Goal: Transaction & Acquisition: Purchase product/service

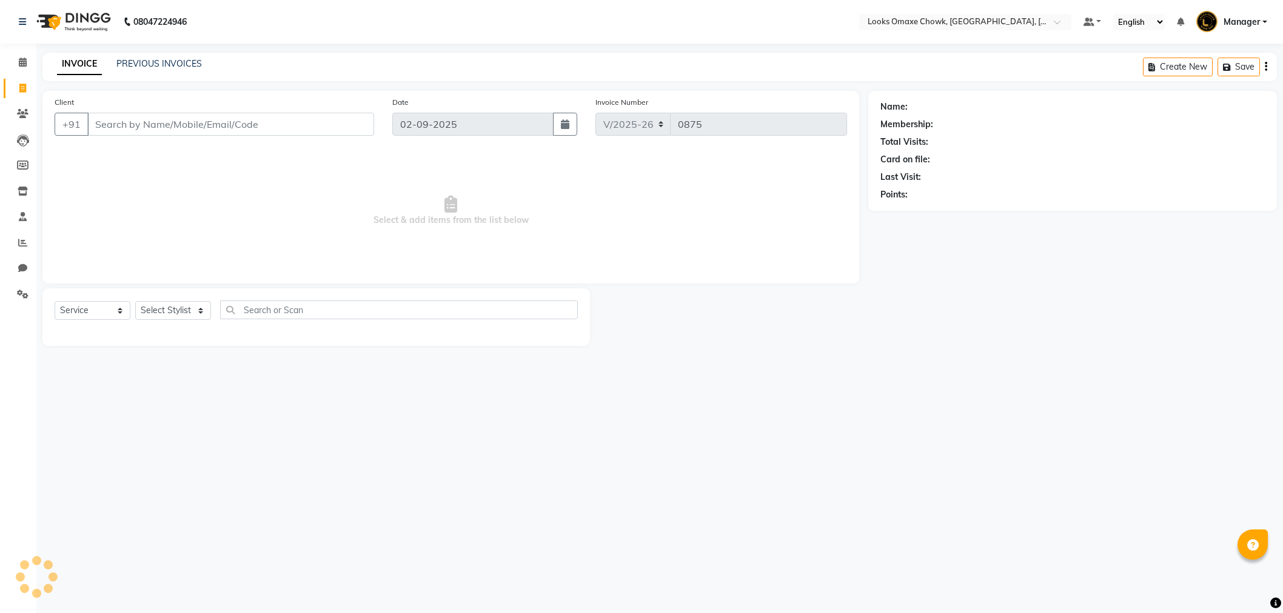
select select "8121"
select select "service"
drag, startPoint x: 206, startPoint y: 124, endPoint x: 485, endPoint y: 156, distance: 280.7
click at [207, 124] on input "Client" at bounding box center [232, 124] width 290 height 23
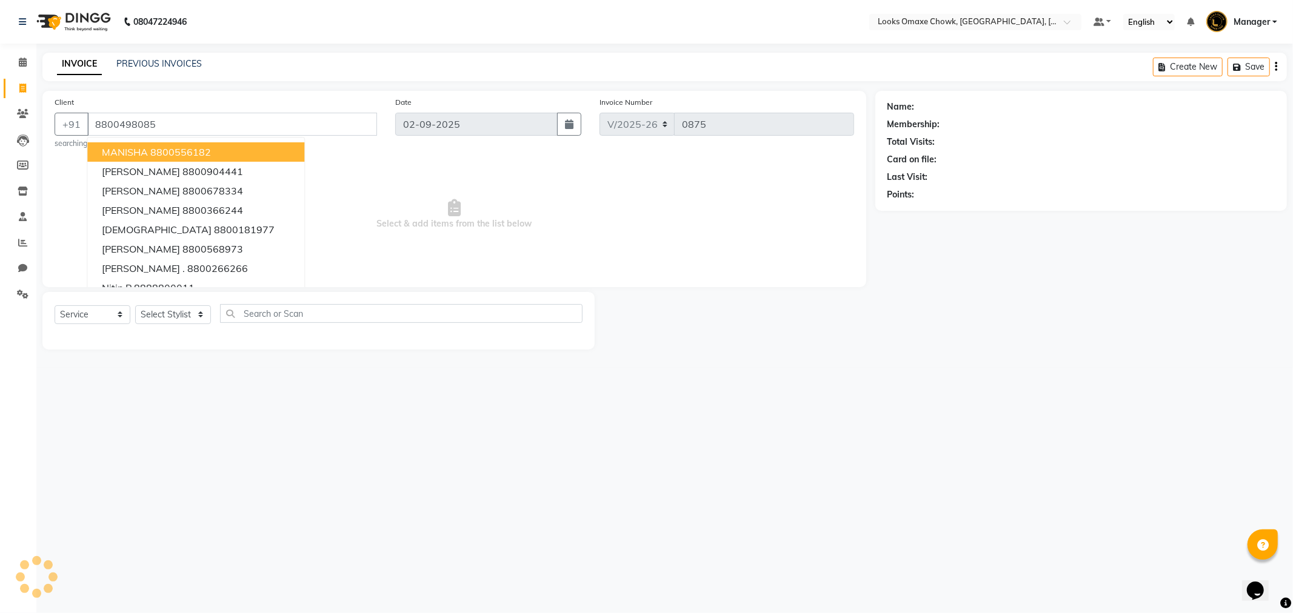
type input "8800498085"
select select "1: Object"
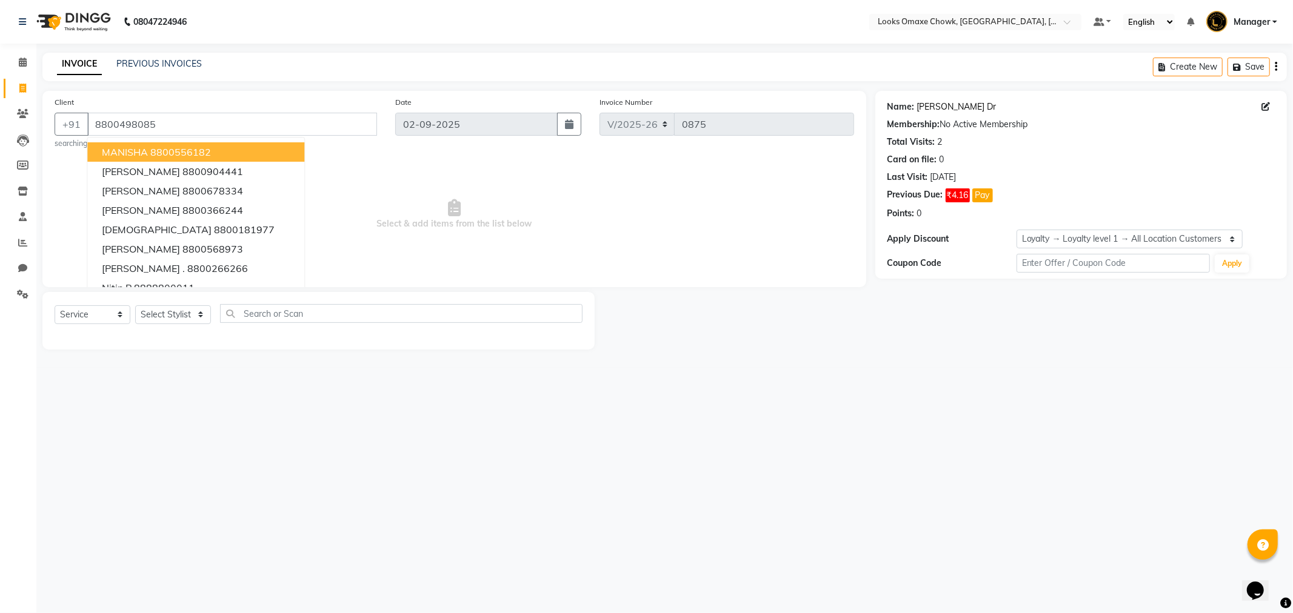
click at [932, 106] on link "[PERSON_NAME] Dr" at bounding box center [956, 107] width 79 height 13
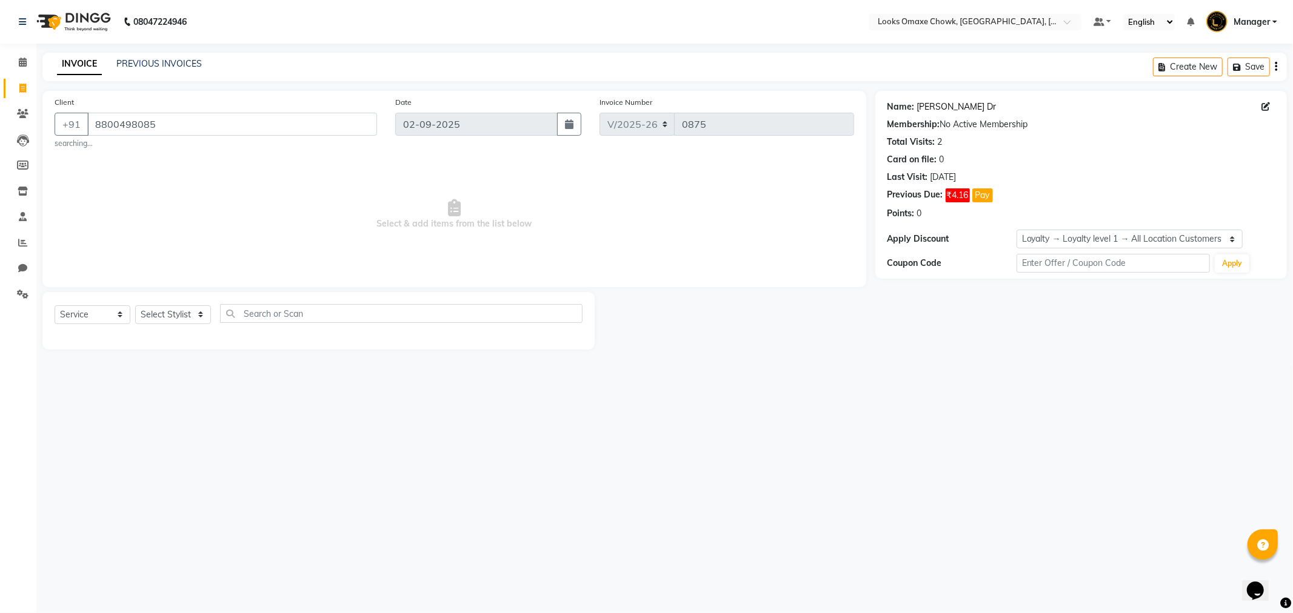
click at [931, 105] on link "[PERSON_NAME] Dr" at bounding box center [956, 107] width 79 height 13
click at [198, 316] on select "Select Stylist [PERSON_NAME] [PERSON_NAME] [PERSON_NAME] Counter_Sales Manager …" at bounding box center [173, 314] width 76 height 19
select select "75641"
click at [135, 305] on select "Select Stylist [PERSON_NAME] [PERSON_NAME] [PERSON_NAME] Counter_Sales Manager …" at bounding box center [173, 314] width 76 height 19
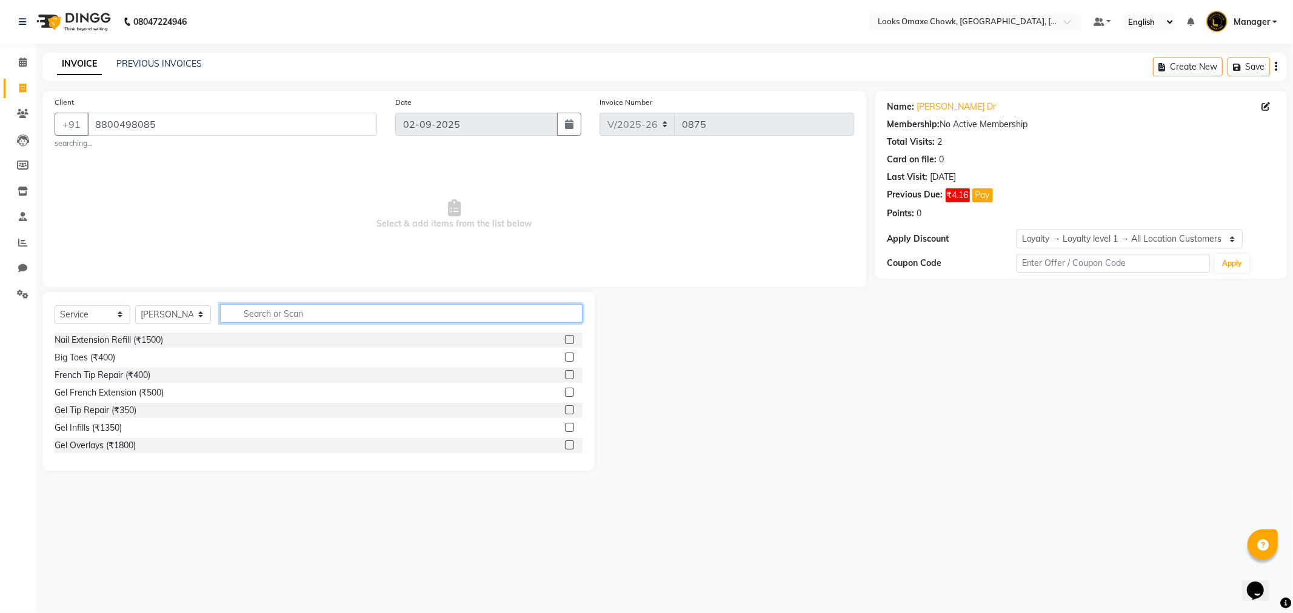
click at [292, 316] on input "text" at bounding box center [401, 313] width 362 height 19
type input "cut"
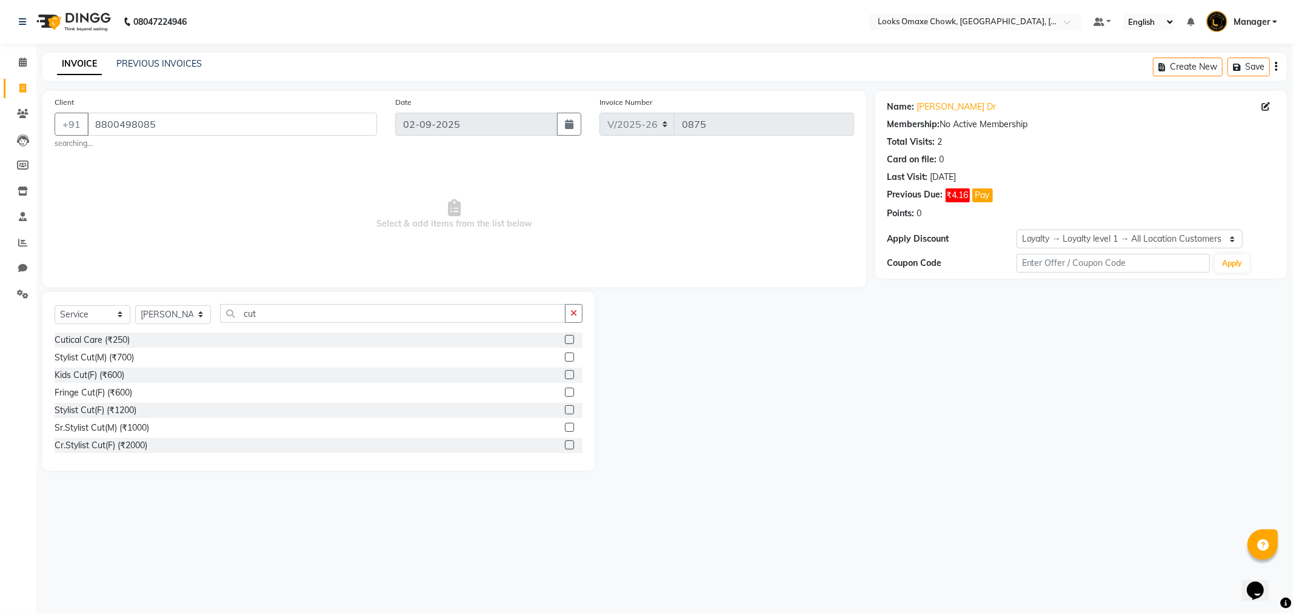
click at [142, 413] on div "Stylist Cut(F) (₹1200)" at bounding box center [319, 410] width 528 height 15
click at [565, 409] on label at bounding box center [569, 409] width 9 height 9
click at [565, 409] on input "checkbox" at bounding box center [569, 411] width 8 height 8
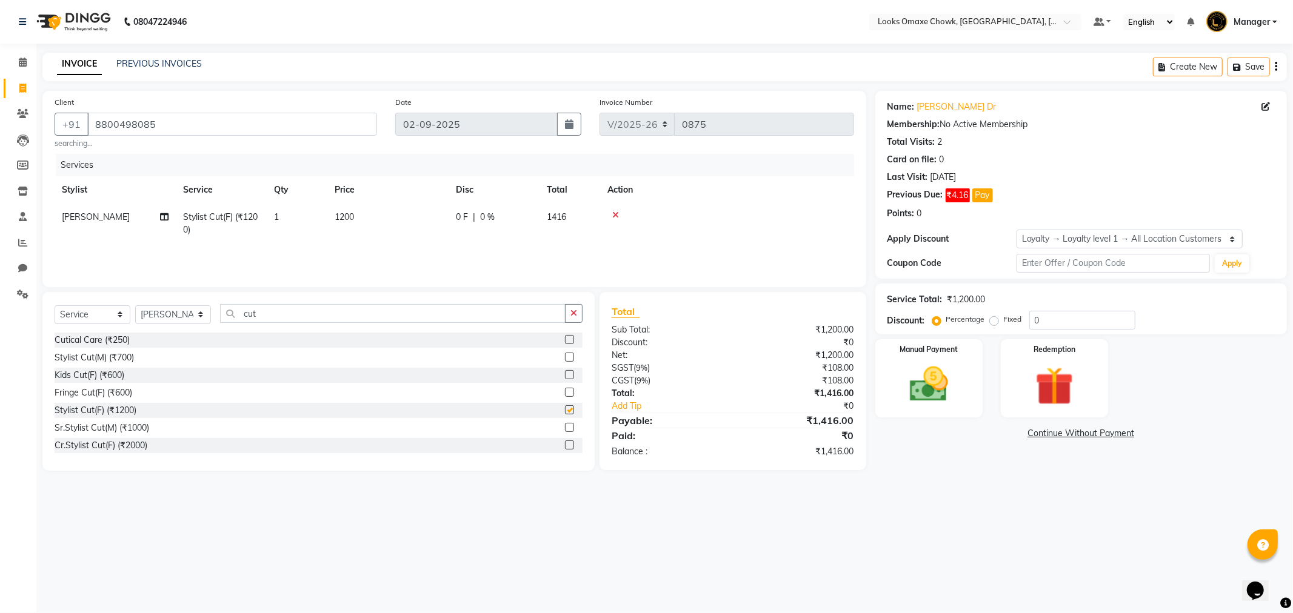
checkbox input "false"
click at [361, 219] on td "1200" at bounding box center [387, 224] width 121 height 40
select select "75641"
click at [424, 222] on input "1200" at bounding box center [445, 220] width 107 height 19
type input "1"
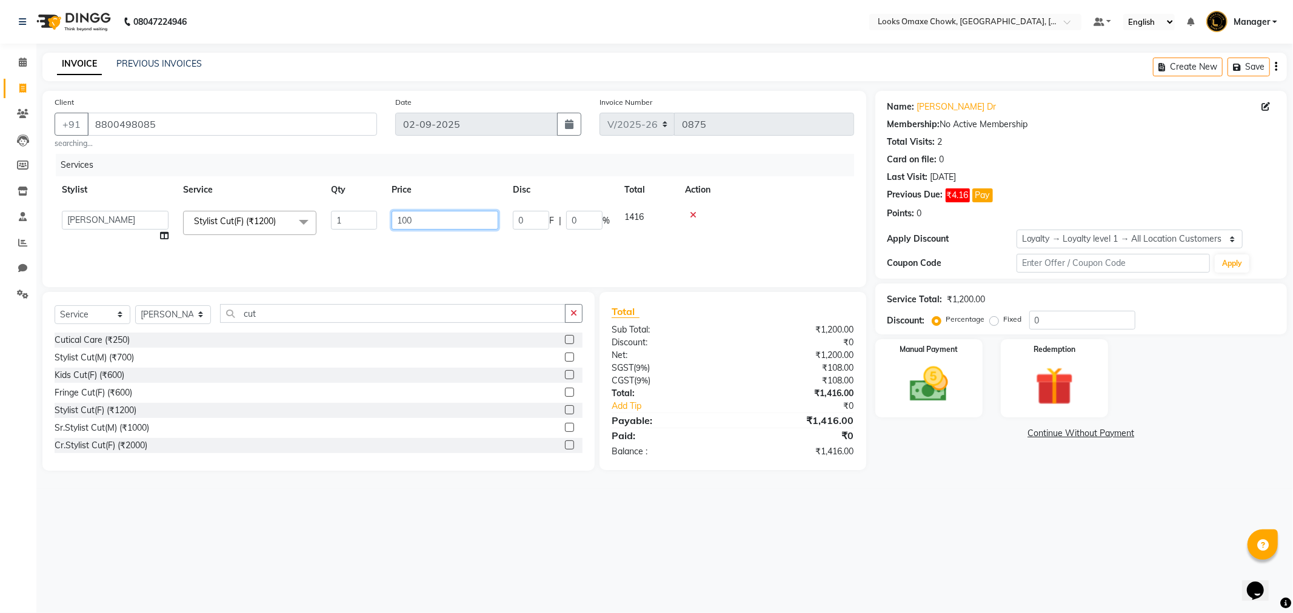
type input "1000"
click at [530, 240] on td "0 F | 0 %" at bounding box center [562, 227] width 112 height 46
select select "75641"
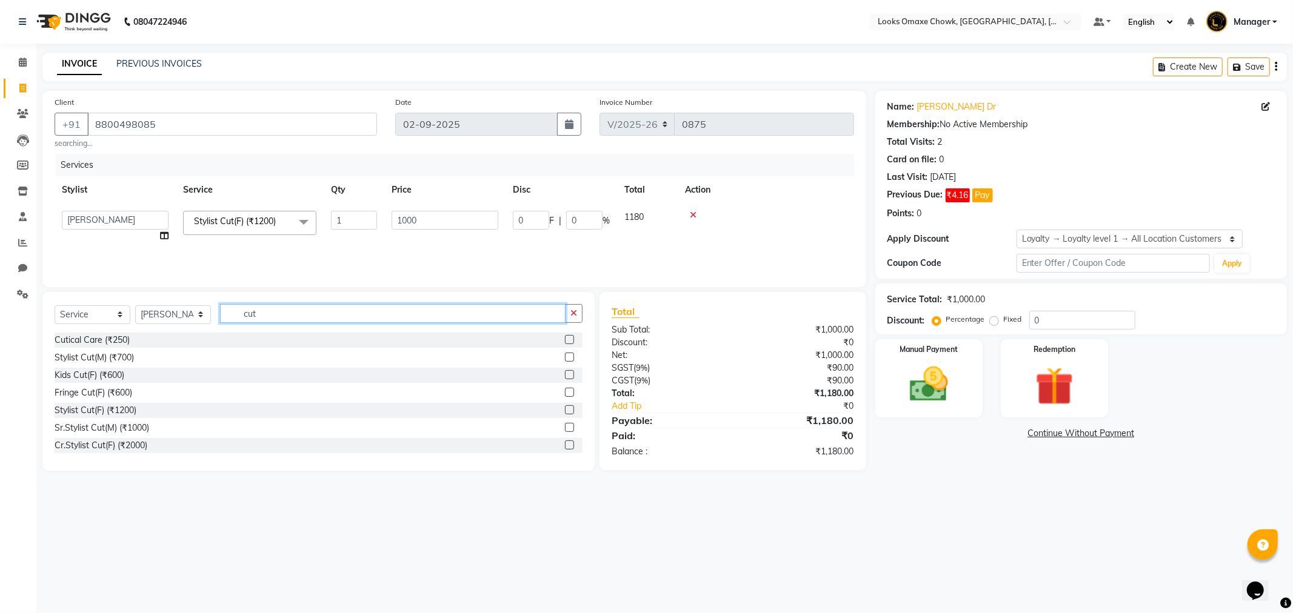
click at [298, 313] on input "cut" at bounding box center [392, 313] width 345 height 19
type input "c"
type input "wash"
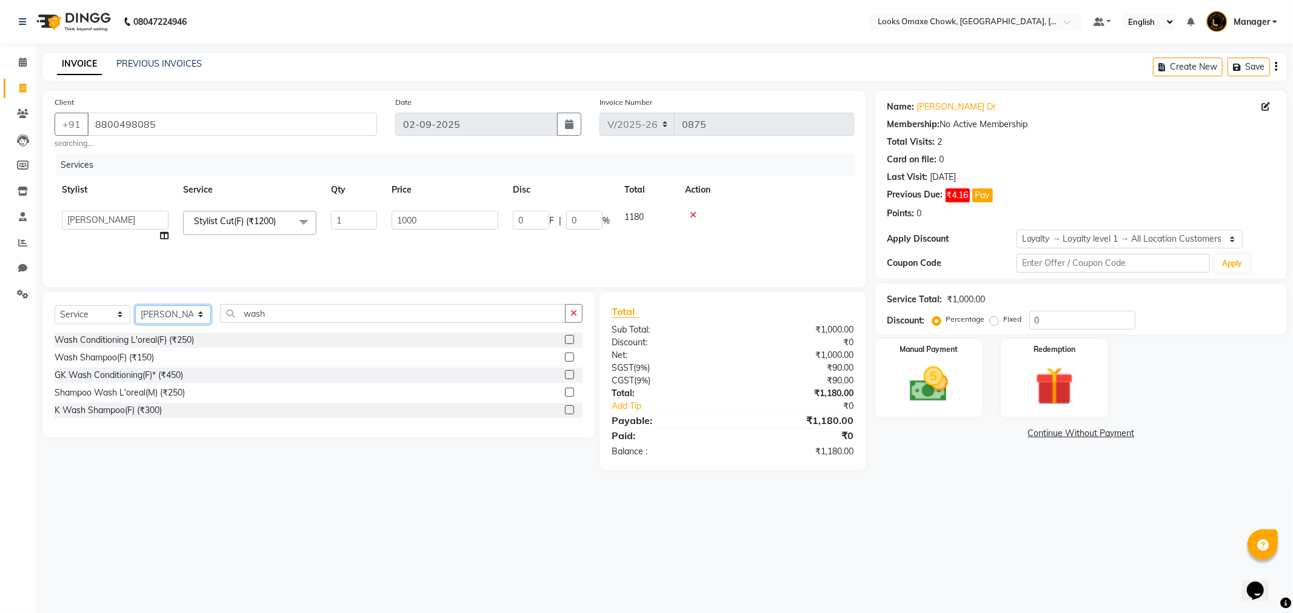
click at [185, 316] on select "Select Stylist Aditya_mrg Adnan Arif Asra_Mgr Bushra Counter_Sales Manager Mass…" at bounding box center [173, 314] width 76 height 19
select select "88598"
click at [135, 305] on select "Select Stylist Aditya_mrg Adnan Arif Asra_Mgr Bushra Counter_Sales Manager Mass…" at bounding box center [173, 314] width 76 height 19
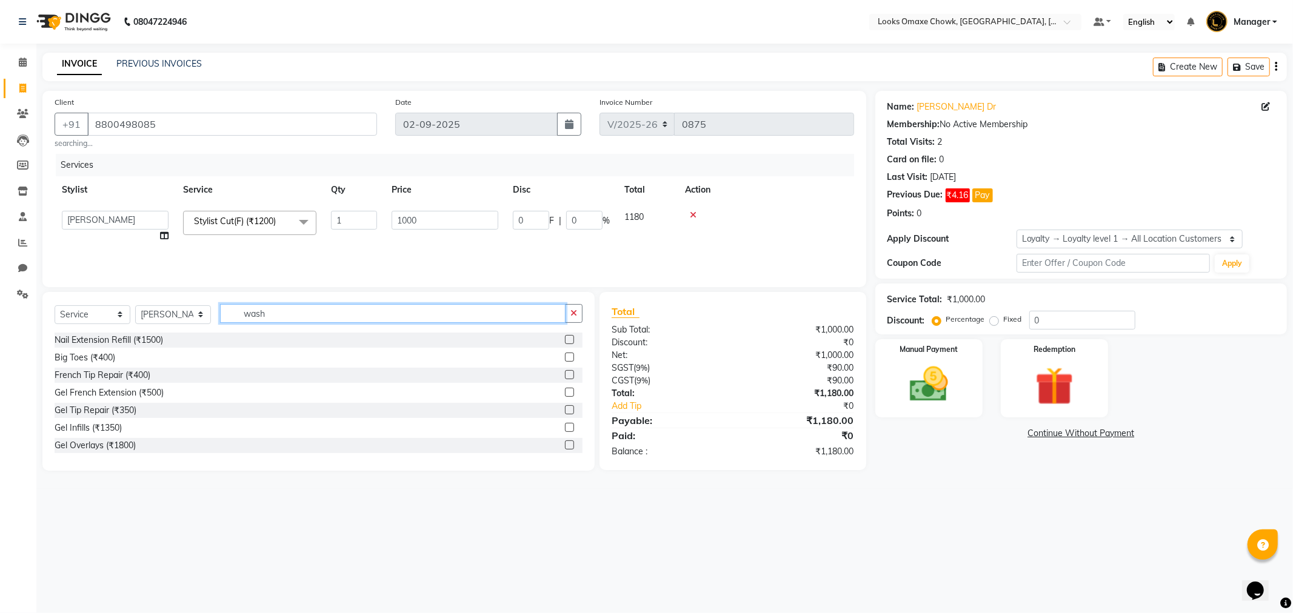
click at [325, 317] on input "wash" at bounding box center [392, 313] width 345 height 19
type input "w"
type input "sham"
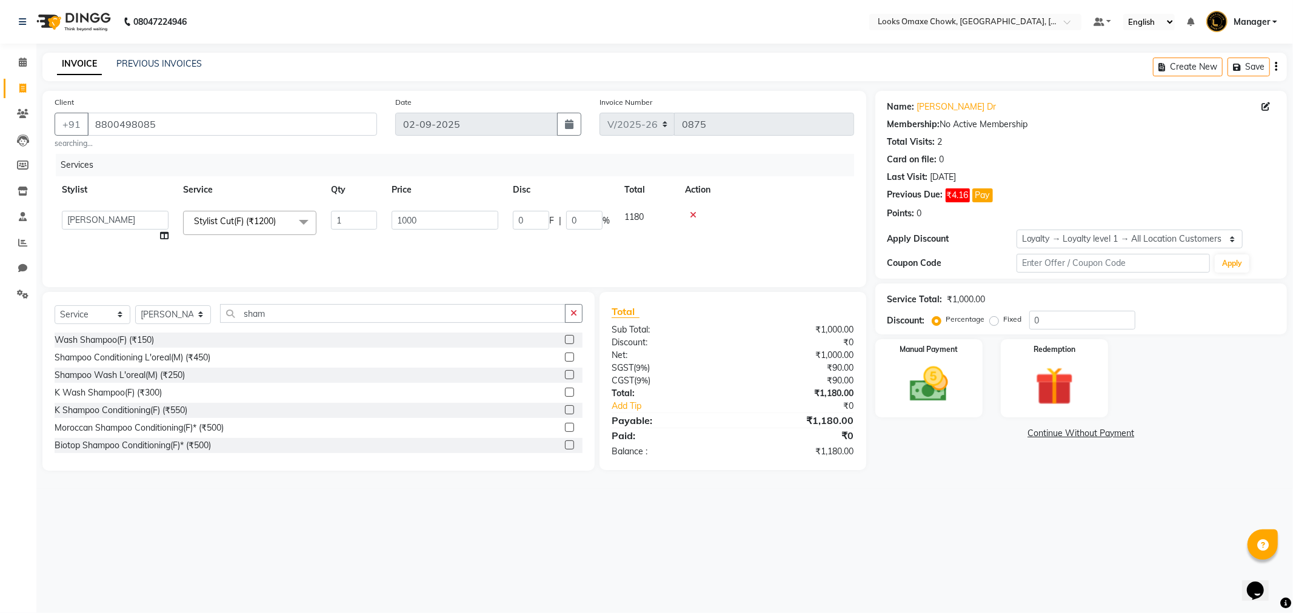
click at [565, 338] on label at bounding box center [569, 339] width 9 height 9
click at [565, 338] on input "checkbox" at bounding box center [569, 340] width 8 height 8
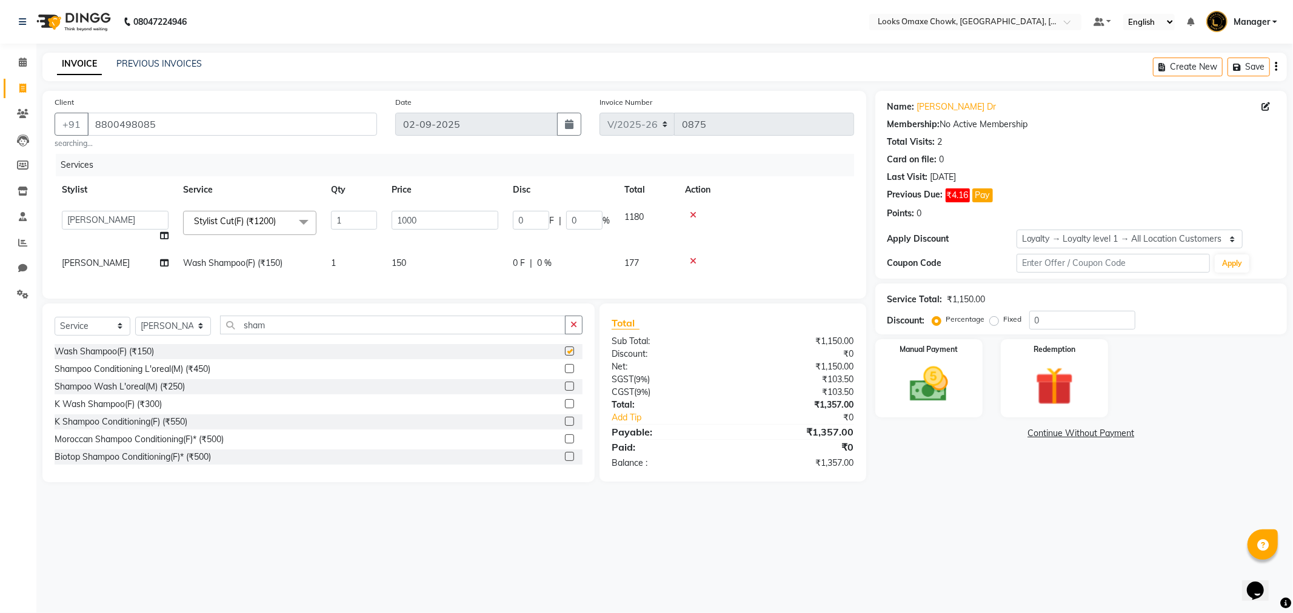
checkbox input "false"
click at [404, 262] on span "150" at bounding box center [399, 263] width 15 height 11
select select "88598"
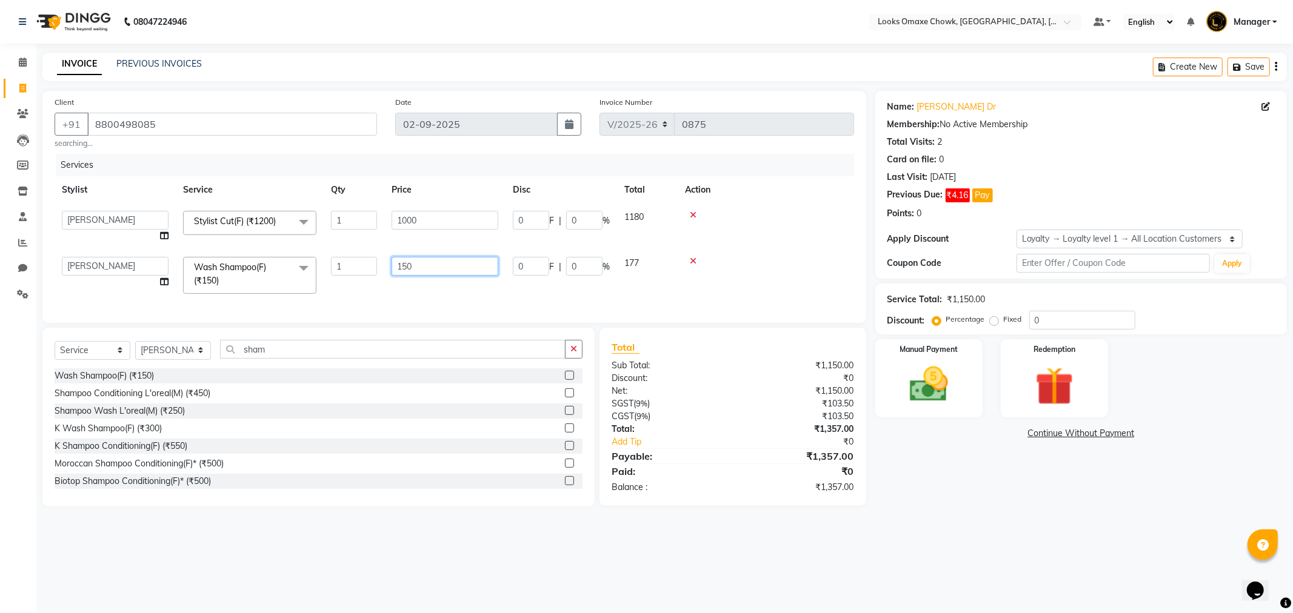
click at [443, 265] on input "150" at bounding box center [445, 266] width 107 height 19
type input "1"
type input "0"
click at [1028, 558] on div "08047224946 Select Location × Looks Omaxe Chowk, Old Delhi, Delhi Default Panel…" at bounding box center [646, 306] width 1293 height 613
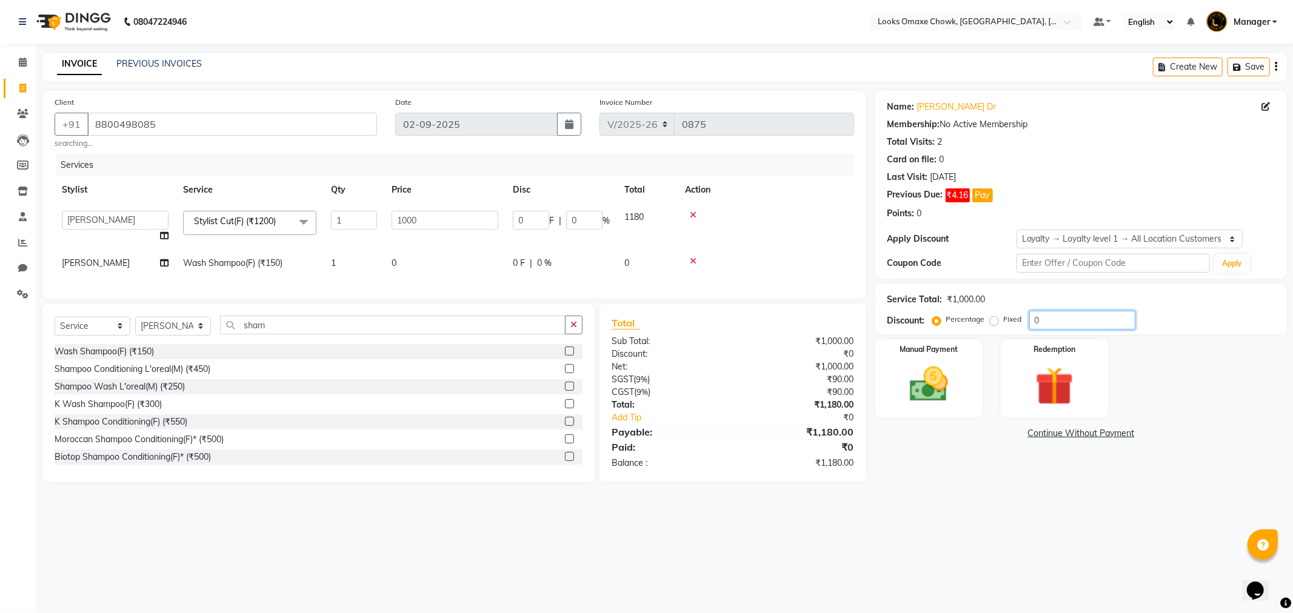
click at [1050, 313] on input "0" at bounding box center [1082, 320] width 106 height 19
type input "3"
type input "30"
type input "3"
type input "36"
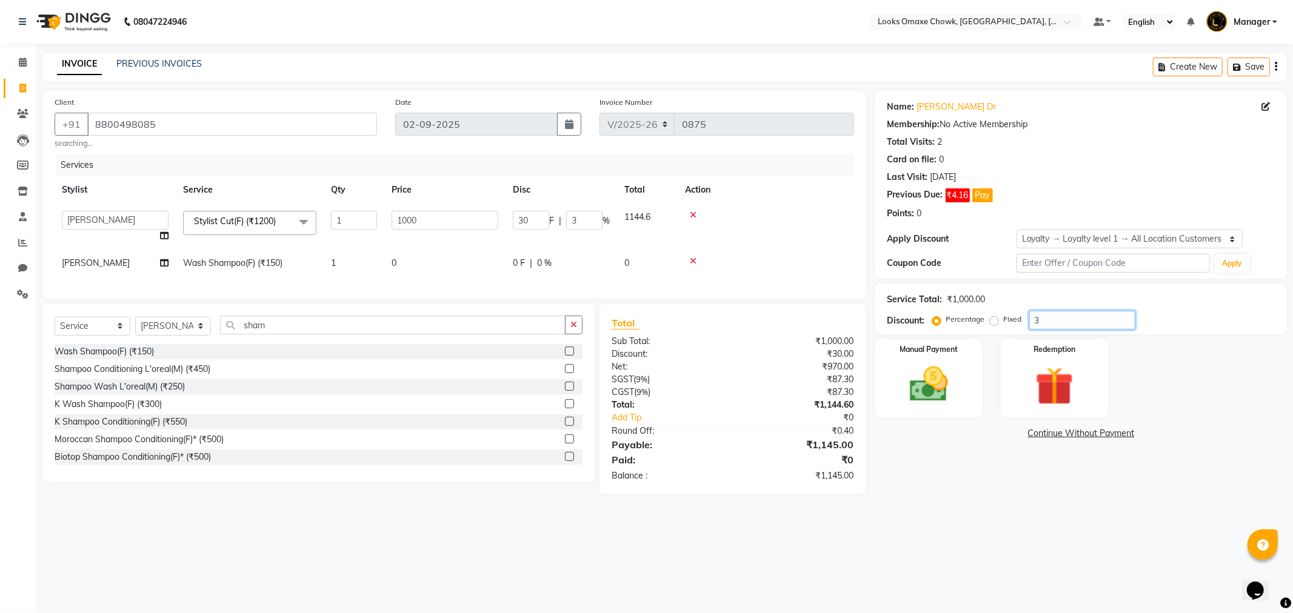
type input "360"
type input "36"
click at [926, 381] on img at bounding box center [928, 385] width 65 height 46
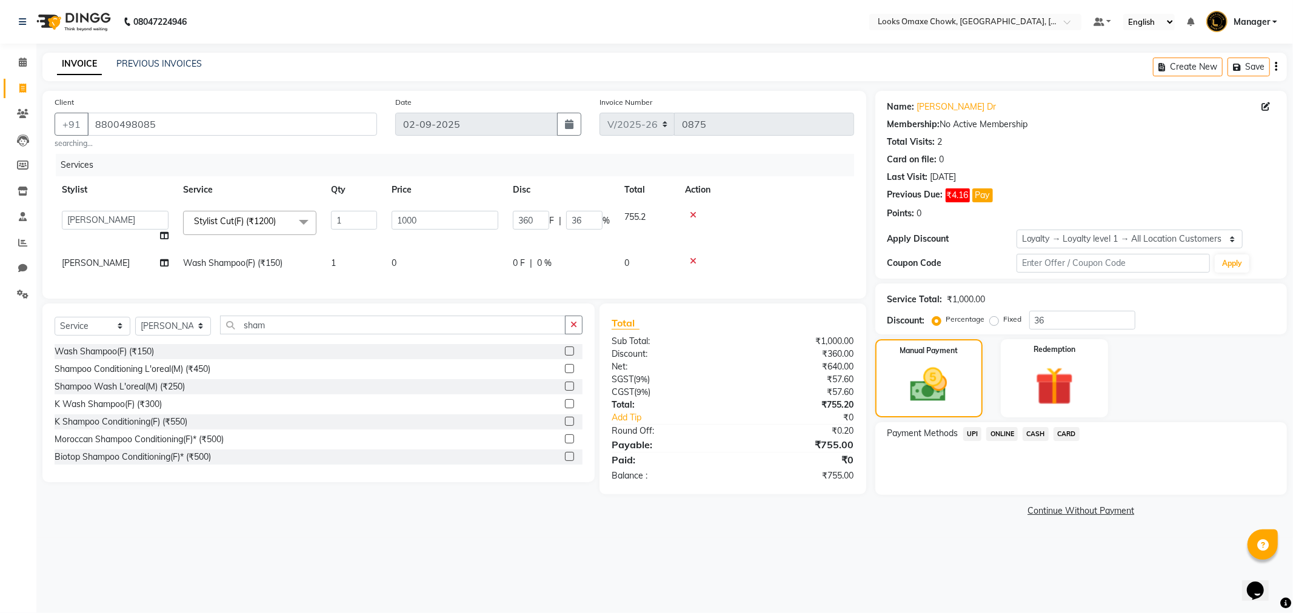
click at [1038, 433] on span "CASH" at bounding box center [1036, 434] width 26 height 14
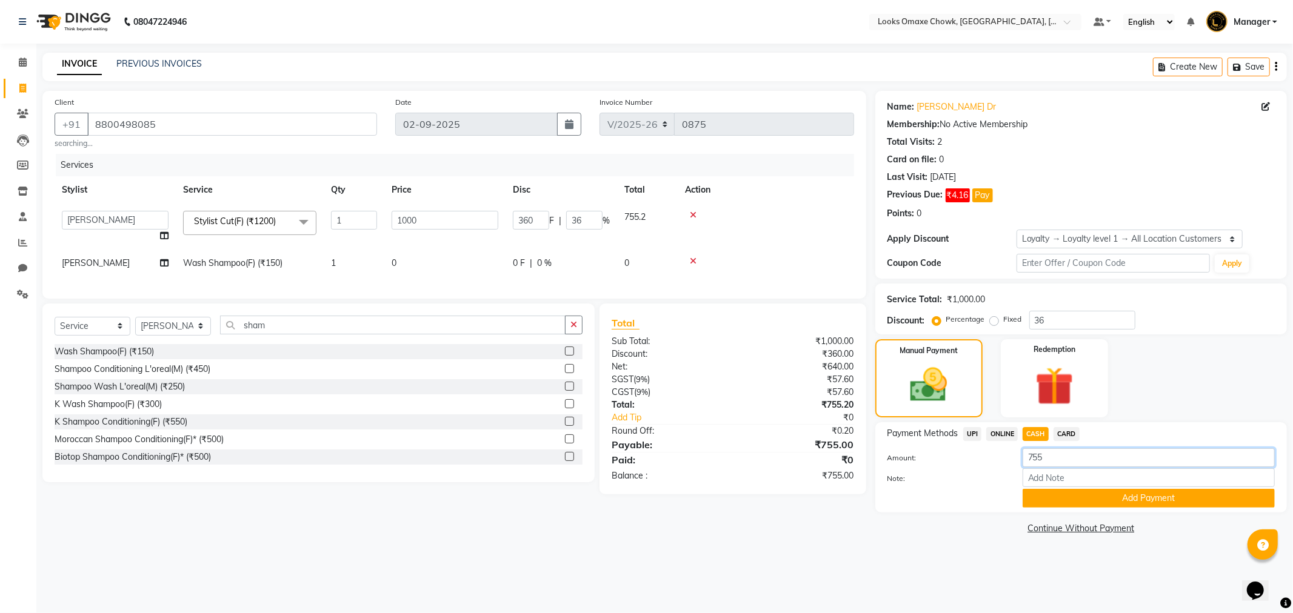
click at [1079, 458] on input "755" at bounding box center [1149, 458] width 252 height 19
click at [1178, 504] on button "Add Payment" at bounding box center [1149, 498] width 252 height 19
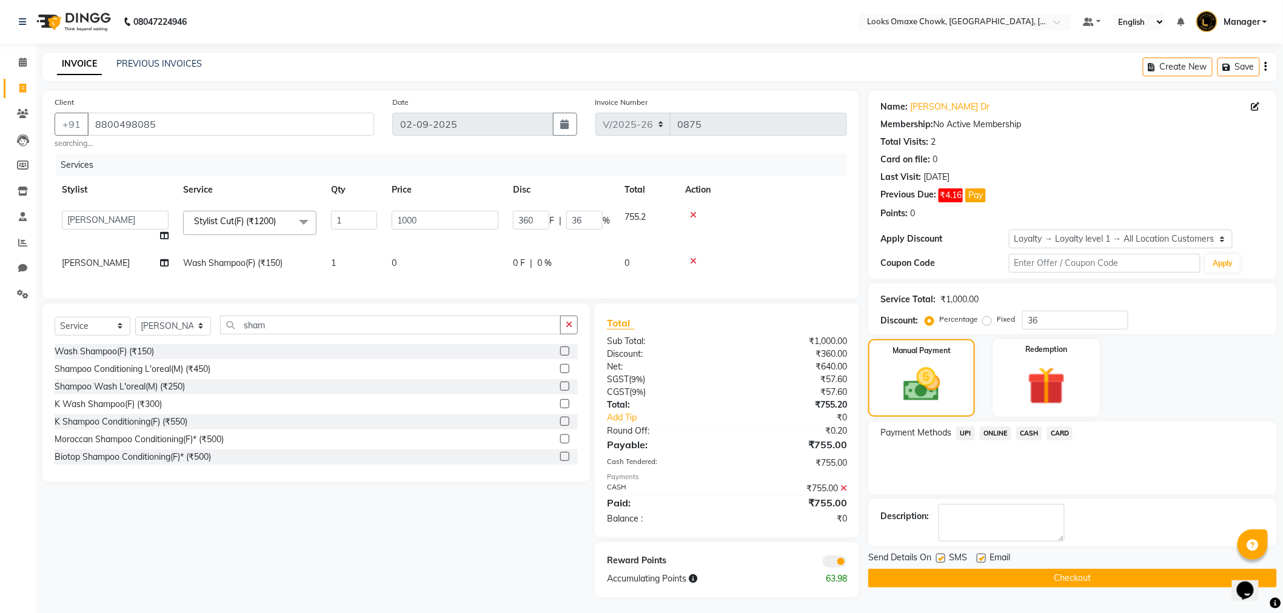
drag, startPoint x: 941, startPoint y: 558, endPoint x: 930, endPoint y: 566, distance: 14.0
click at [942, 558] on label at bounding box center [940, 558] width 9 height 9
click at [942, 558] on input "checkbox" at bounding box center [940, 559] width 8 height 8
checkbox input "false"
click at [838, 568] on span at bounding box center [835, 562] width 24 height 12
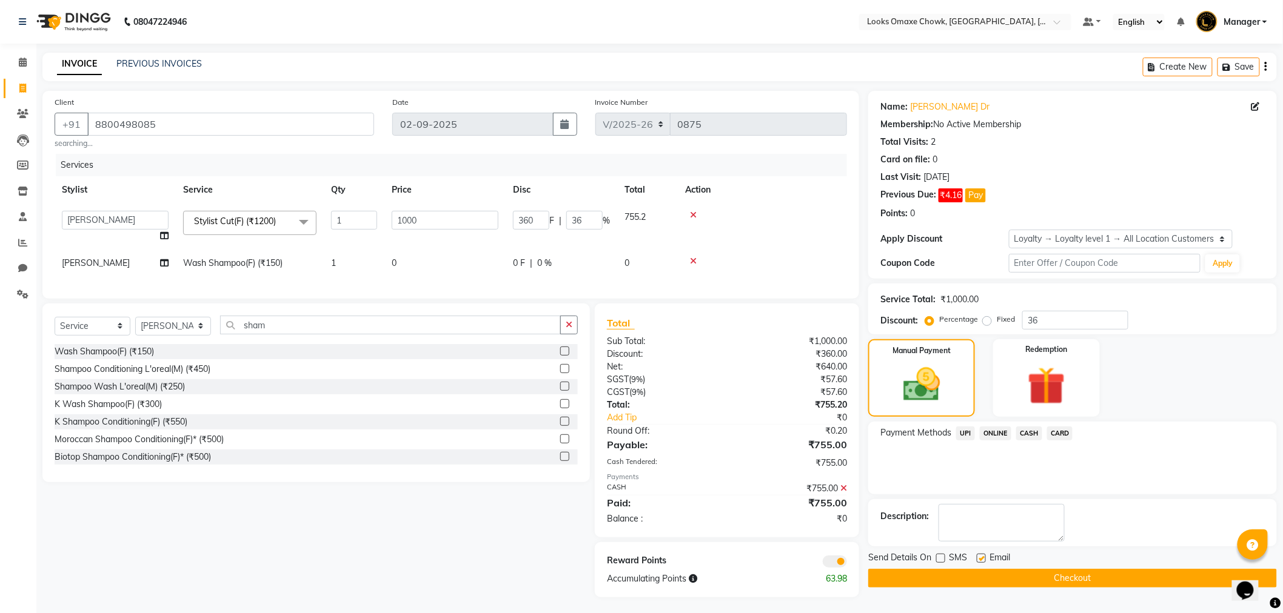
click at [847, 564] on input "checkbox" at bounding box center [847, 564] width 0 height 0
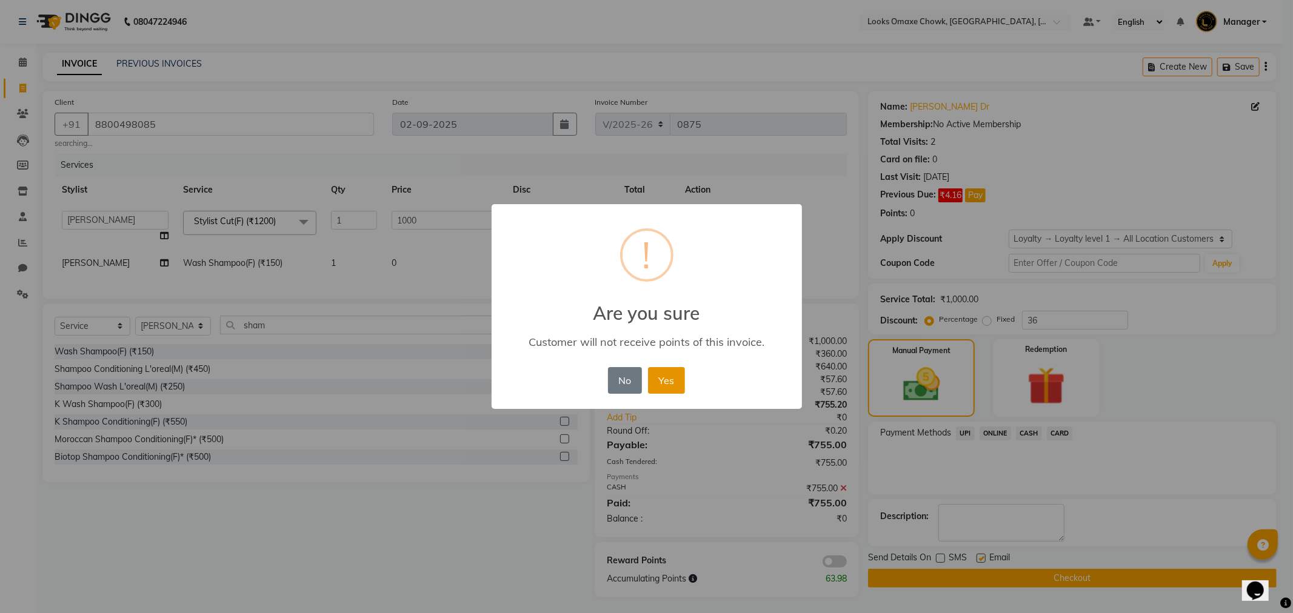
click at [672, 377] on button "Yes" at bounding box center [666, 380] width 37 height 27
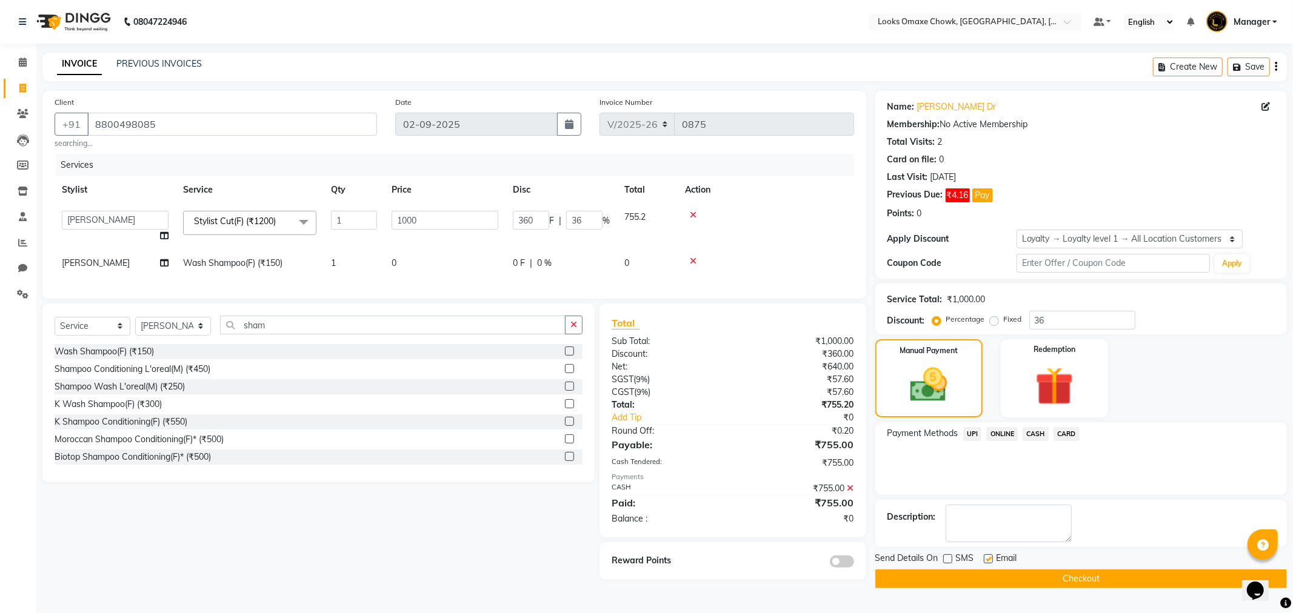
click at [849, 493] on icon at bounding box center [850, 488] width 7 height 8
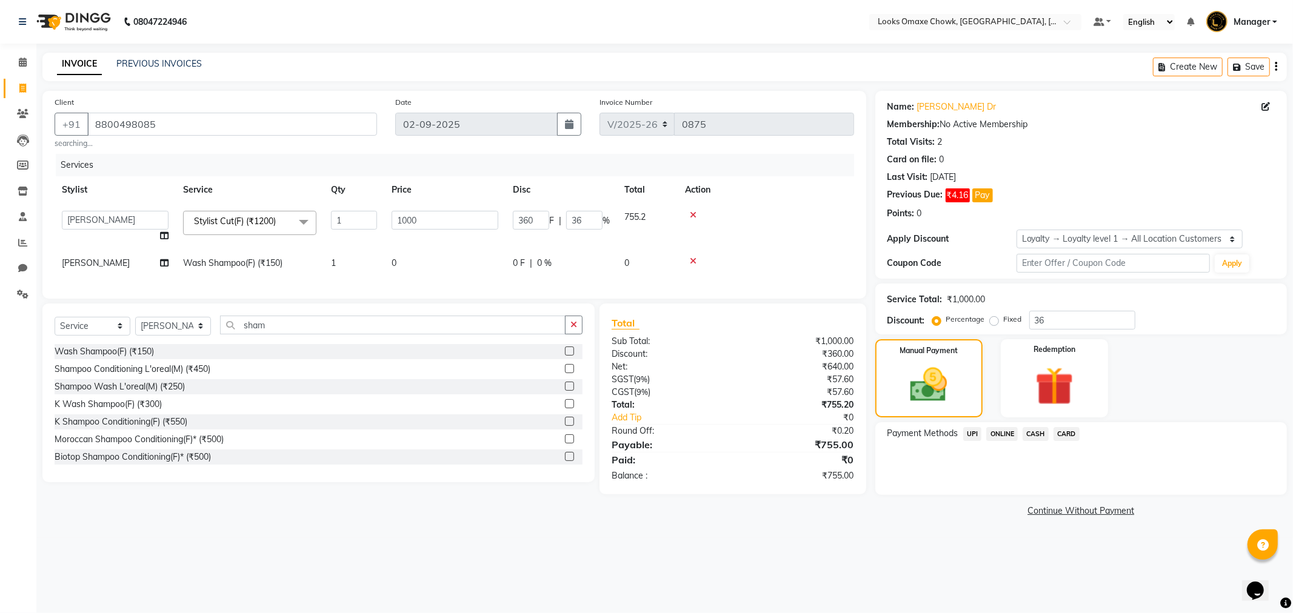
click at [1035, 433] on span "CASH" at bounding box center [1036, 434] width 26 height 14
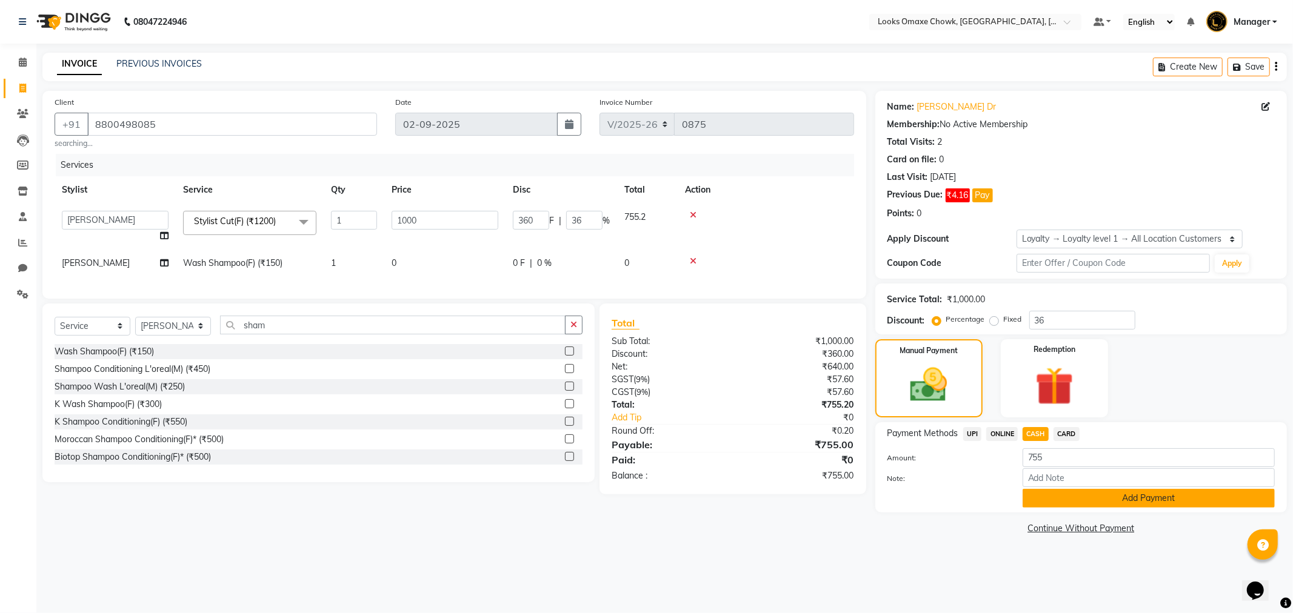
click at [1088, 504] on button "Add Payment" at bounding box center [1149, 498] width 252 height 19
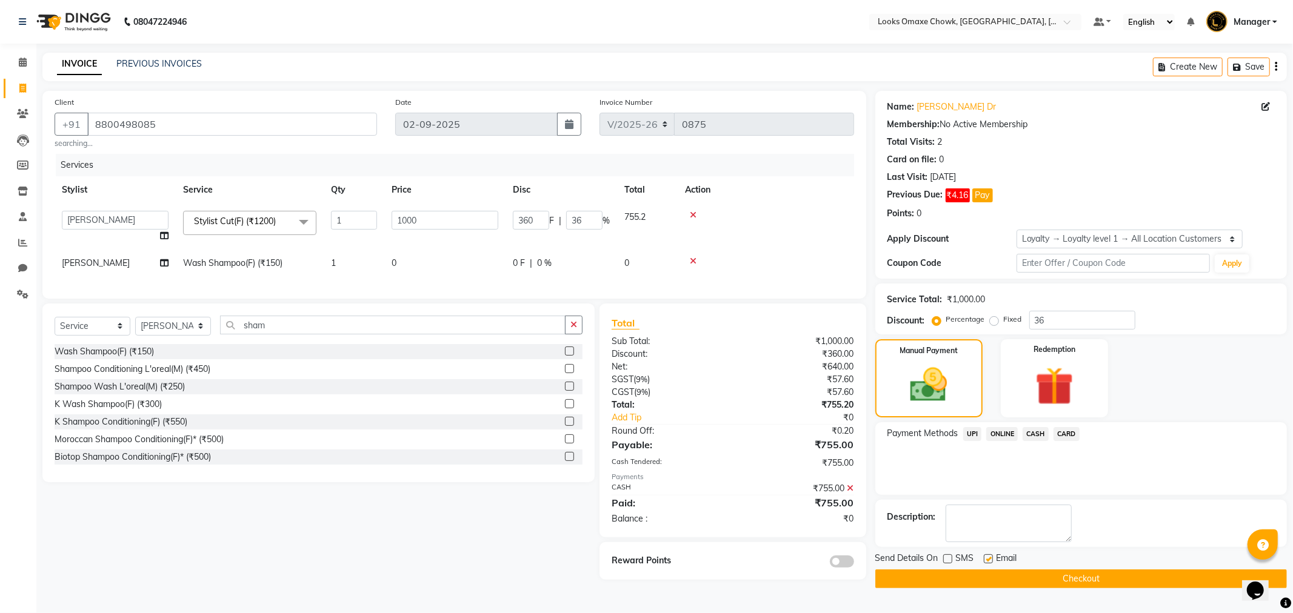
click at [1033, 586] on button "Checkout" at bounding box center [1081, 579] width 412 height 19
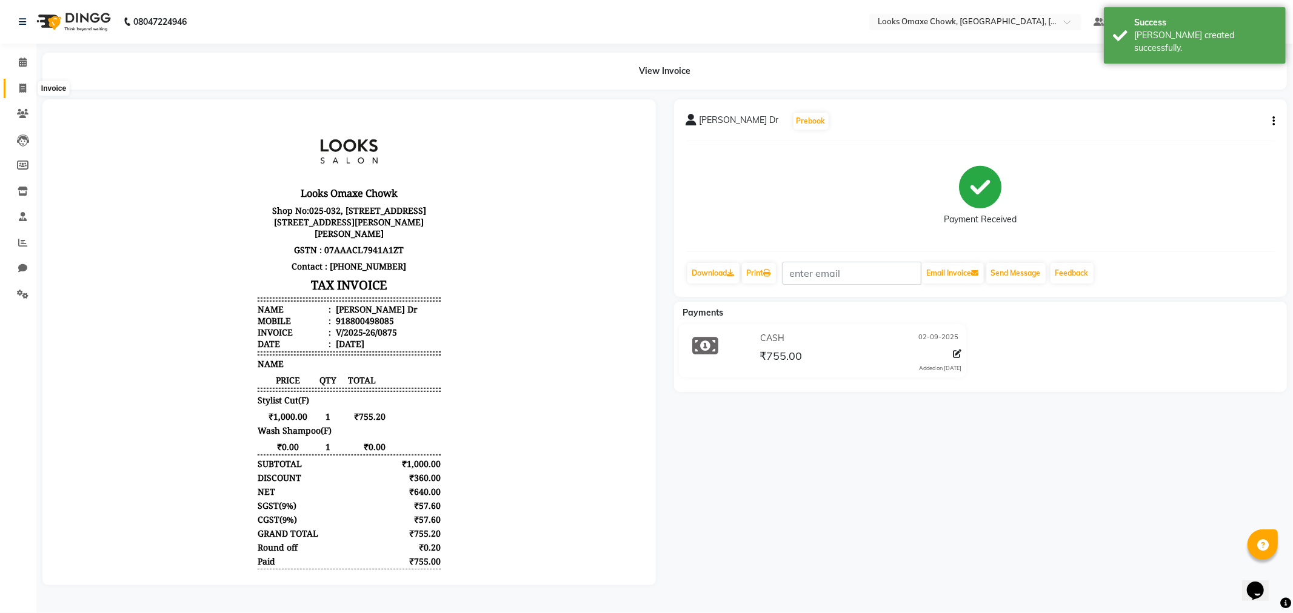
click at [25, 85] on icon at bounding box center [22, 88] width 7 height 9
select select "service"
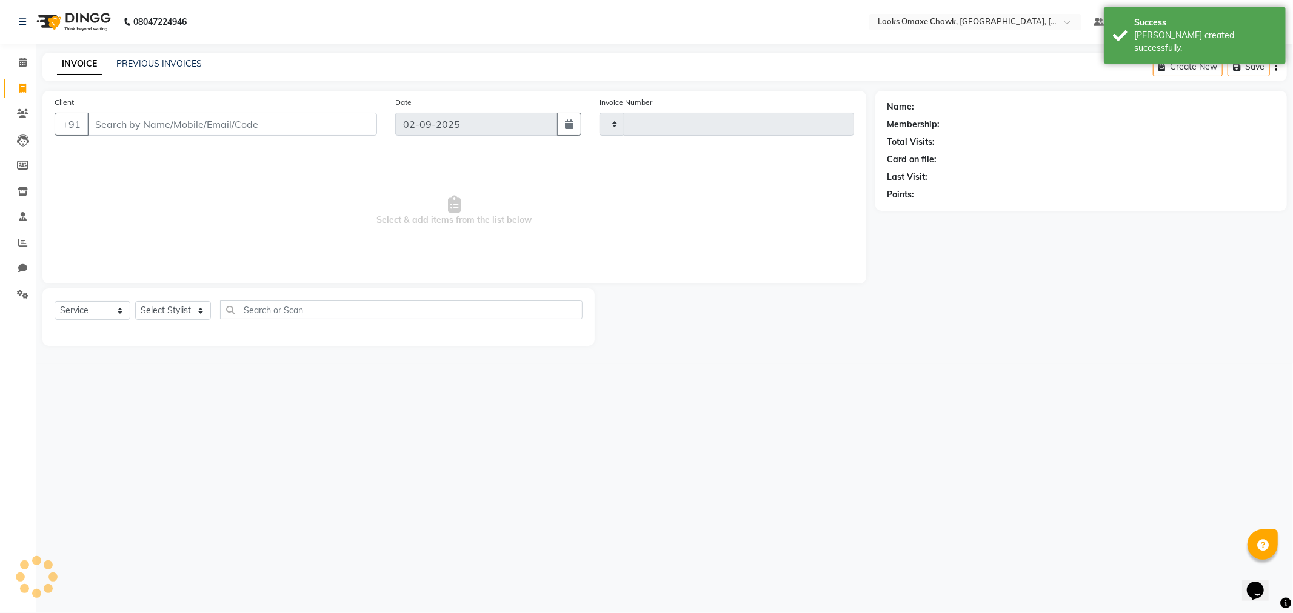
type input "0876"
select select "8121"
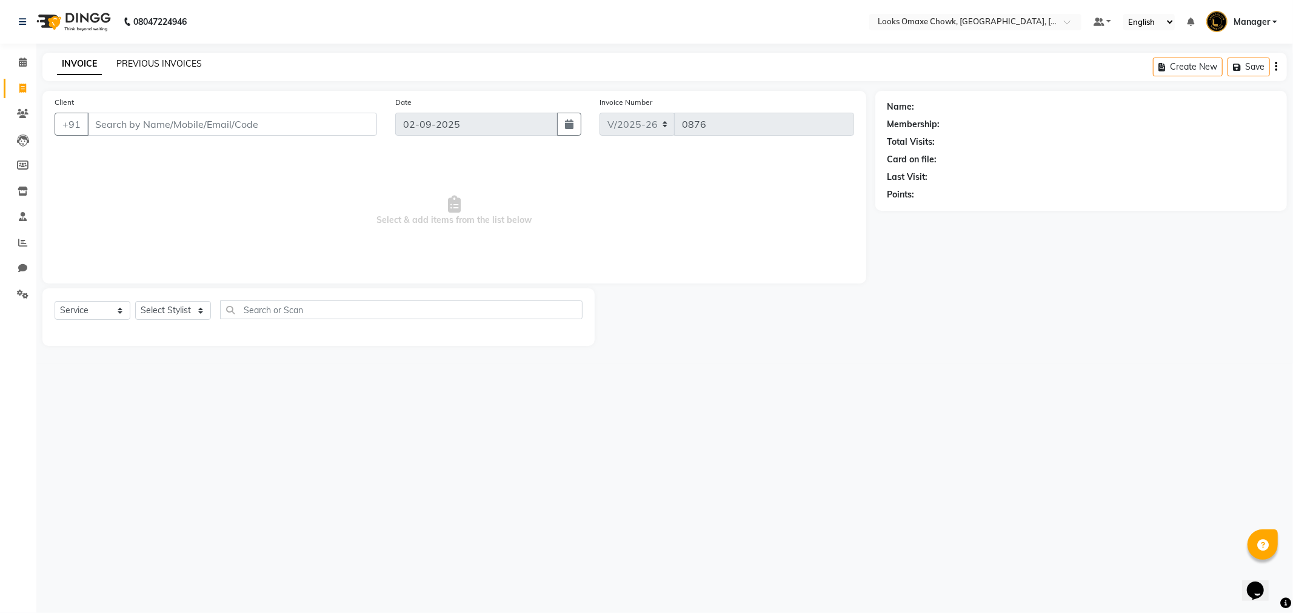
click at [152, 58] on link "PREVIOUS INVOICES" at bounding box center [158, 63] width 85 height 11
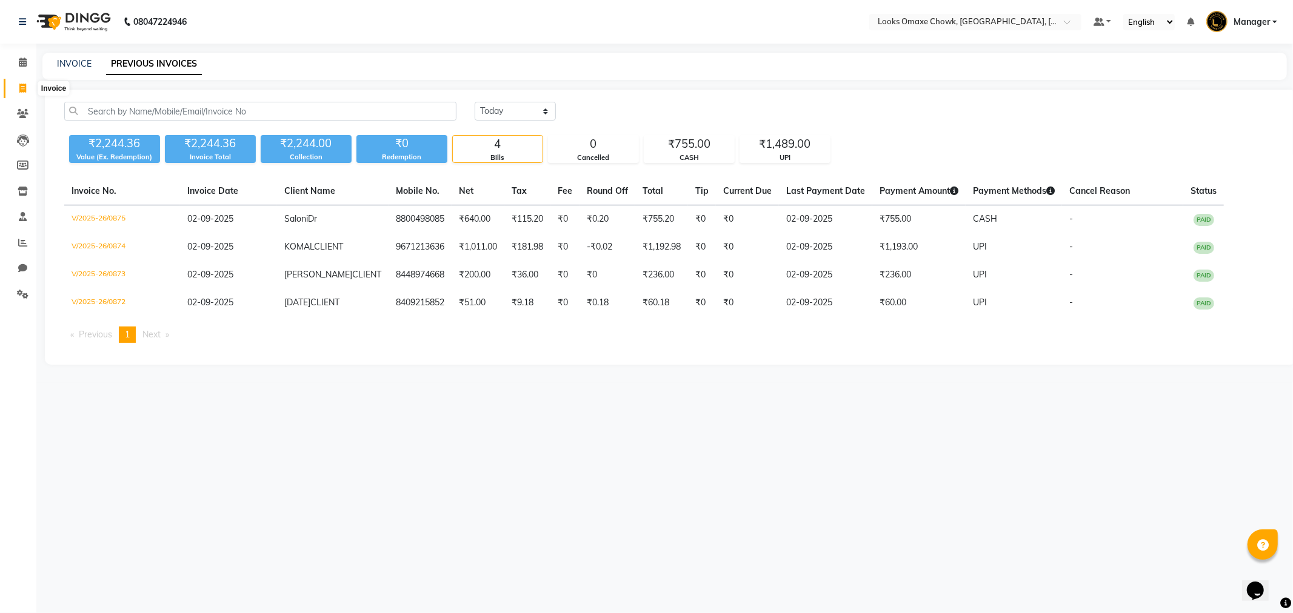
click at [22, 92] on icon at bounding box center [22, 88] width 7 height 9
select select "service"
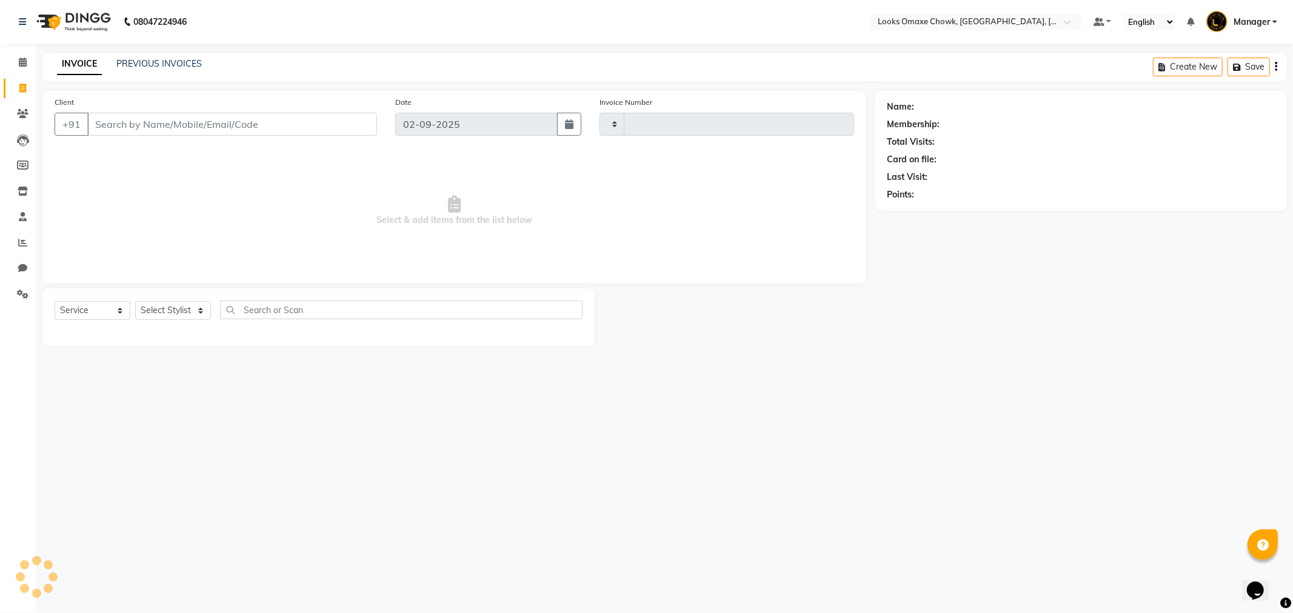
type input "0876"
select select "8121"
click at [164, 127] on input "Client" at bounding box center [232, 124] width 290 height 23
type input "9871021411"
click at [345, 124] on span "Add Client" at bounding box center [346, 124] width 48 height 12
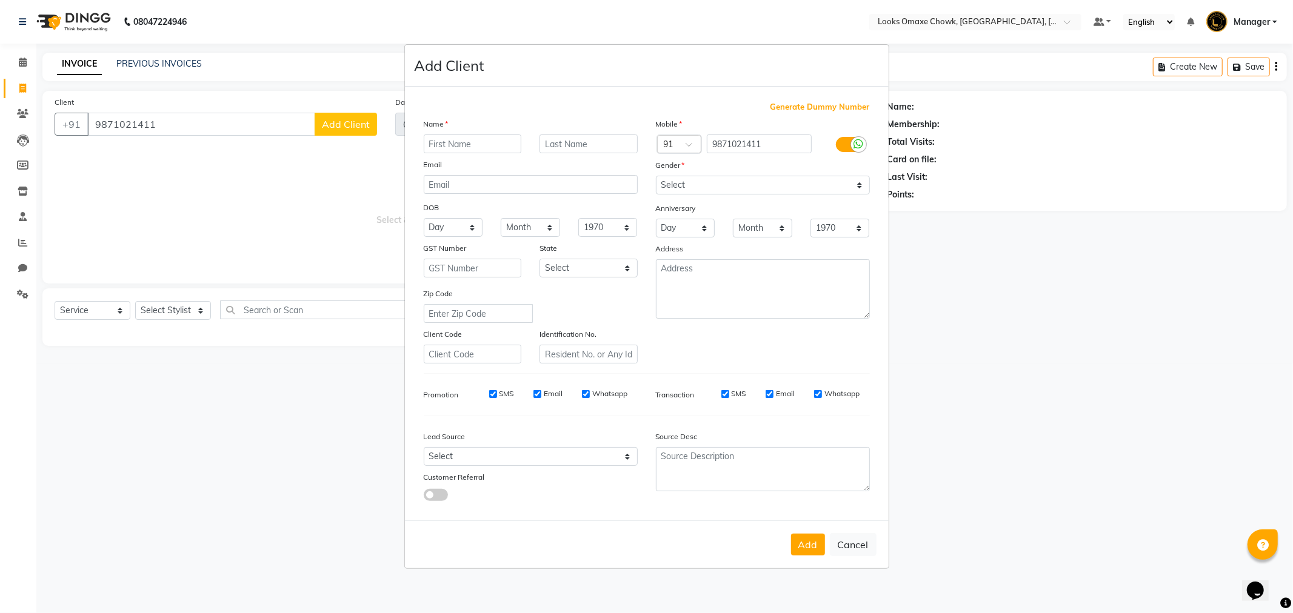
click at [481, 141] on input "text" at bounding box center [473, 144] width 98 height 19
click at [481, 141] on input "manish" at bounding box center [473, 144] width 98 height 19
type input "m"
type input "MANISH"
type input "CLIENT"
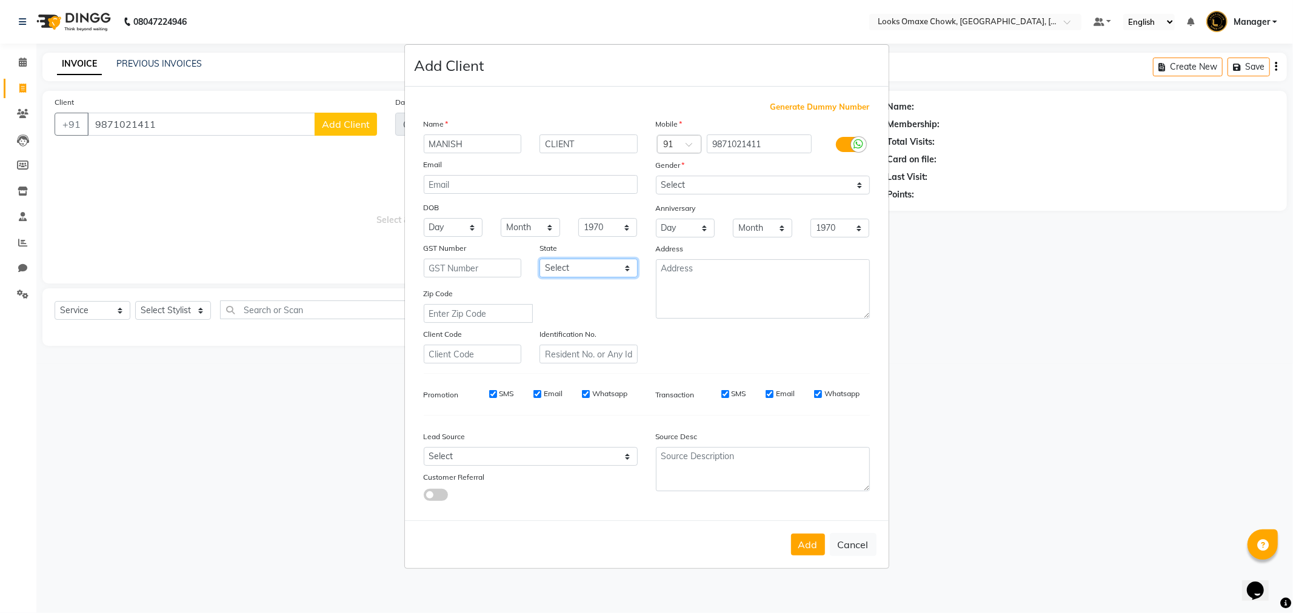
click at [630, 269] on select "Select Andaman and Nicobar Islands Andhra Pradesh Arunachal Pradesh Assam Bihar…" at bounding box center [588, 268] width 98 height 19
select select "10"
click at [539, 259] on select "Select Andaman and Nicobar Islands Andhra Pradesh Arunachal Pradesh Assam Bihar…" at bounding box center [588, 268] width 98 height 19
click at [853, 184] on select "Select Male Female Other Prefer Not To Say" at bounding box center [763, 185] width 214 height 19
select select "male"
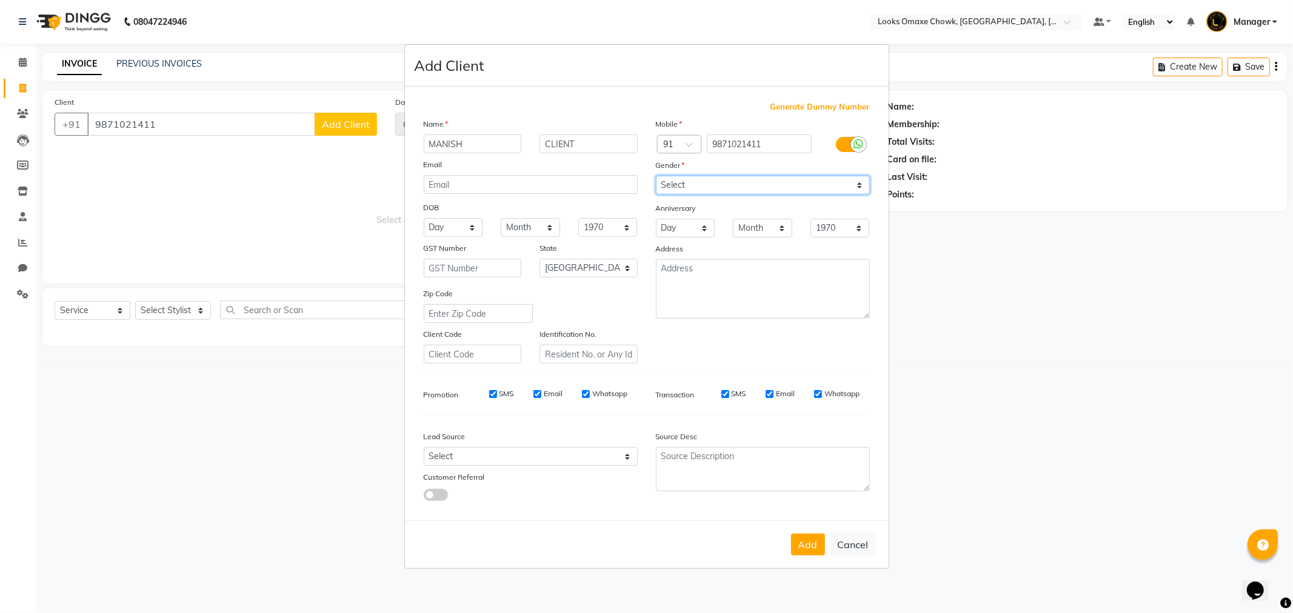
click at [656, 176] on select "Select Male Female Other Prefer Not To Say" at bounding box center [763, 185] width 214 height 19
click at [808, 547] on button "Add" at bounding box center [808, 545] width 34 height 22
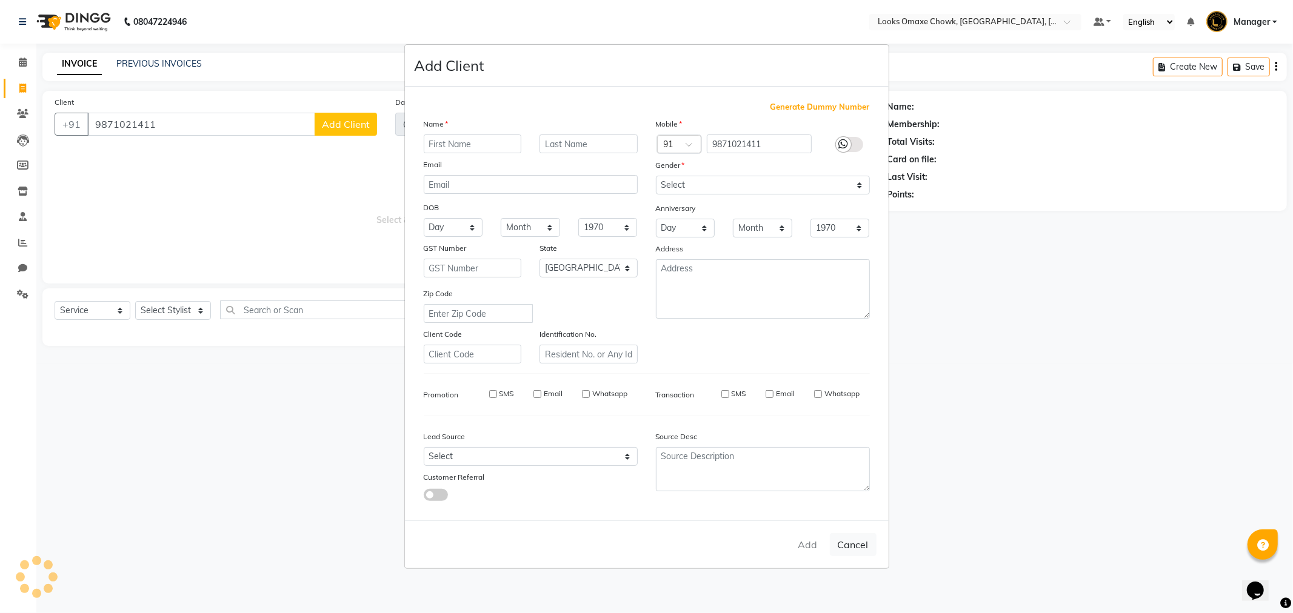
select select
select select "null"
select select
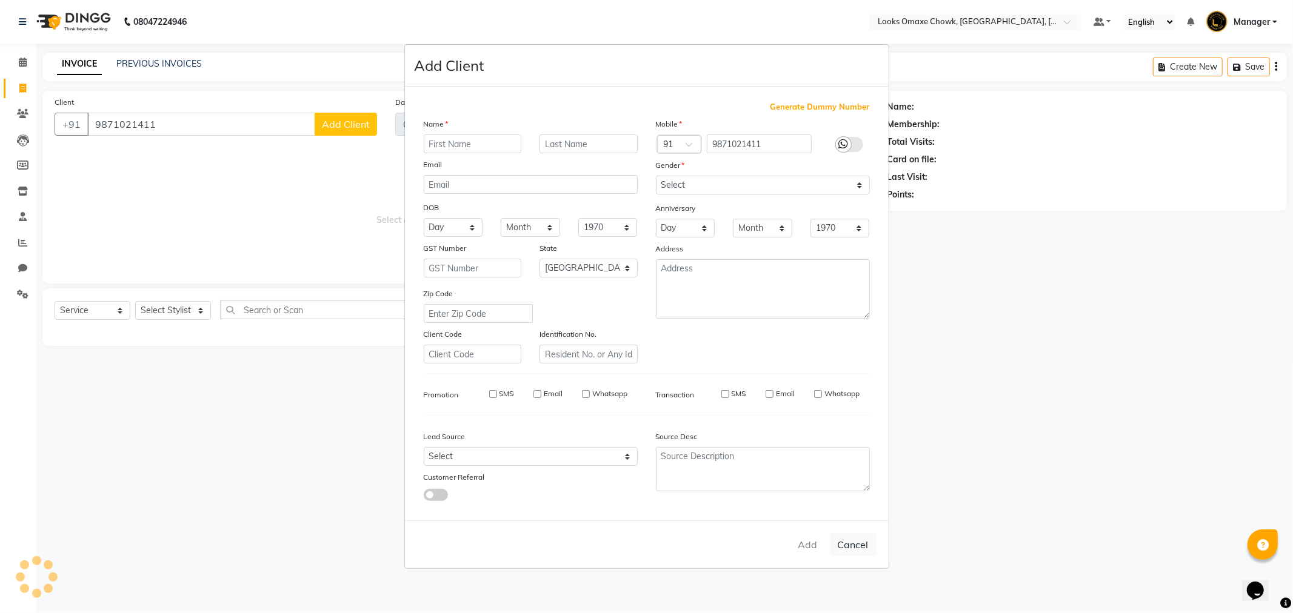
select select
checkbox input "false"
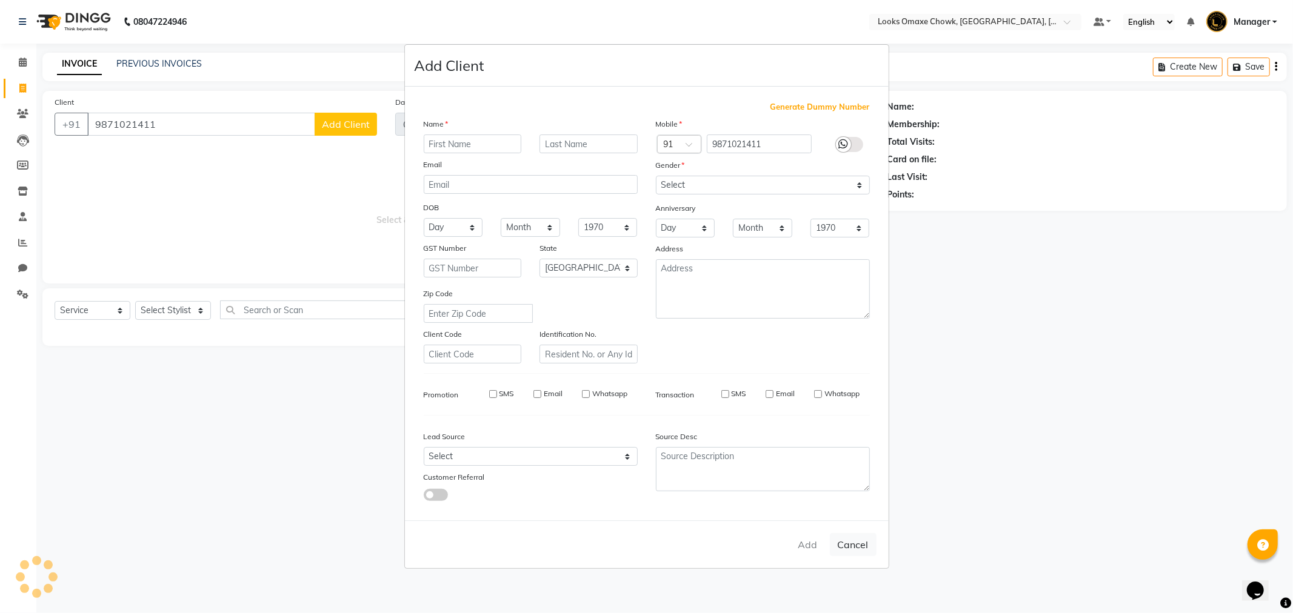
checkbox input "false"
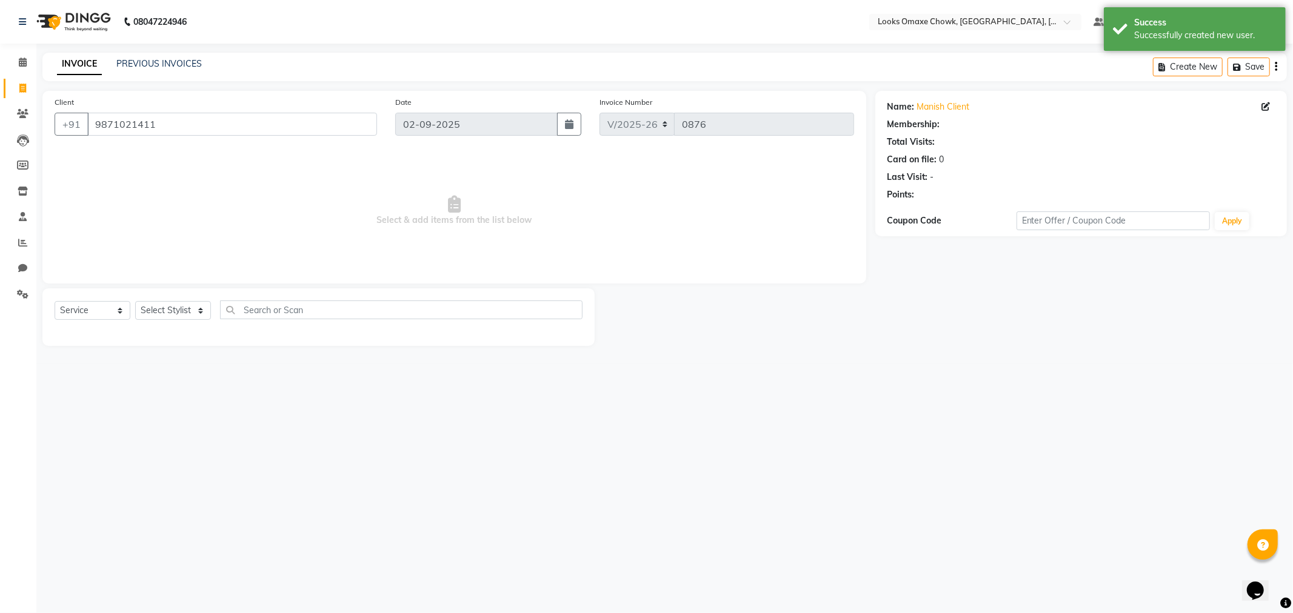
select select "1: Object"
click at [196, 312] on select "Select Stylist Aditya_mrg Adnan Arif Asra_Mgr Bushra Counter_Sales Manager Mass…" at bounding box center [173, 310] width 76 height 19
select select "75648"
click at [135, 302] on select "Select Stylist Aditya_mrg Adnan Arif Asra_Mgr Bushra Counter_Sales Manager Mass…" at bounding box center [173, 310] width 76 height 19
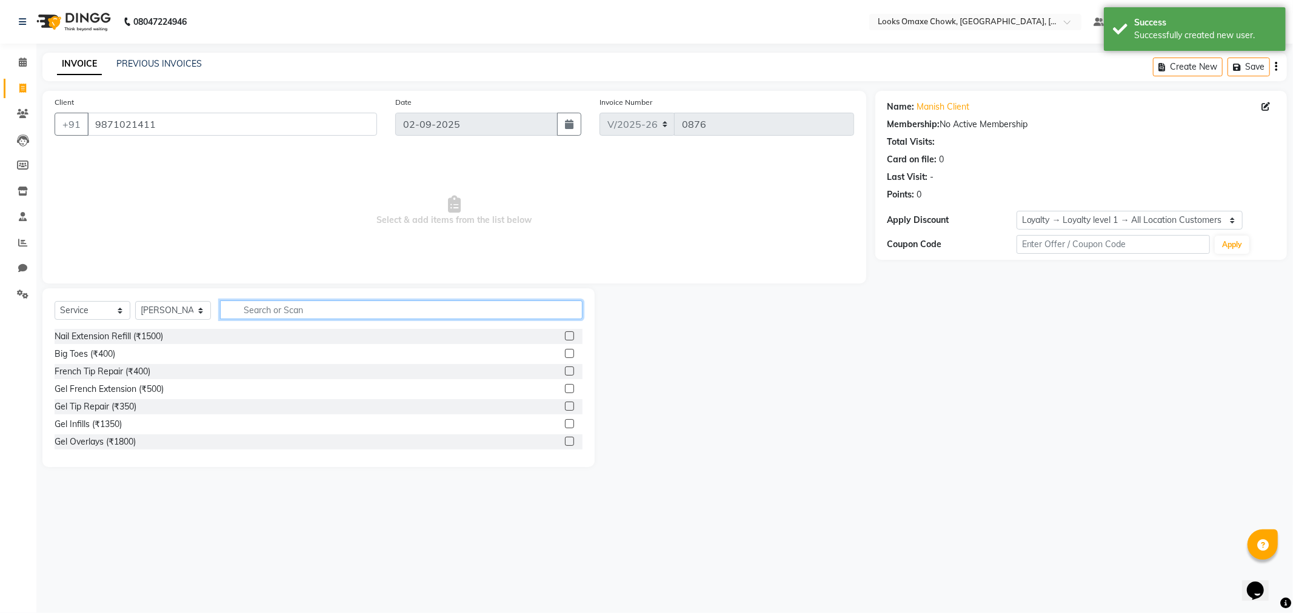
click at [316, 306] on input "text" at bounding box center [401, 310] width 362 height 19
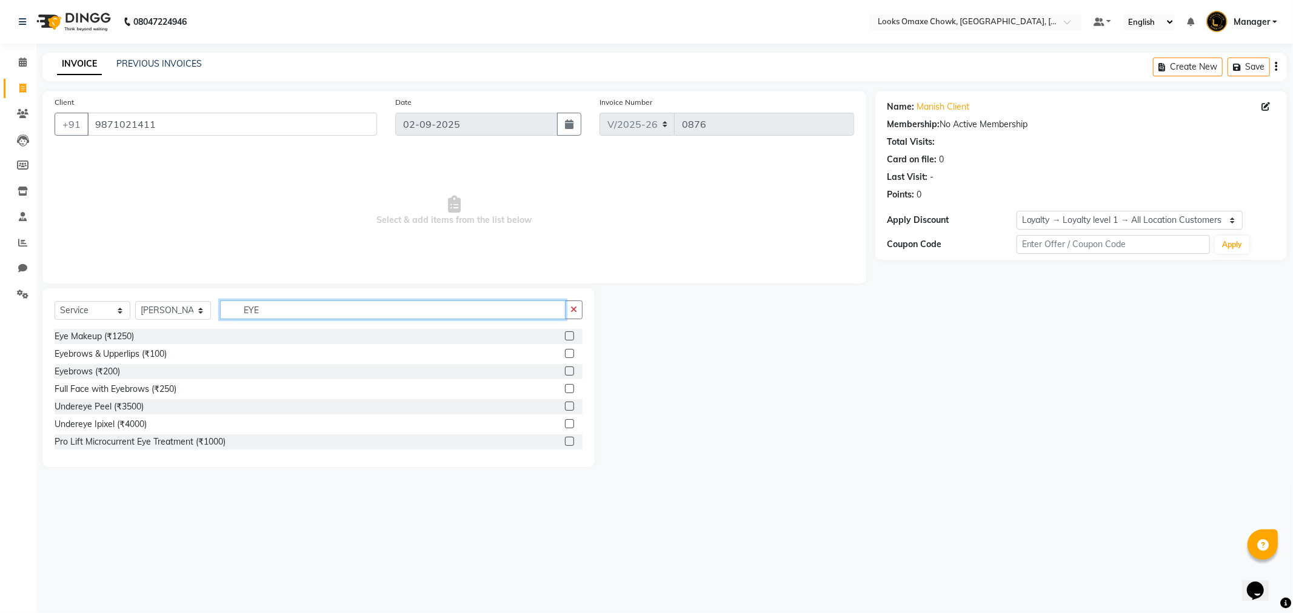
type input "EYE"
click at [565, 350] on label at bounding box center [569, 353] width 9 height 9
click at [565, 350] on input "checkbox" at bounding box center [569, 354] width 8 height 8
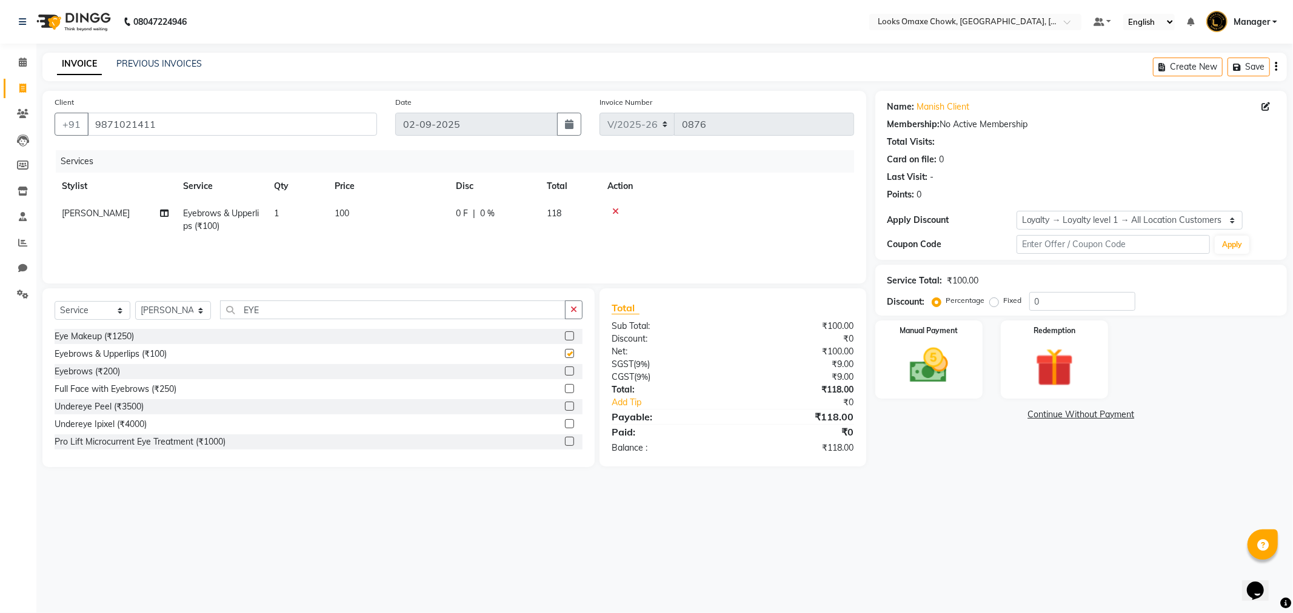
checkbox input "false"
click at [352, 213] on td "100" at bounding box center [387, 220] width 121 height 40
select select "75648"
click at [431, 219] on input "100" at bounding box center [445, 216] width 107 height 19
type input "1"
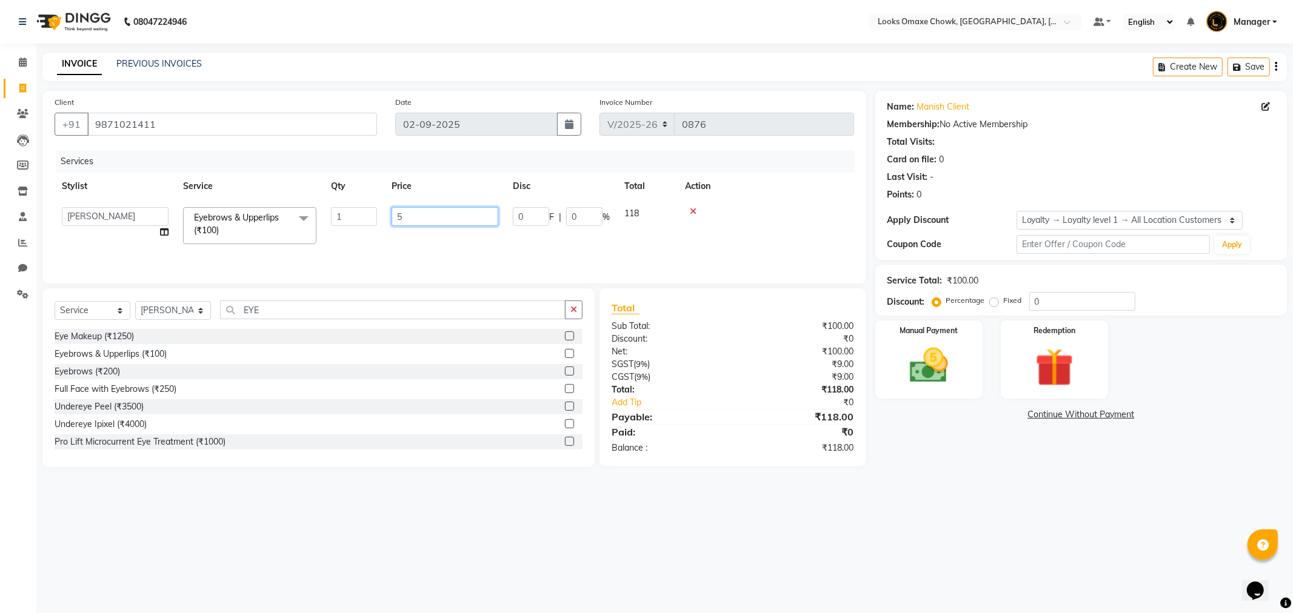
type input "51"
click at [369, 232] on tr "Bushra Eyebrows & Upperlips (₹100) 1 51 0 F | 0 % 60.18" at bounding box center [454, 220] width 799 height 40
click at [290, 216] on td "1" at bounding box center [297, 220] width 61 height 40
select select "75648"
click at [356, 216] on input "1" at bounding box center [354, 216] width 46 height 19
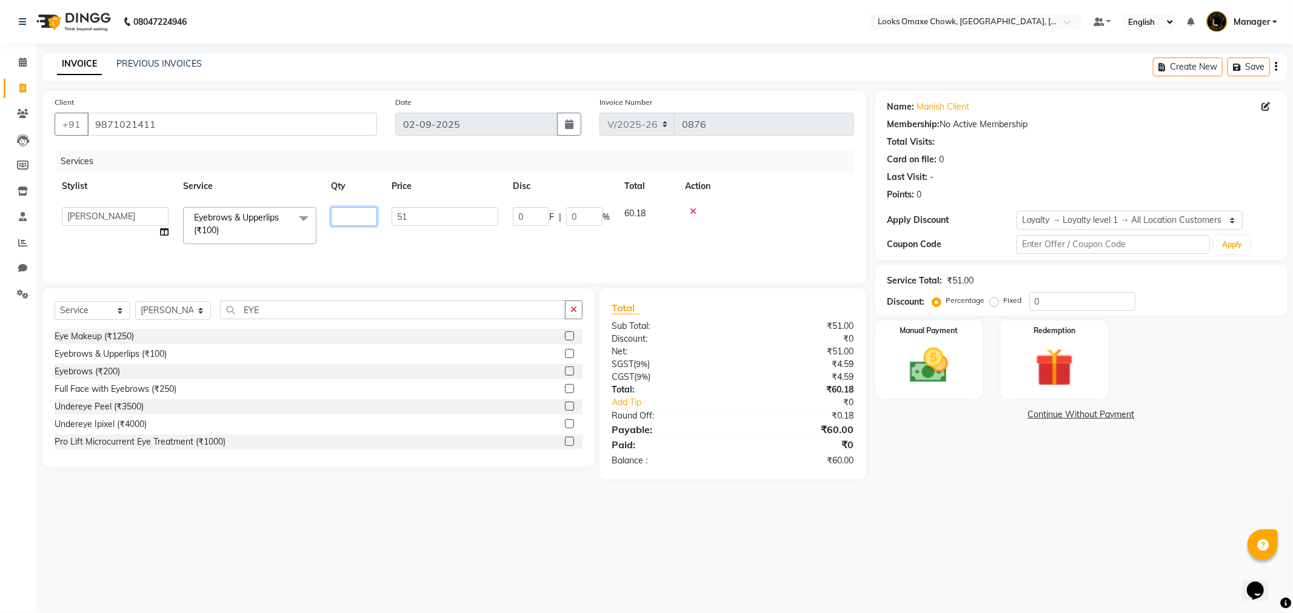
type input "2"
click at [718, 237] on td at bounding box center [766, 226] width 176 height 52
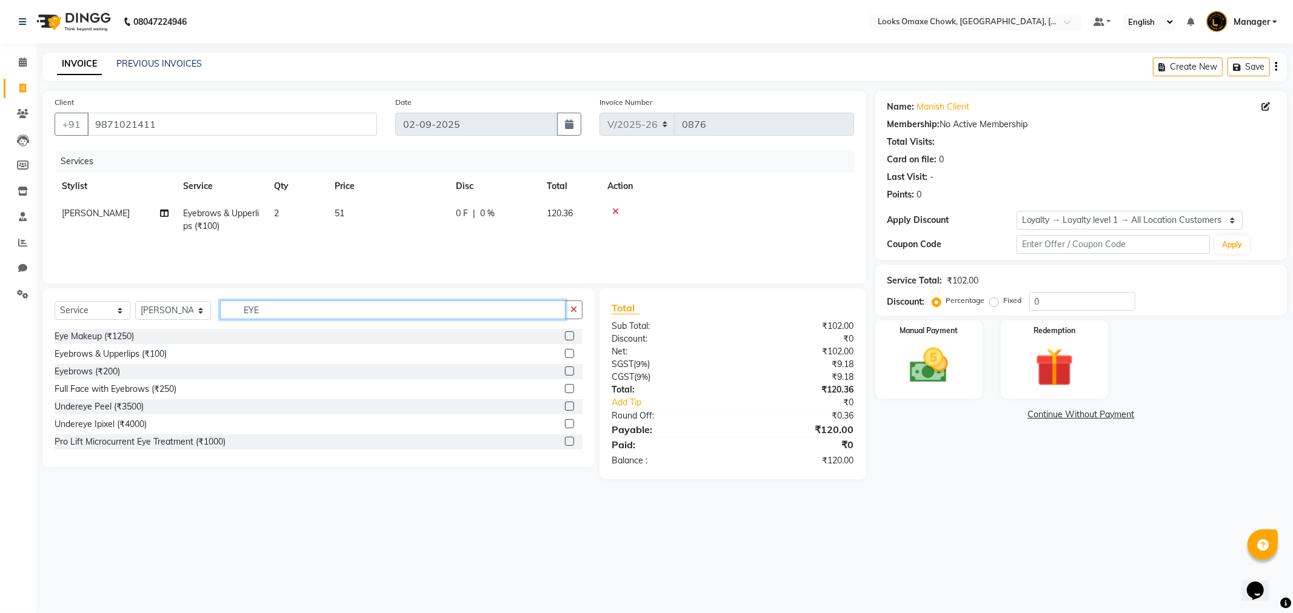
click at [328, 312] on input "EYE" at bounding box center [392, 310] width 345 height 19
type input "E"
type input "UPP"
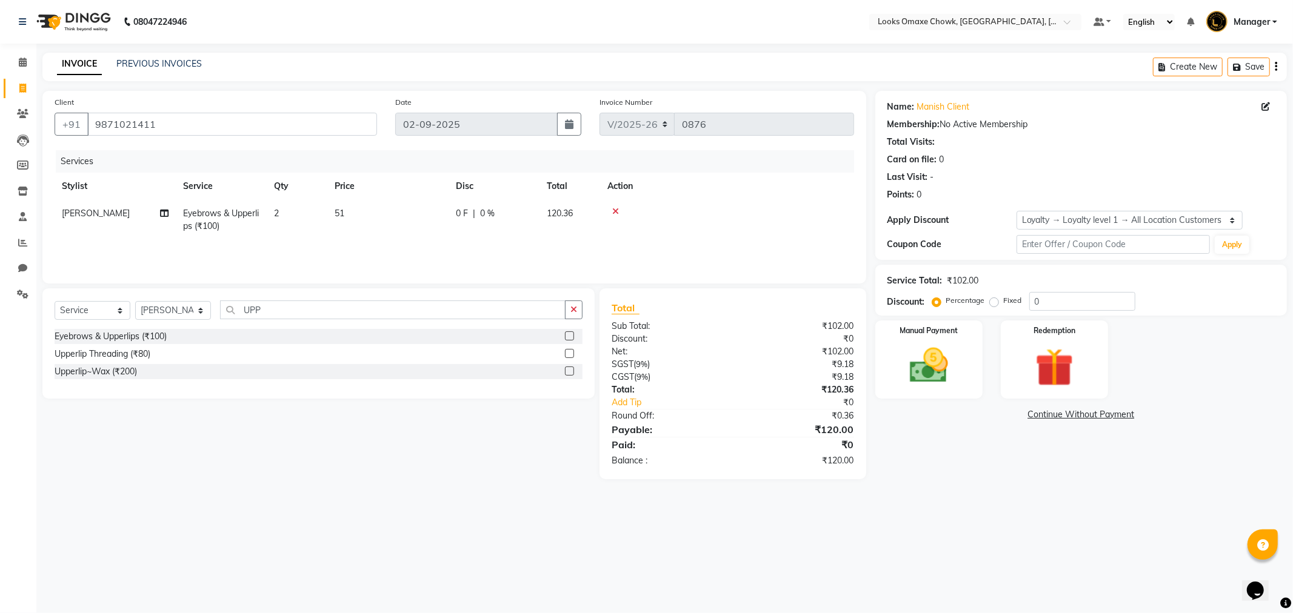
click at [569, 353] on label at bounding box center [569, 353] width 9 height 9
click at [569, 353] on input "checkbox" at bounding box center [569, 354] width 8 height 8
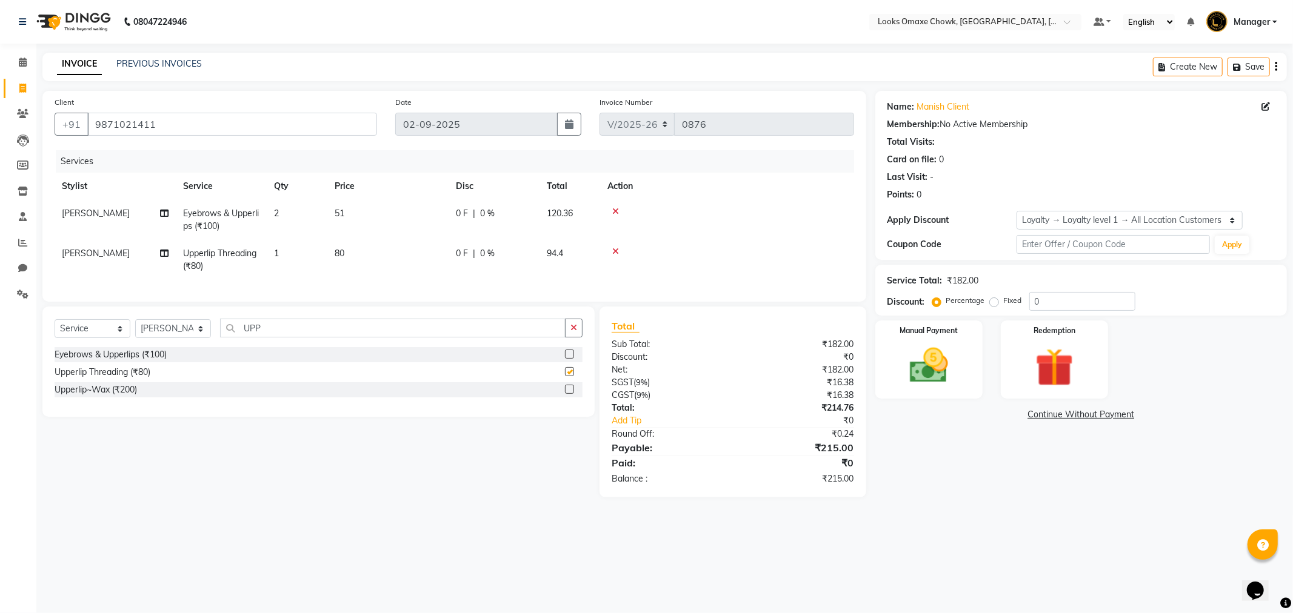
checkbox input "false"
click at [374, 256] on td "80" at bounding box center [387, 260] width 121 height 40
select select "75648"
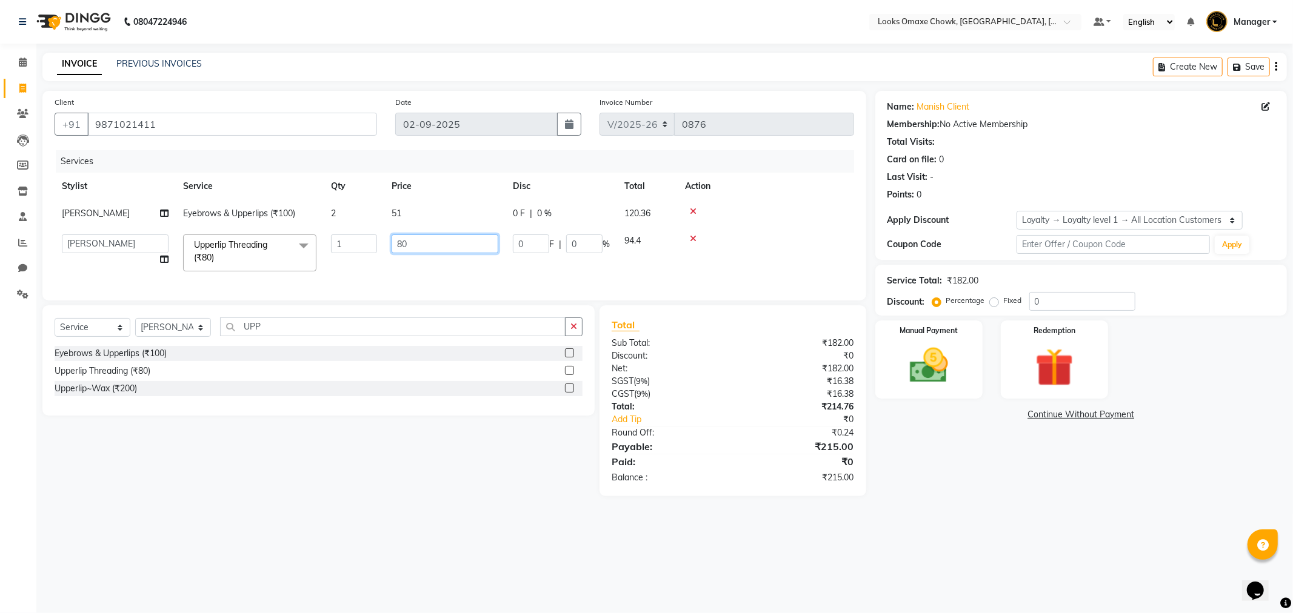
click at [429, 247] on input "80" at bounding box center [445, 244] width 107 height 19
type input "8"
type input "51"
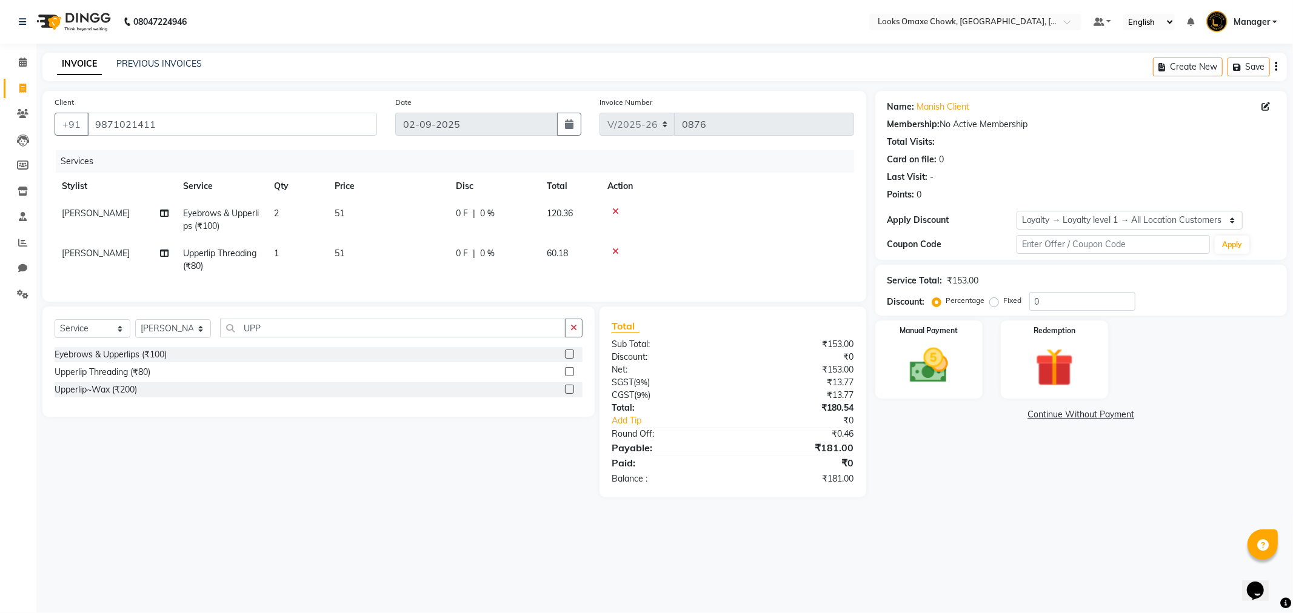
click at [1034, 498] on div "Name: Manish Client Membership: No Active Membership Total Visits: Card on file…" at bounding box center [1085, 294] width 421 height 407
click at [362, 251] on td "51" at bounding box center [387, 260] width 121 height 40
select select "75648"
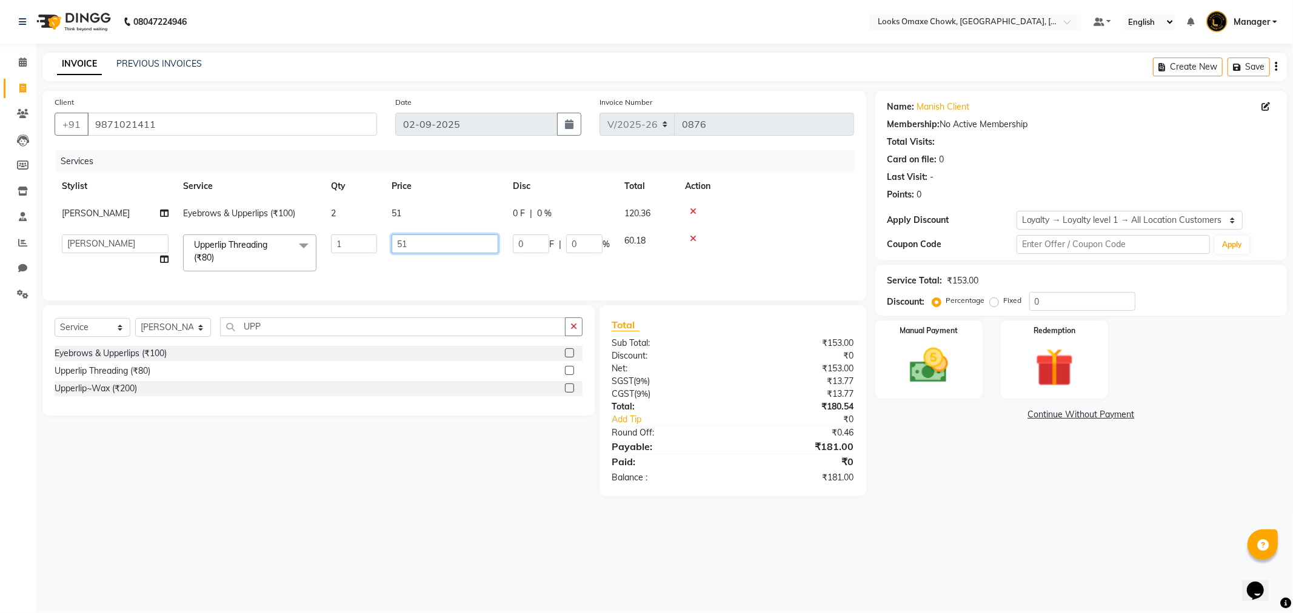
click at [478, 249] on input "51" at bounding box center [445, 244] width 107 height 19
type input "50"
click at [1019, 478] on div "Name: Manish Client Membership: No Active Membership Total Visits: Card on file…" at bounding box center [1085, 293] width 421 height 405
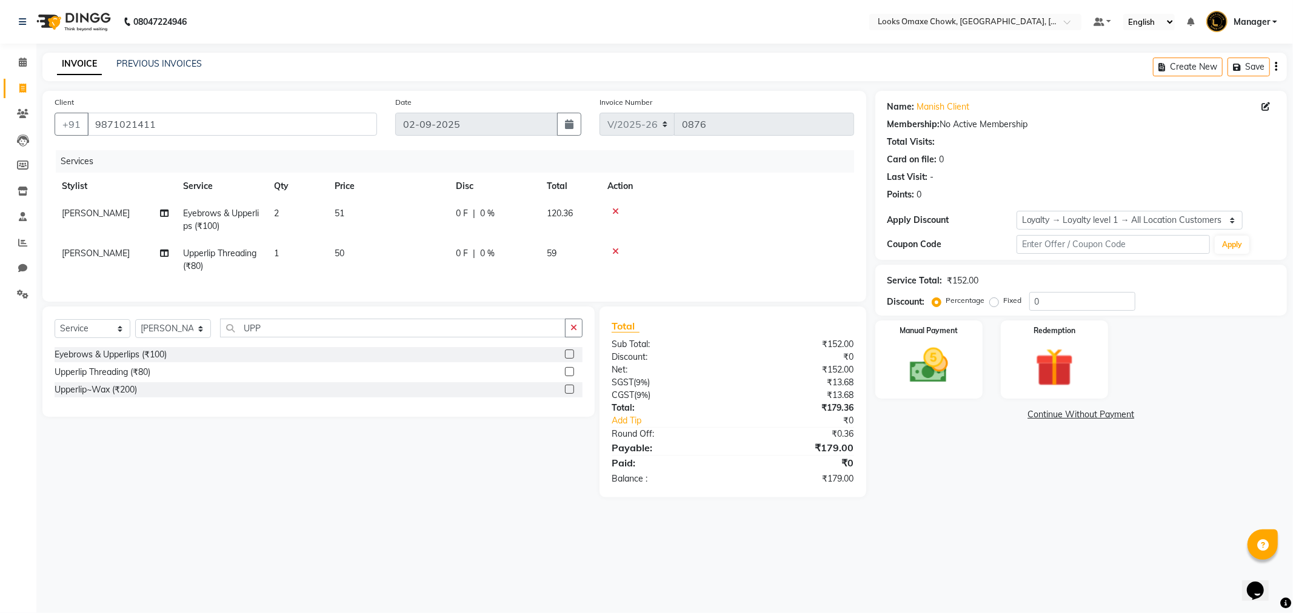
click at [361, 214] on td "51" at bounding box center [387, 220] width 121 height 40
select select "75648"
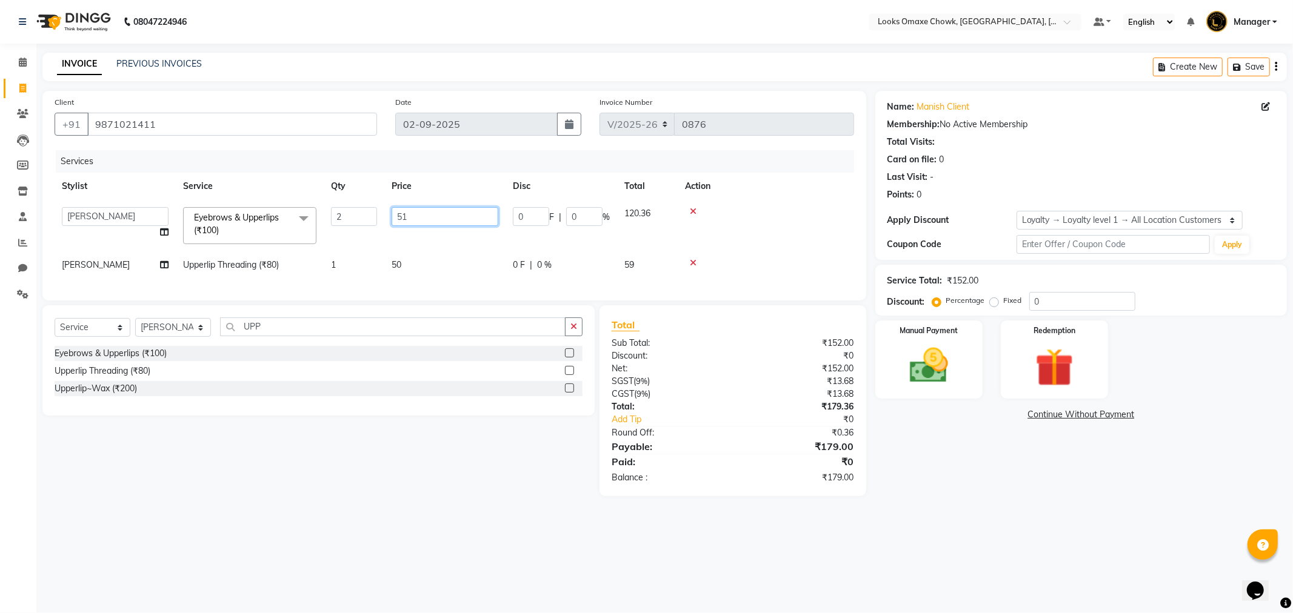
click at [462, 223] on input "51" at bounding box center [445, 216] width 107 height 19
type input "50"
click at [1129, 542] on div "08047224946 Select Location × Looks Omaxe Chowk, Old Delhi, Delhi Default Panel…" at bounding box center [646, 306] width 1293 height 613
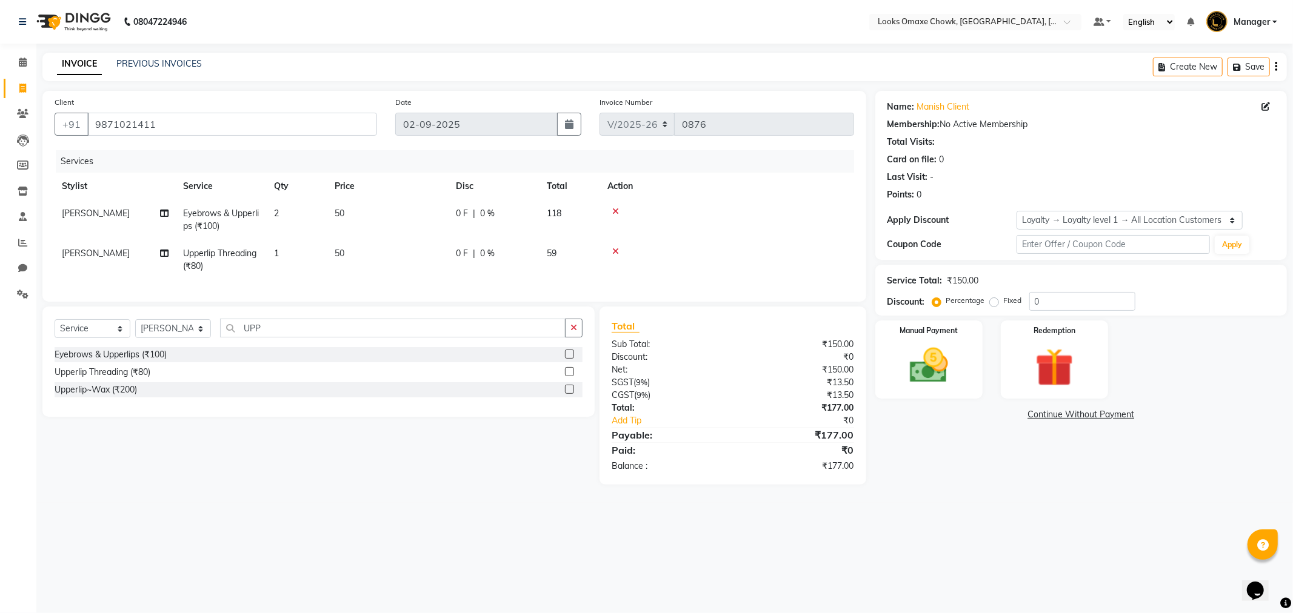
click at [362, 249] on td "50" at bounding box center [387, 260] width 121 height 40
select select "75648"
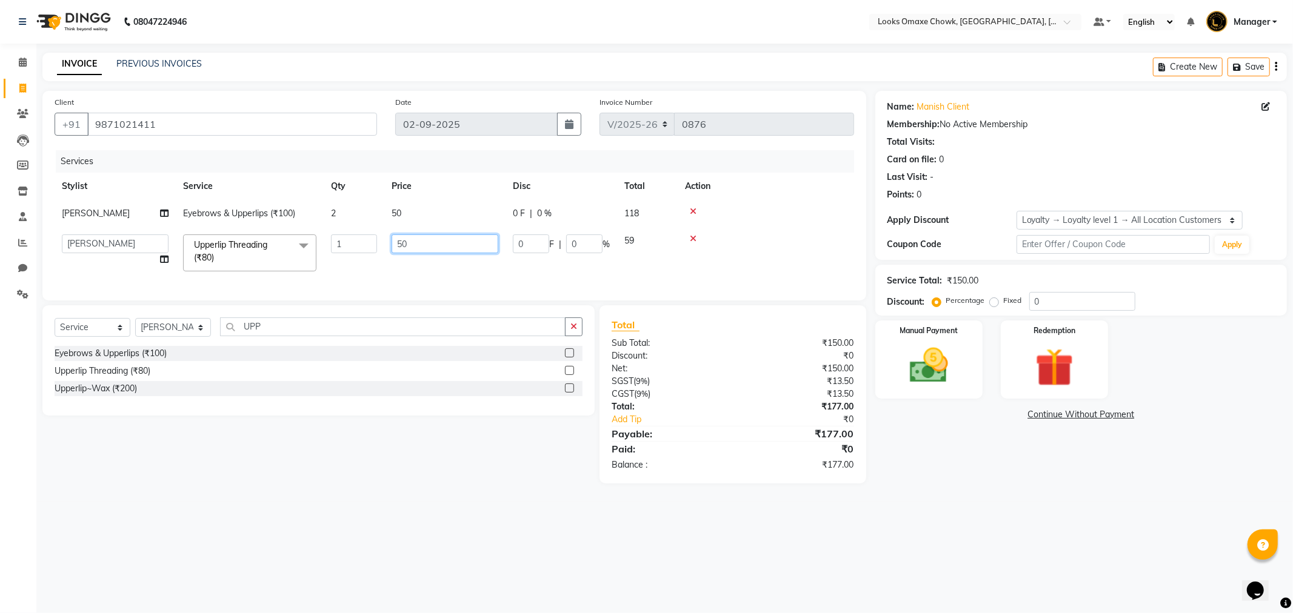
click at [435, 245] on input "50" at bounding box center [445, 244] width 107 height 19
type input "51"
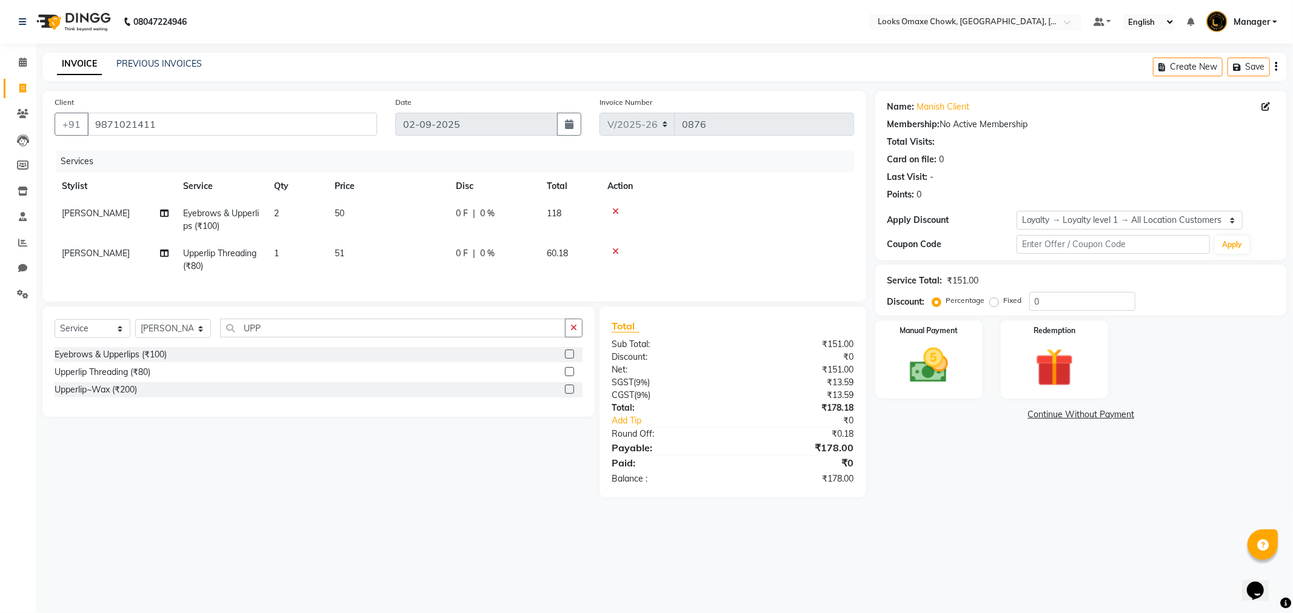
click at [1075, 475] on div "Name: Manish Client Membership: No Active Membership Total Visits: Card on file…" at bounding box center [1085, 294] width 421 height 407
click at [355, 213] on td "50" at bounding box center [387, 220] width 121 height 40
select select "75648"
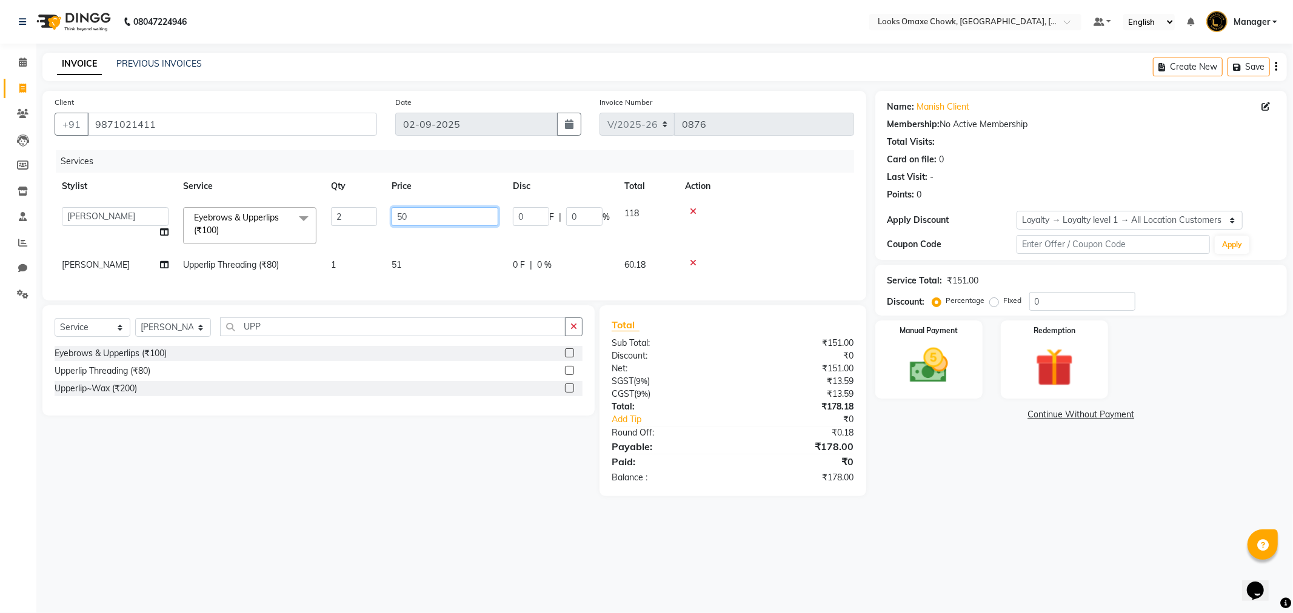
click at [431, 220] on input "50" at bounding box center [445, 216] width 107 height 19
type input "51"
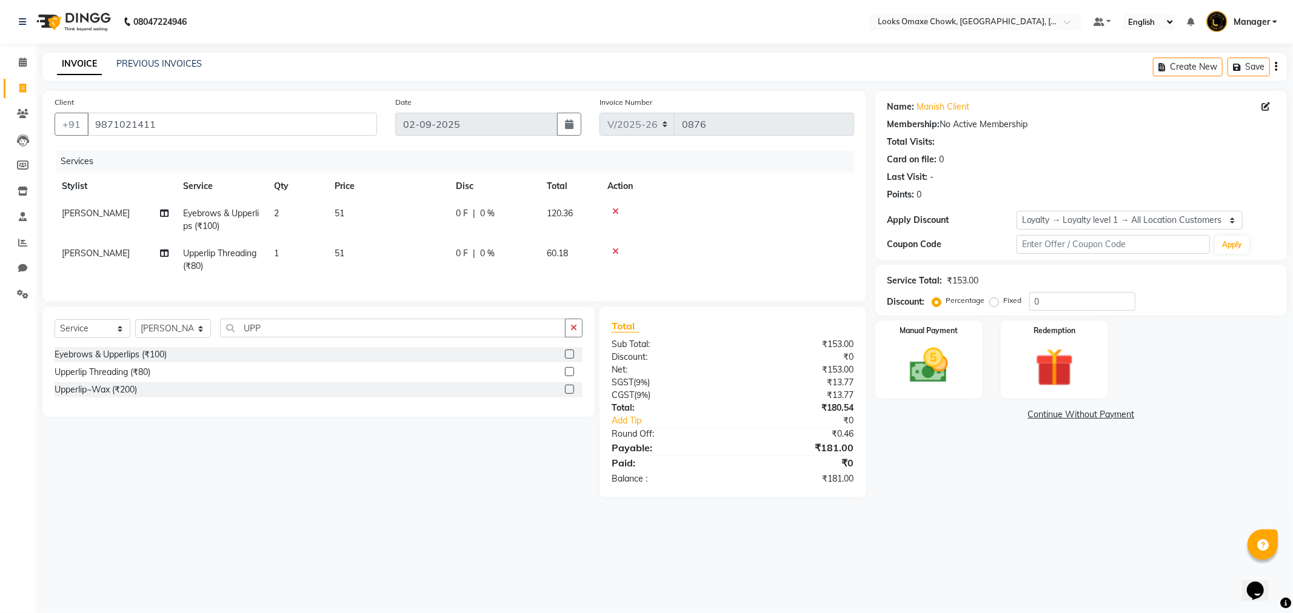
click at [1027, 473] on div "Name: Manish Client Membership: No Active Membership Total Visits: Card on file…" at bounding box center [1085, 294] width 421 height 407
click at [364, 253] on td "51" at bounding box center [387, 260] width 121 height 40
select select "75648"
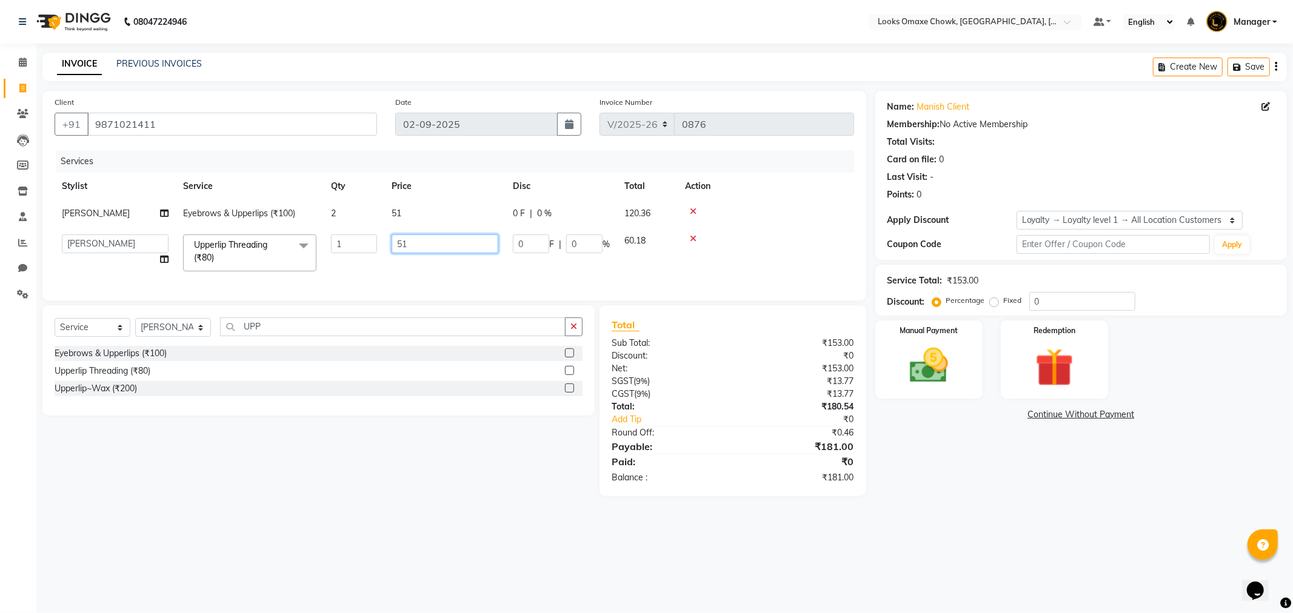
click at [447, 251] on input "51" at bounding box center [445, 244] width 107 height 19
type input "50"
click at [1046, 478] on div "Name: Manish Client Membership: No Active Membership Total Visits: Card on file…" at bounding box center [1085, 293] width 421 height 405
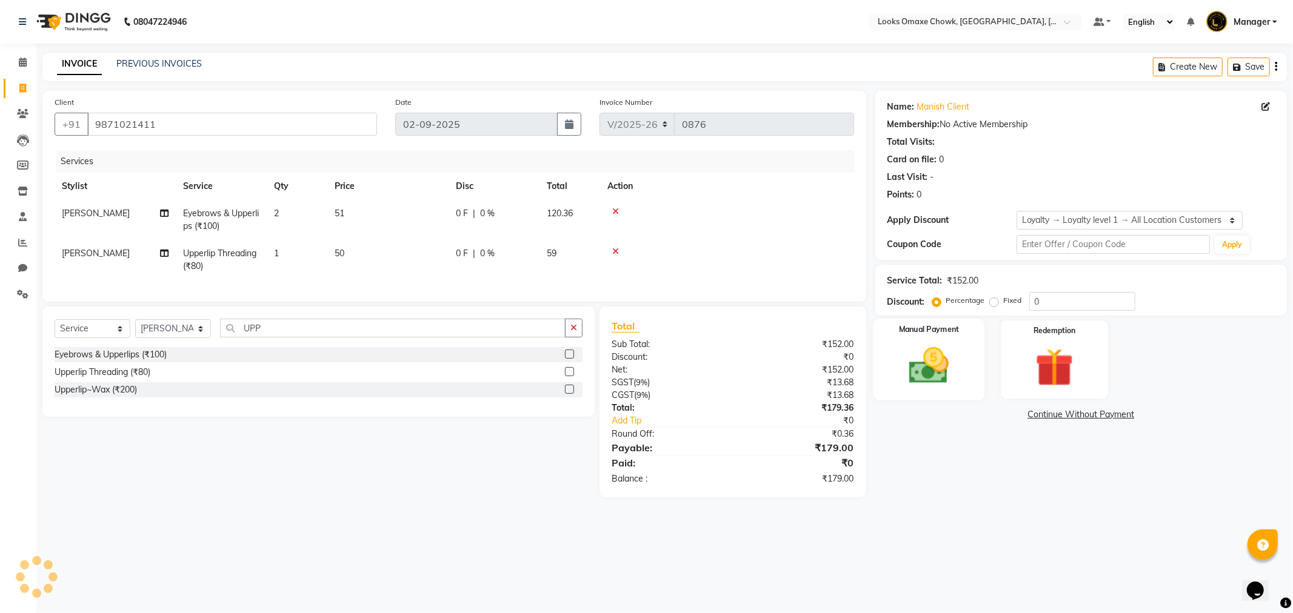
click at [955, 358] on img at bounding box center [928, 366] width 65 height 46
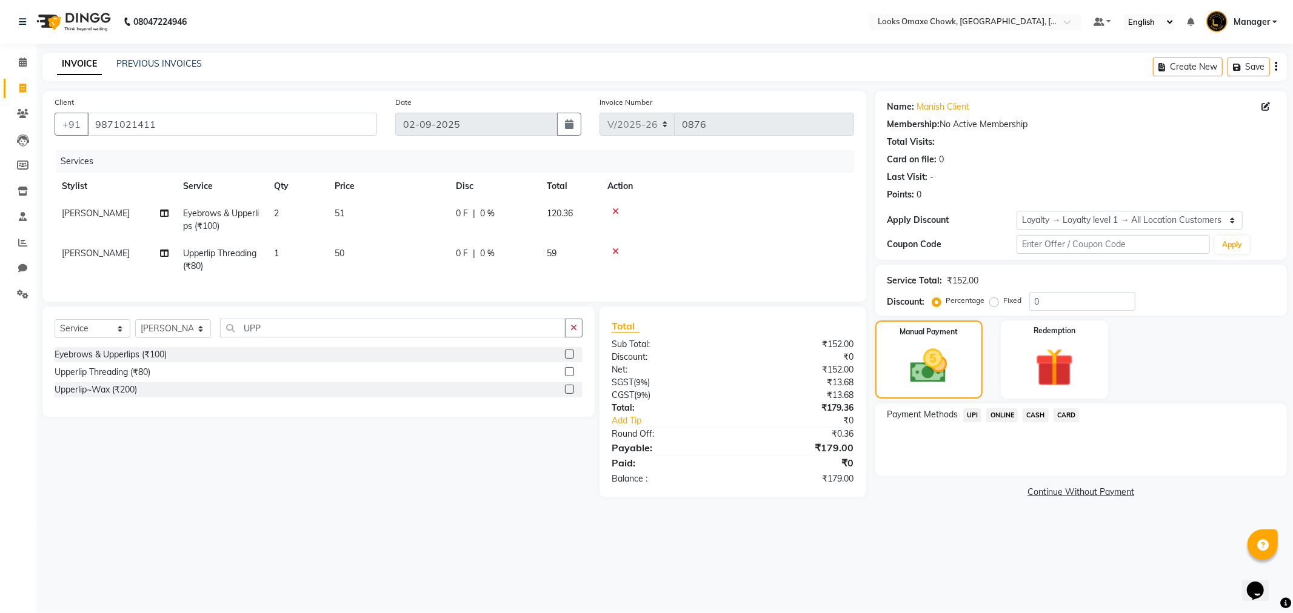
click at [1067, 415] on span "CARD" at bounding box center [1066, 416] width 26 height 14
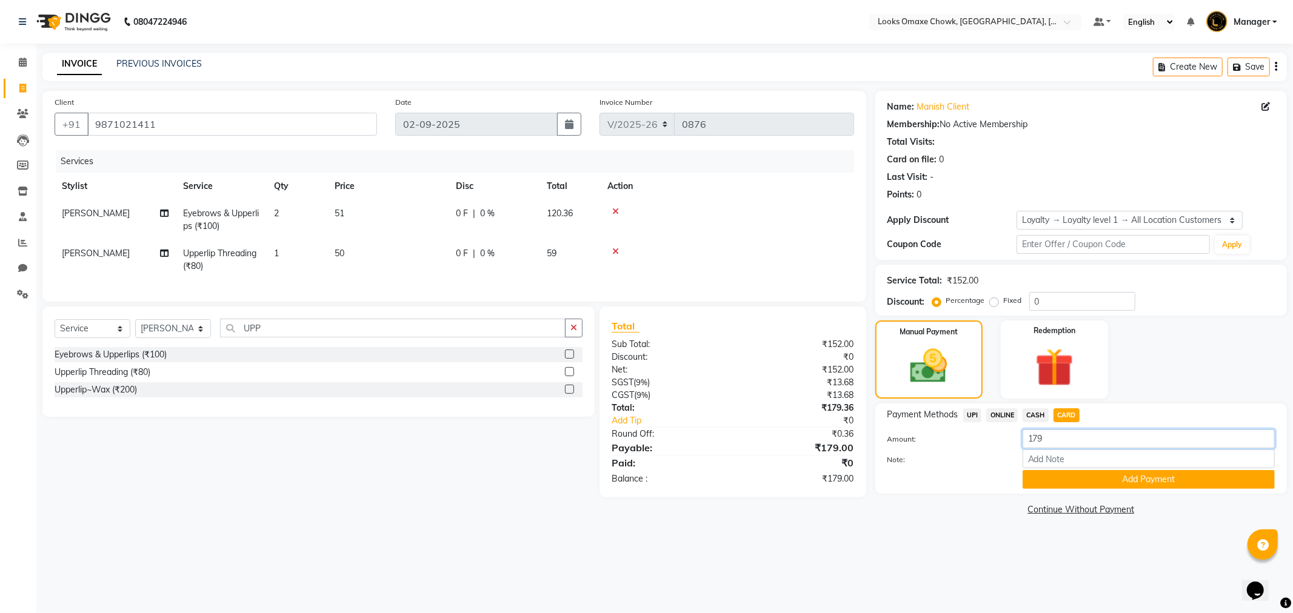
click at [1055, 435] on input "179" at bounding box center [1149, 439] width 252 height 19
type input "180"
click at [1132, 475] on button "Add Payment" at bounding box center [1149, 479] width 252 height 19
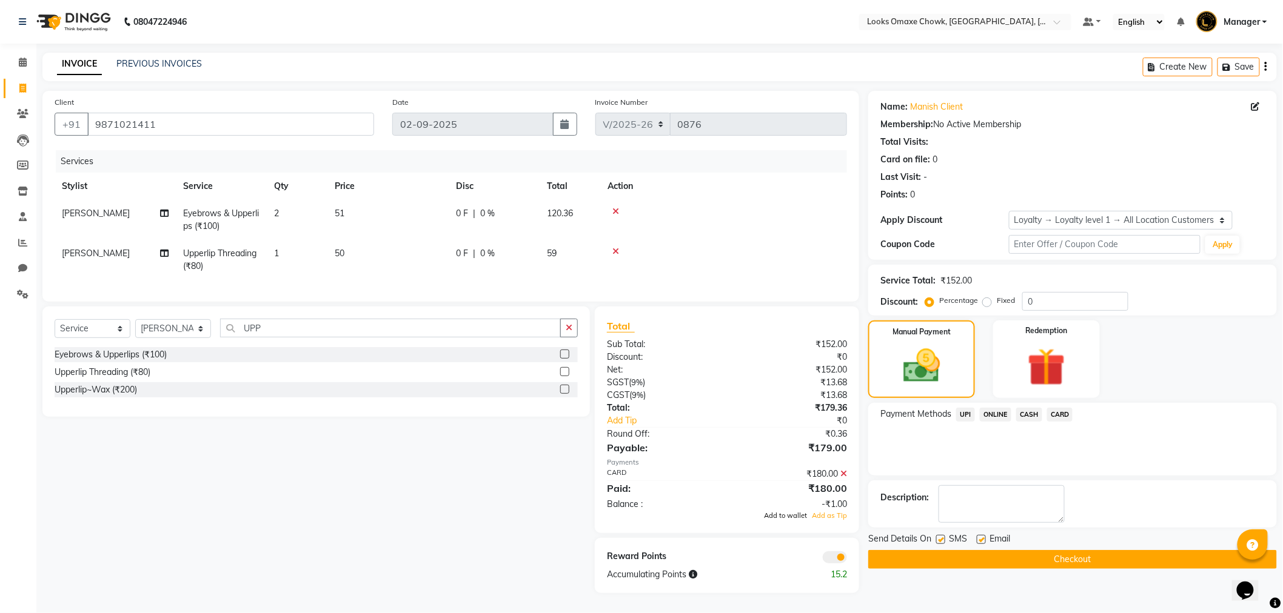
click at [788, 520] on span "Add to wallet" at bounding box center [785, 516] width 43 height 8
click at [838, 510] on div "₹1.00" at bounding box center [791, 503] width 129 height 15
click at [844, 478] on icon at bounding box center [843, 474] width 7 height 8
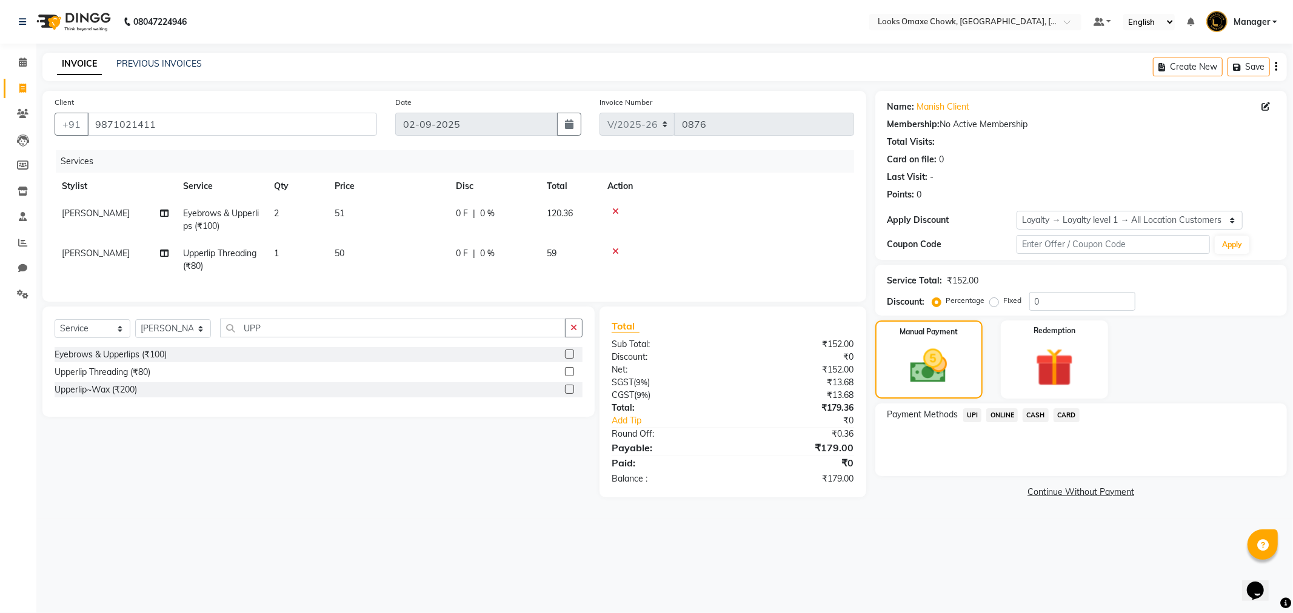
click at [360, 252] on td "50" at bounding box center [387, 260] width 121 height 40
select select "75648"
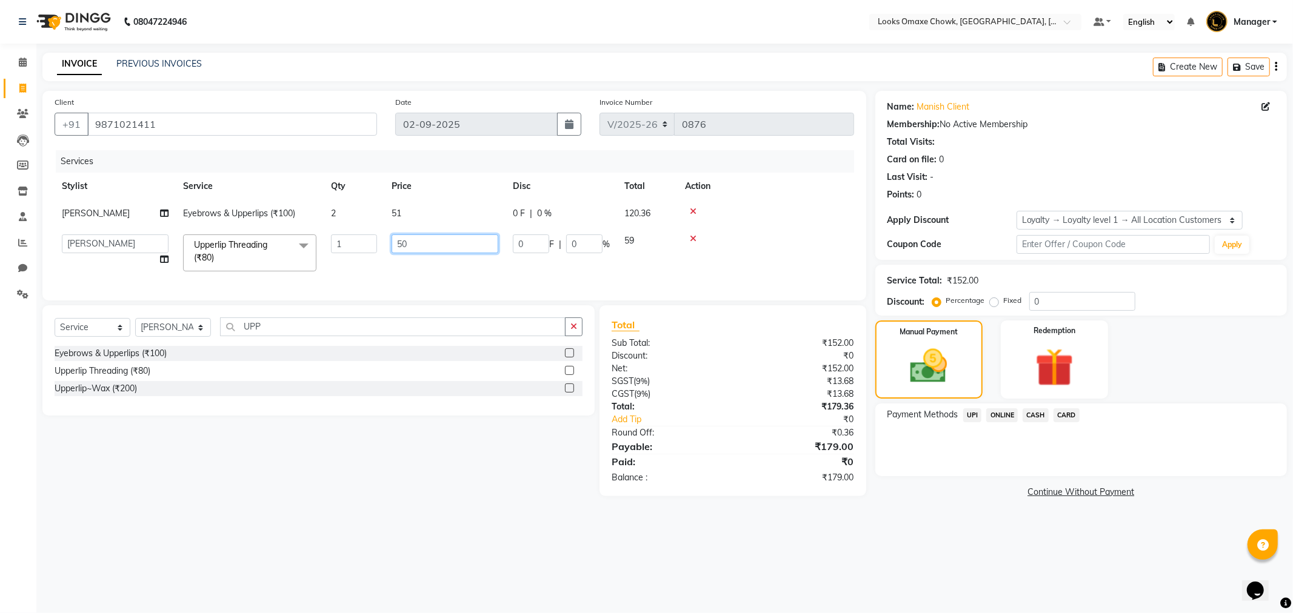
click at [444, 249] on input "50" at bounding box center [445, 244] width 107 height 19
type input "51"
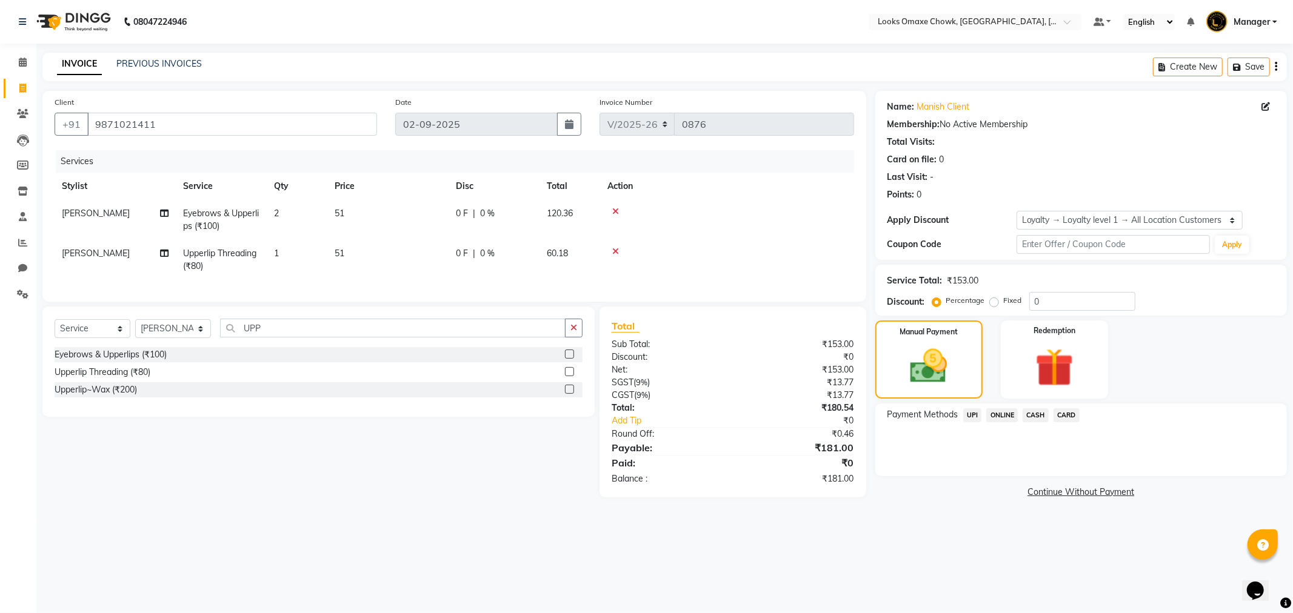
click at [938, 531] on div "08047224946 Select Location × Looks Omaxe Chowk, Old Delhi, Delhi Default Panel…" at bounding box center [646, 306] width 1293 height 613
click at [1067, 412] on span "CARD" at bounding box center [1066, 416] width 26 height 14
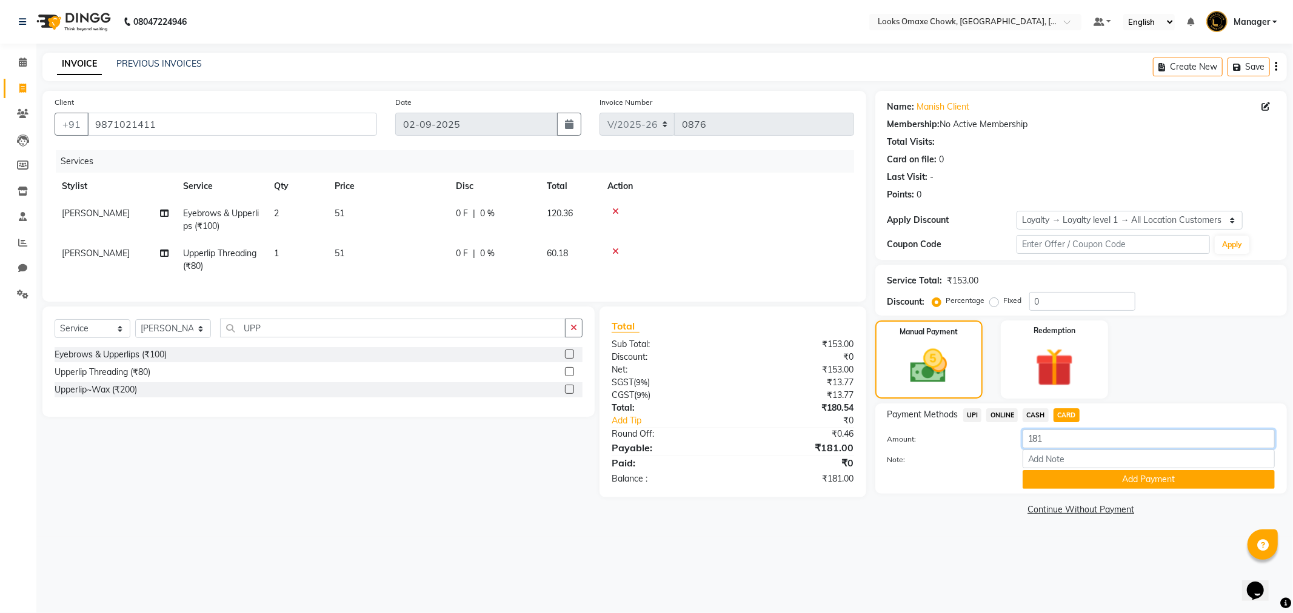
click at [1063, 437] on input "181" at bounding box center [1149, 439] width 252 height 19
type input "180"
click at [1140, 473] on button "Add Payment" at bounding box center [1149, 479] width 252 height 19
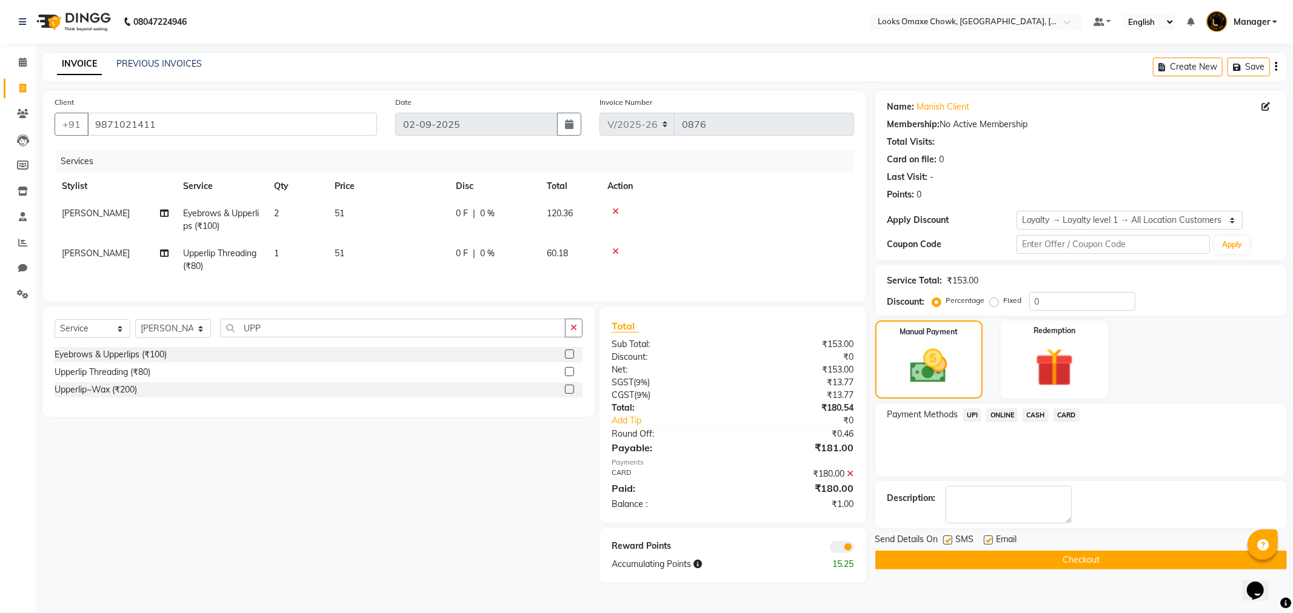
click at [949, 535] on div "SMS" at bounding box center [963, 540] width 41 height 15
click at [952, 538] on label at bounding box center [947, 540] width 9 height 9
click at [951, 538] on input "checkbox" at bounding box center [947, 541] width 8 height 8
checkbox input "false"
click at [851, 553] on span at bounding box center [842, 547] width 24 height 12
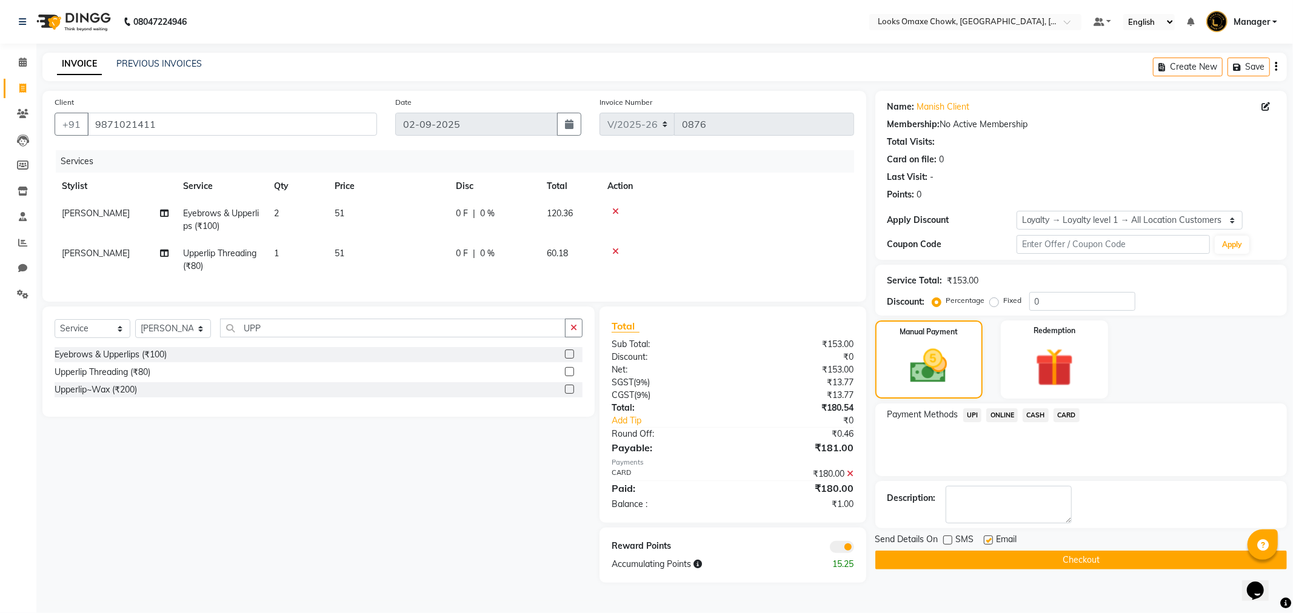
click at [854, 549] on input "checkbox" at bounding box center [854, 549] width 0 height 0
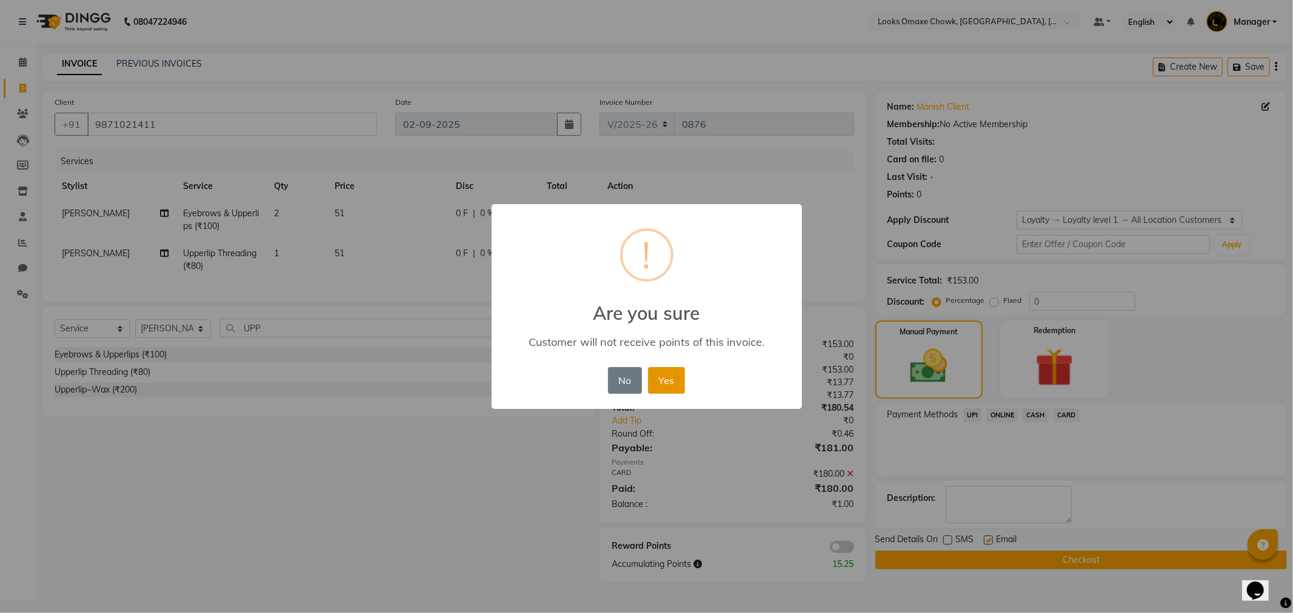
click at [678, 375] on button "Yes" at bounding box center [666, 380] width 37 height 27
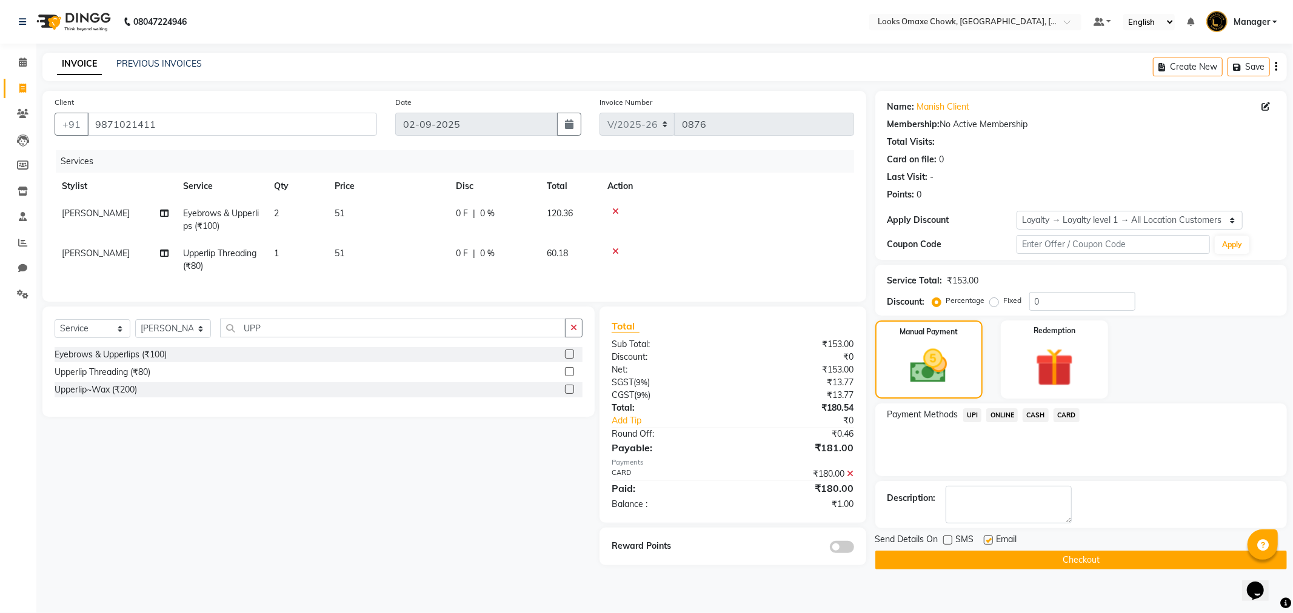
click at [1036, 564] on button "Checkout" at bounding box center [1081, 560] width 412 height 19
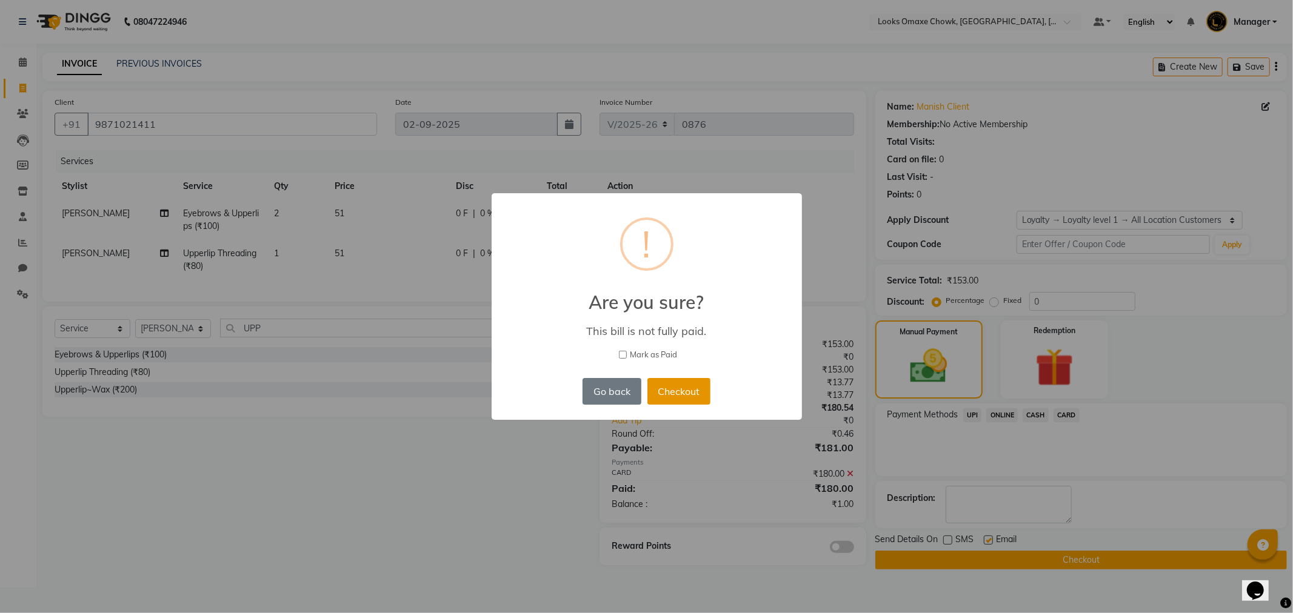
click at [681, 385] on button "Checkout" at bounding box center [678, 391] width 63 height 27
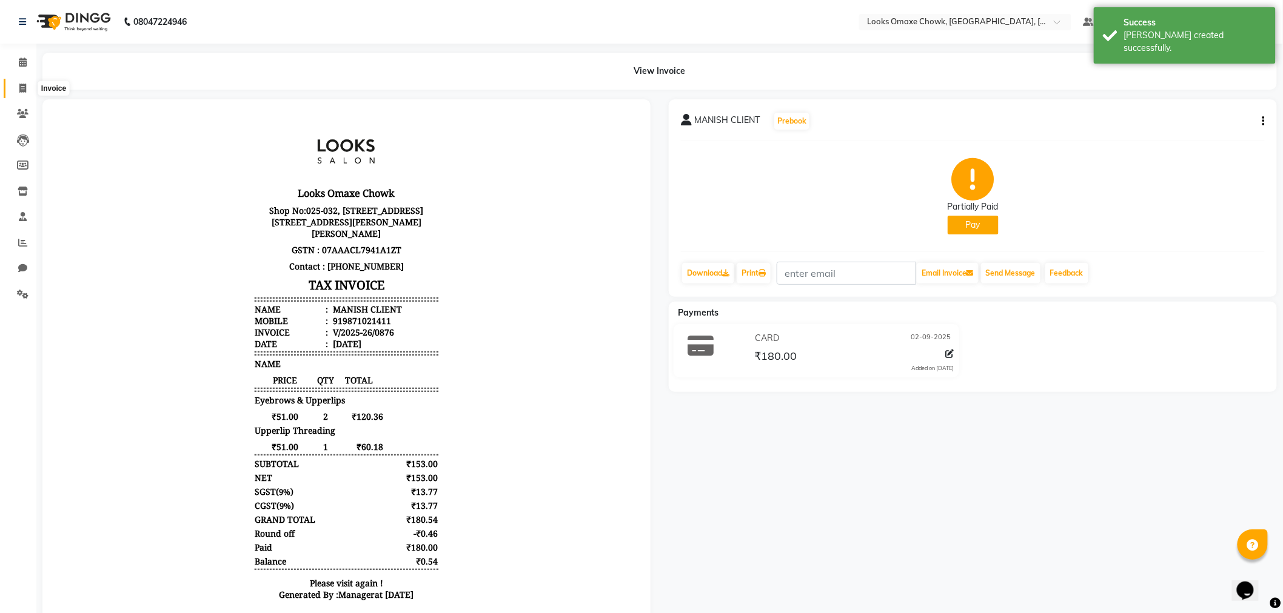
click at [23, 86] on icon at bounding box center [22, 88] width 7 height 9
select select "8121"
select select "service"
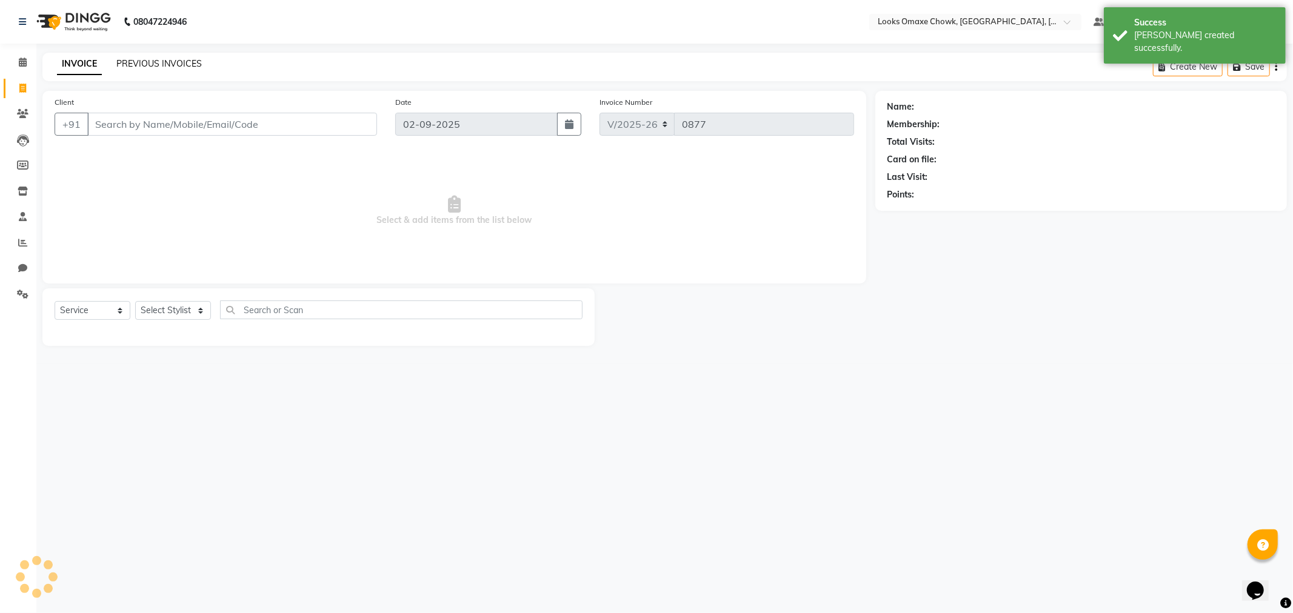
click at [178, 61] on link "PREVIOUS INVOICES" at bounding box center [158, 63] width 85 height 11
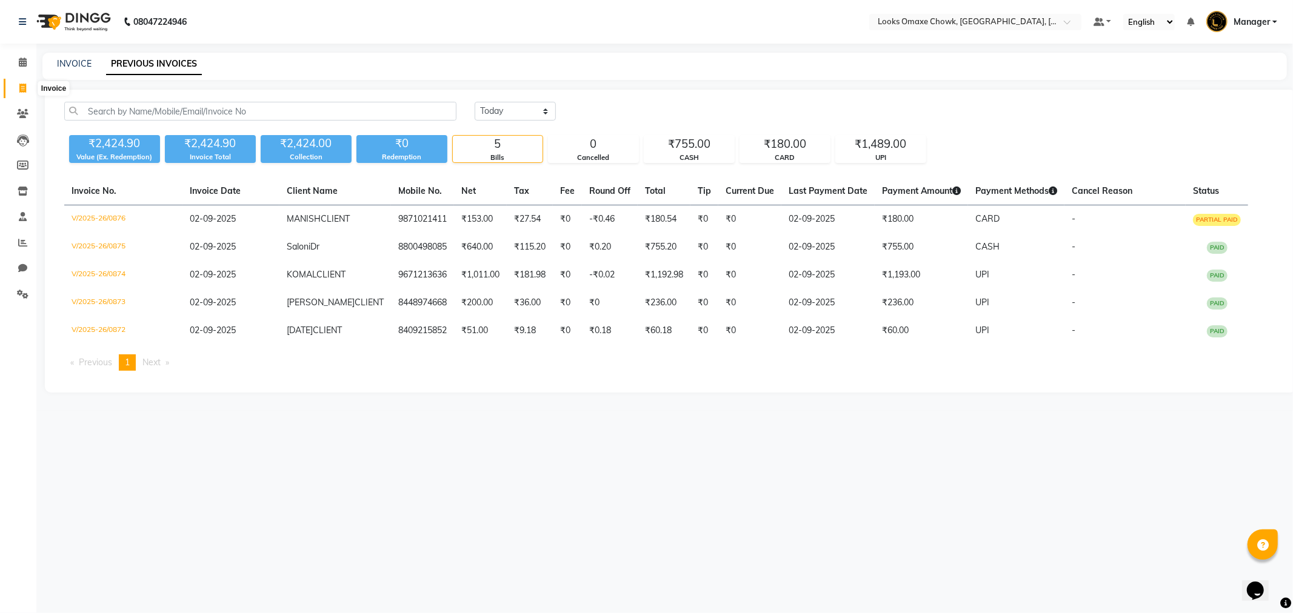
click at [23, 82] on span at bounding box center [22, 89] width 21 height 14
select select "8121"
select select "service"
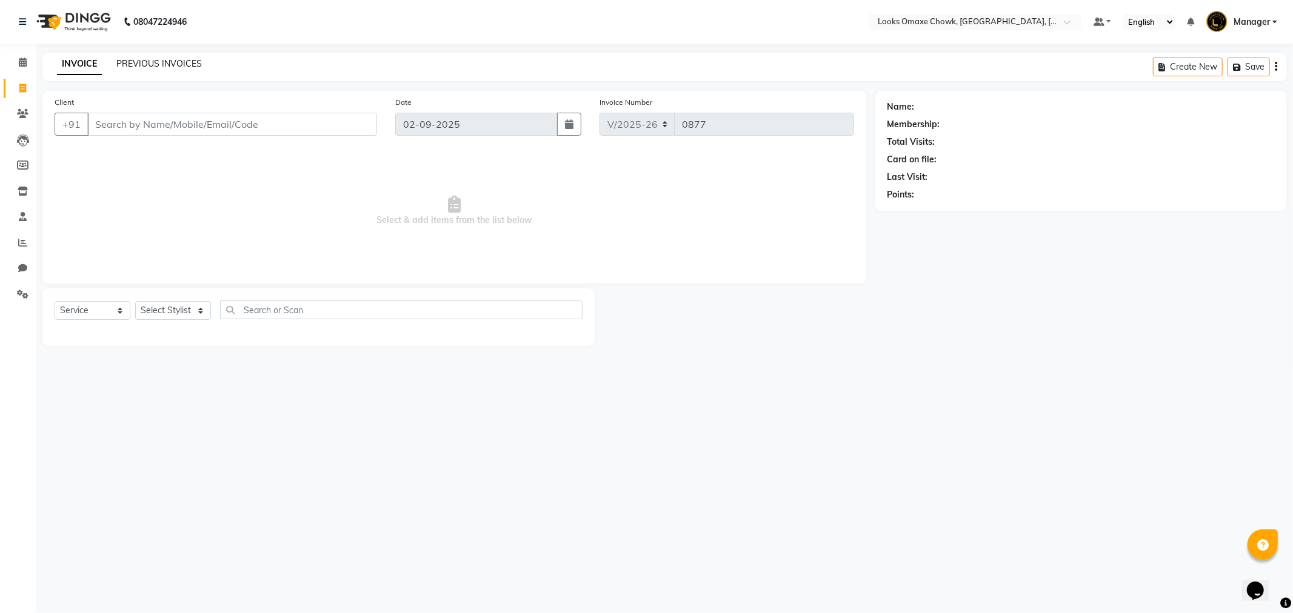
click at [165, 58] on link "PREVIOUS INVOICES" at bounding box center [158, 63] width 85 height 11
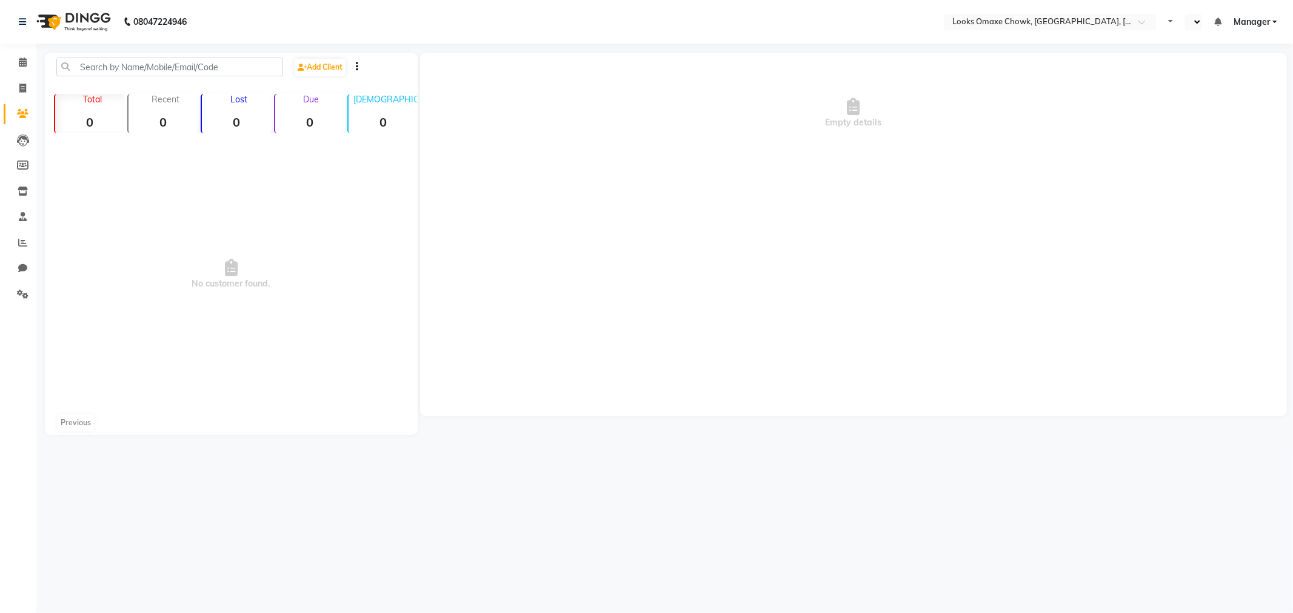
select select "en"
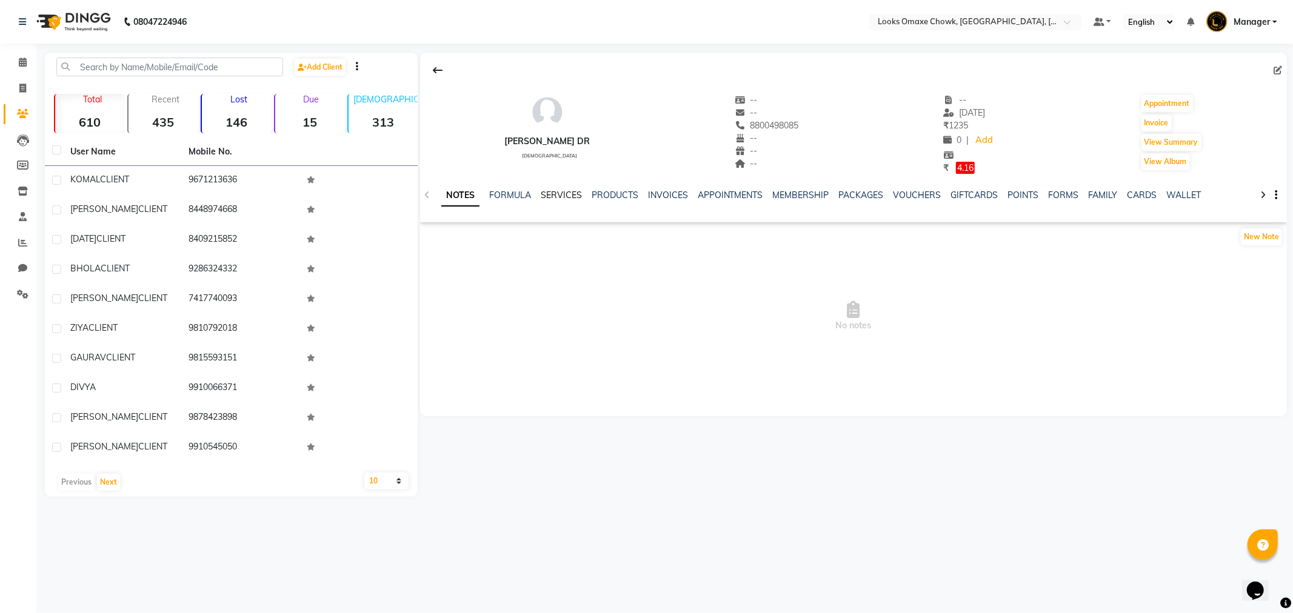
click at [556, 194] on link "SERVICES" at bounding box center [561, 195] width 41 height 11
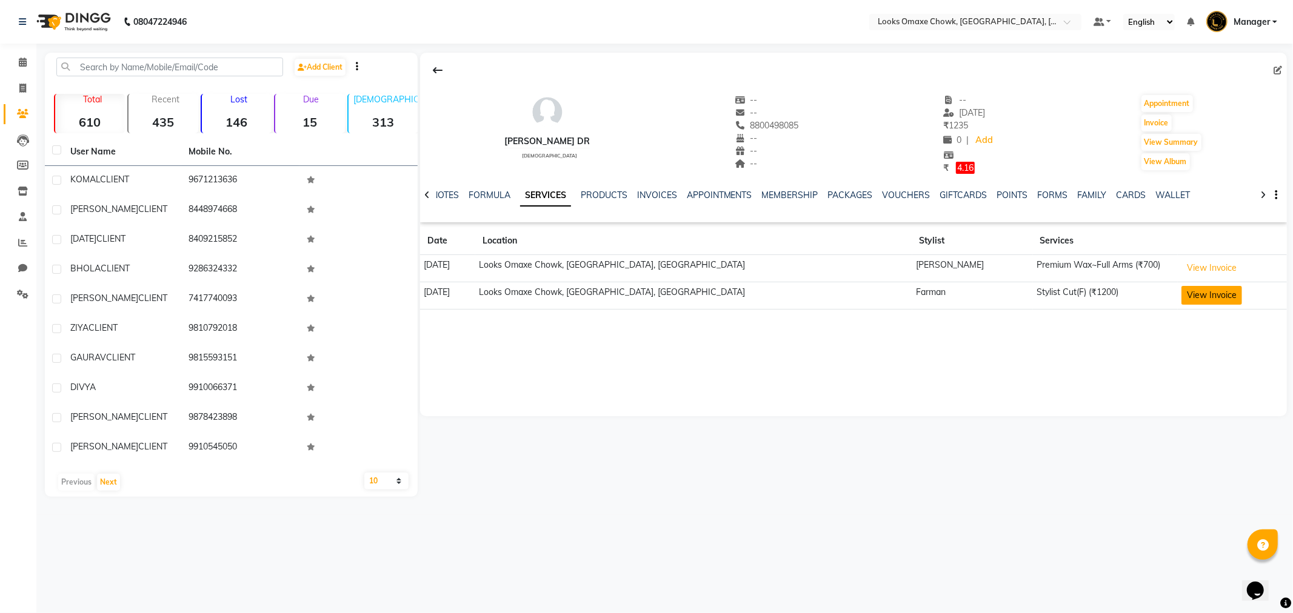
click at [1181, 294] on button "View Invoice" at bounding box center [1211, 295] width 61 height 19
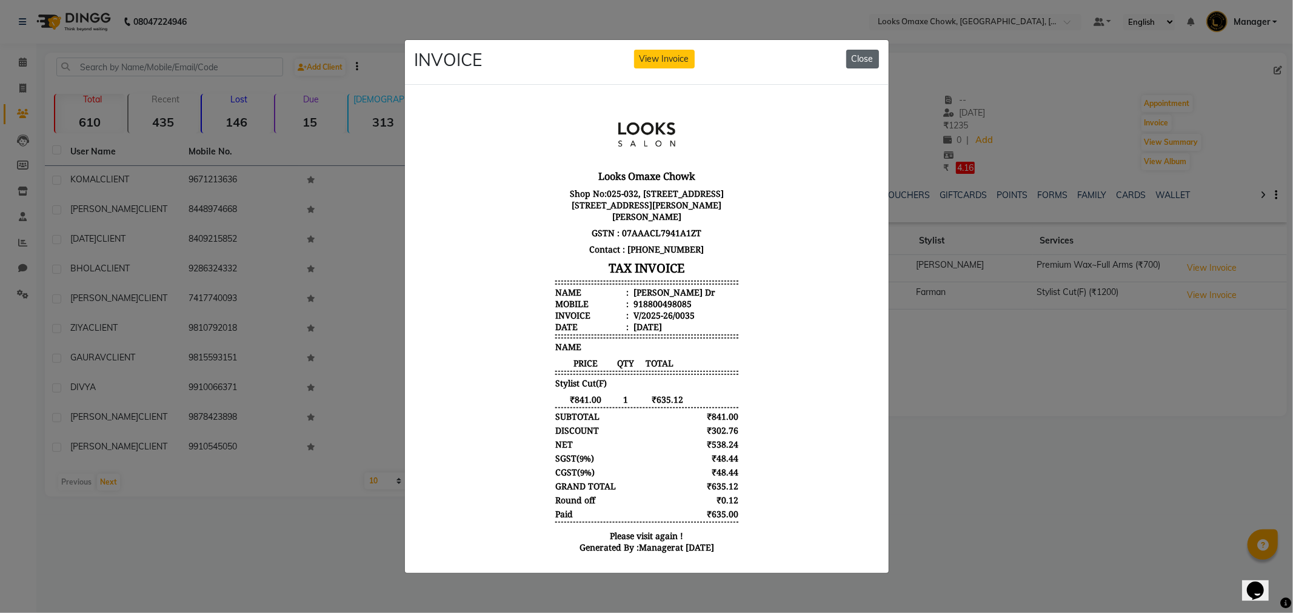
click at [863, 51] on button "Close" at bounding box center [862, 59] width 33 height 19
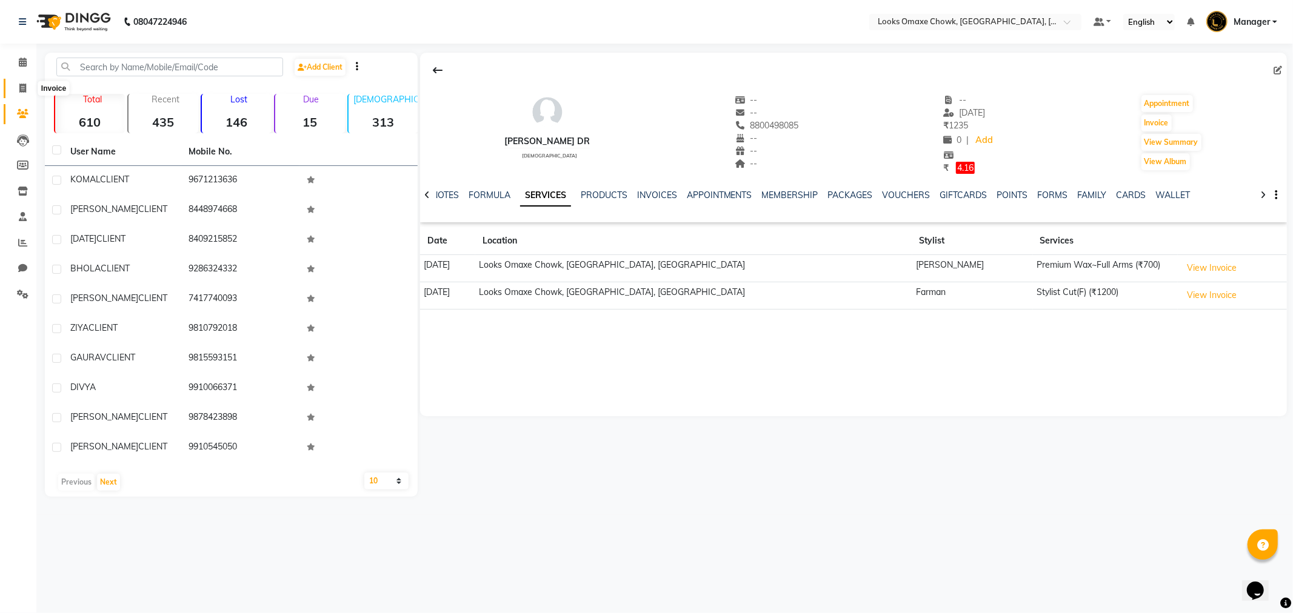
click at [16, 90] on span at bounding box center [22, 89] width 21 height 14
select select "service"
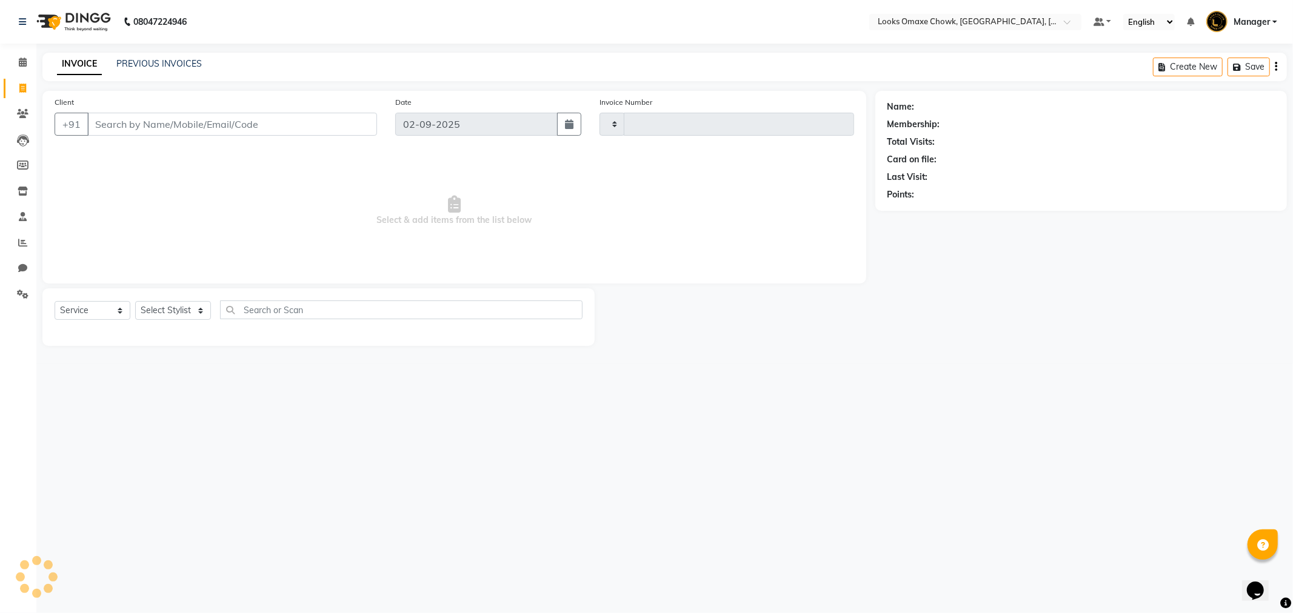
type input "0875"
select select "8121"
click at [33, 87] on li "Invoice" at bounding box center [18, 89] width 36 height 26
click at [26, 85] on span at bounding box center [22, 89] width 21 height 14
select select "service"
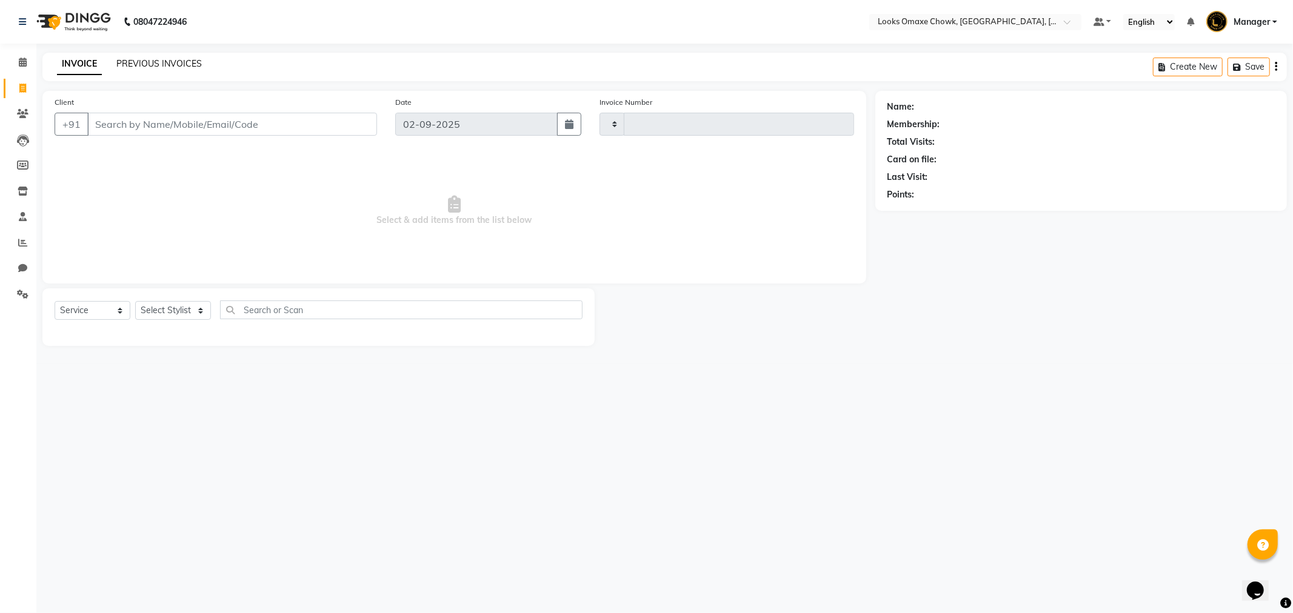
type input "0875"
click at [139, 63] on link "PREVIOUS INVOICES" at bounding box center [158, 63] width 85 height 11
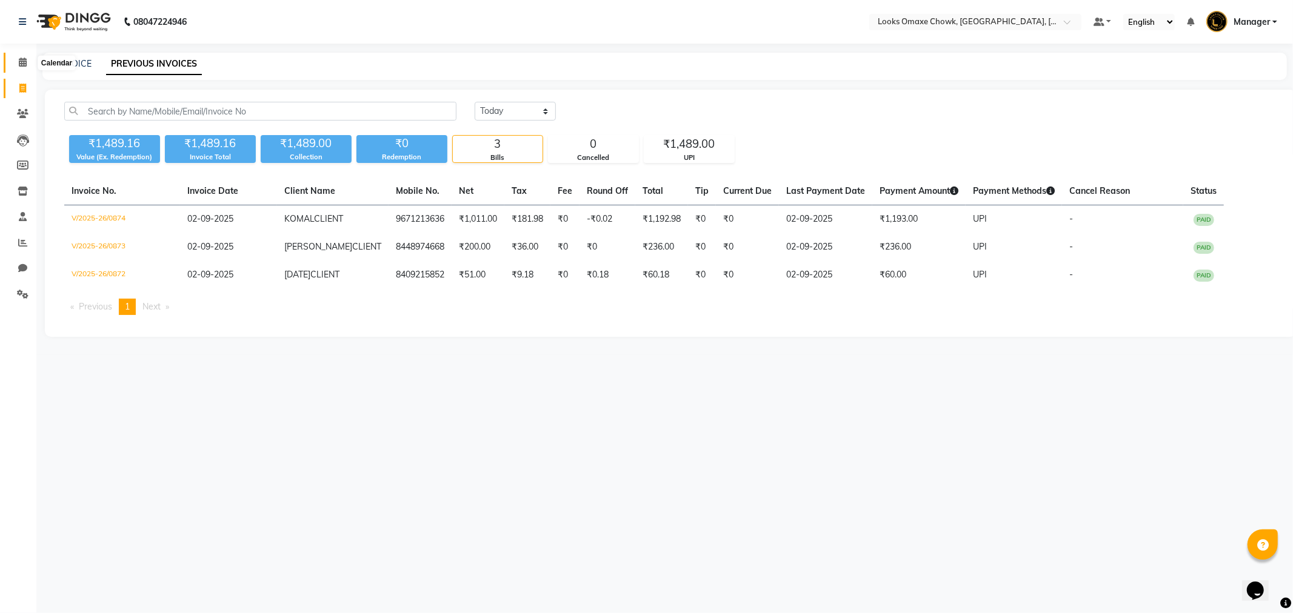
click at [20, 63] on icon at bounding box center [23, 62] width 8 height 9
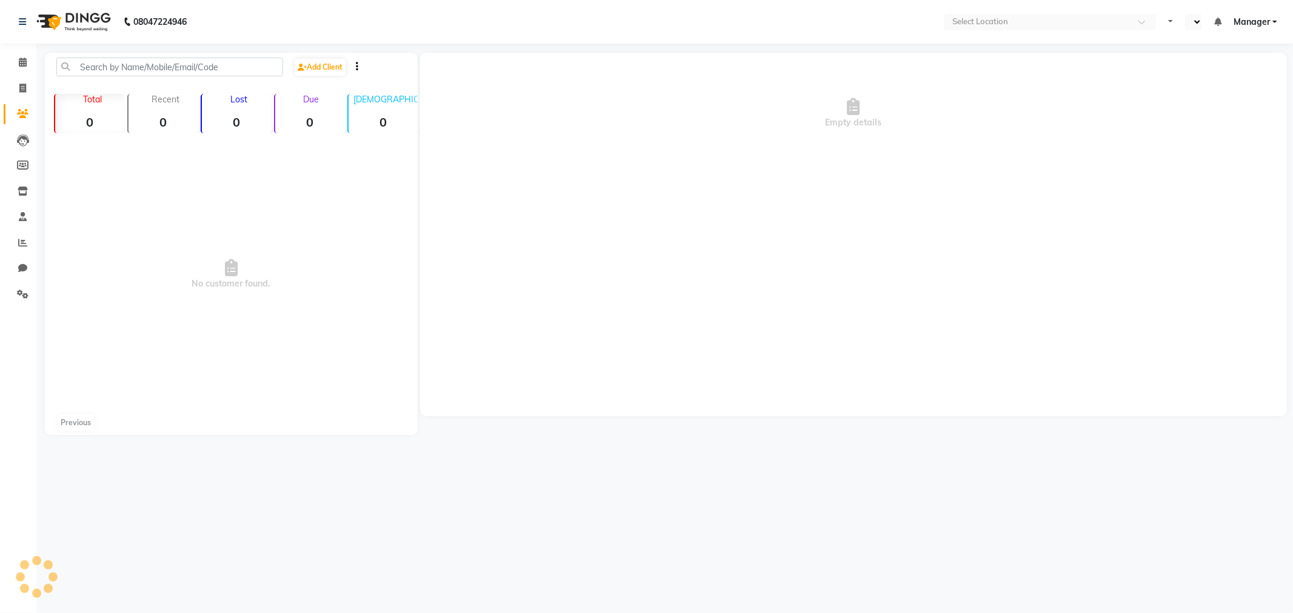
select select "en"
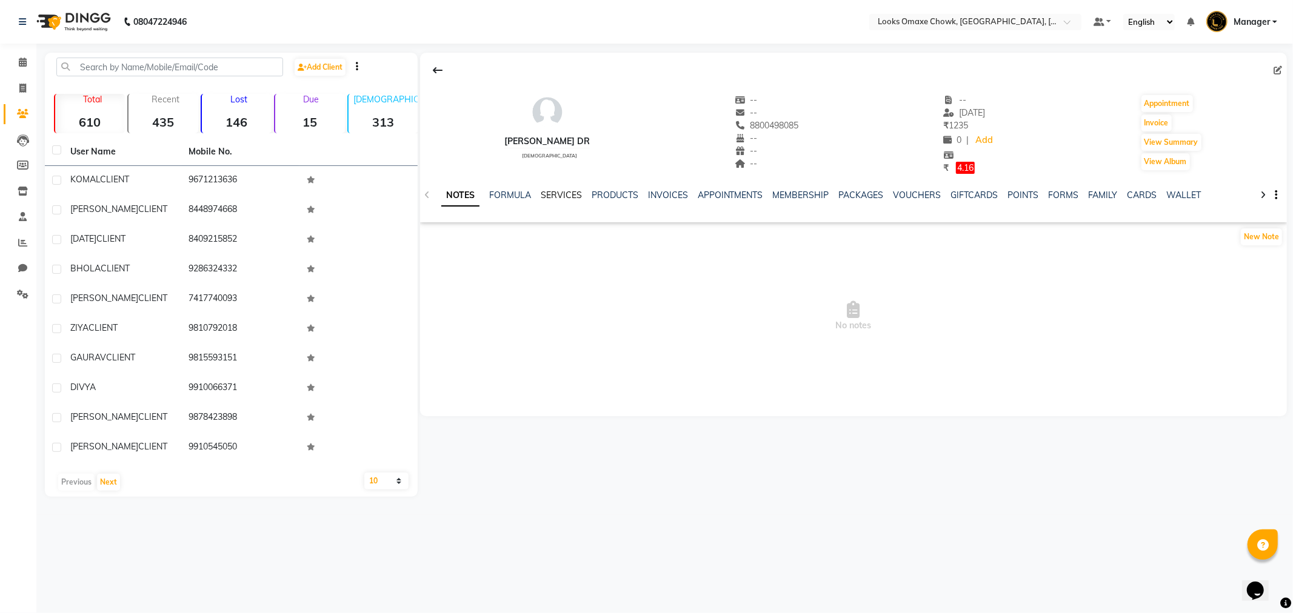
click at [552, 193] on link "SERVICES" at bounding box center [561, 195] width 41 height 11
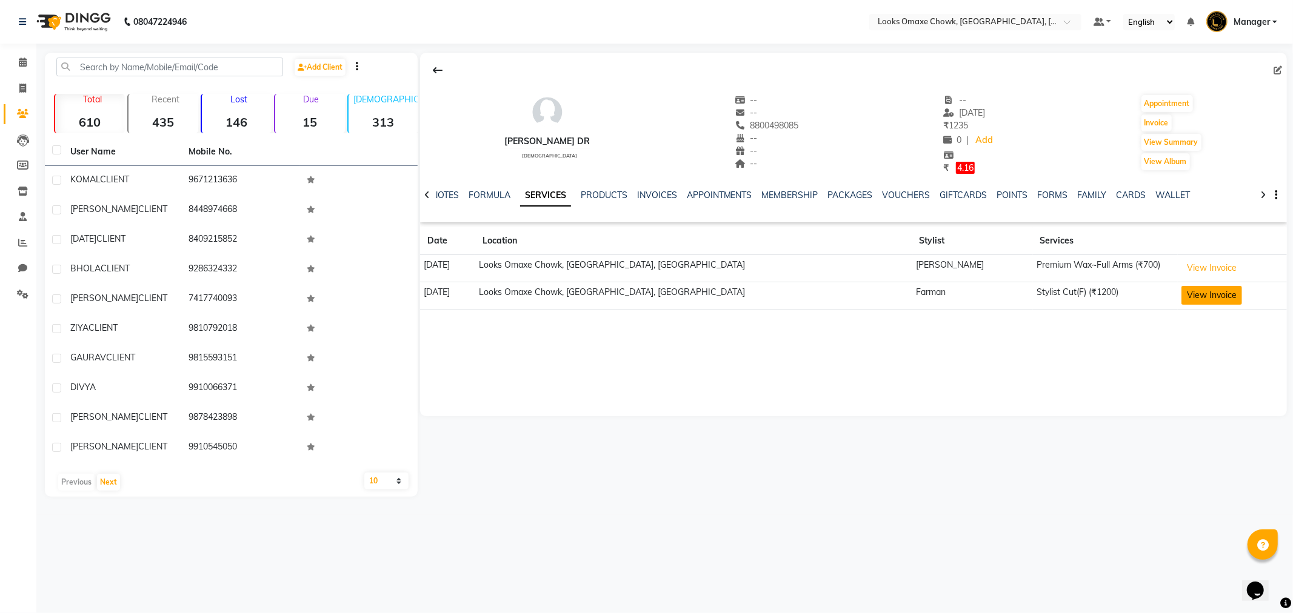
click at [1181, 295] on button "View Invoice" at bounding box center [1211, 295] width 61 height 19
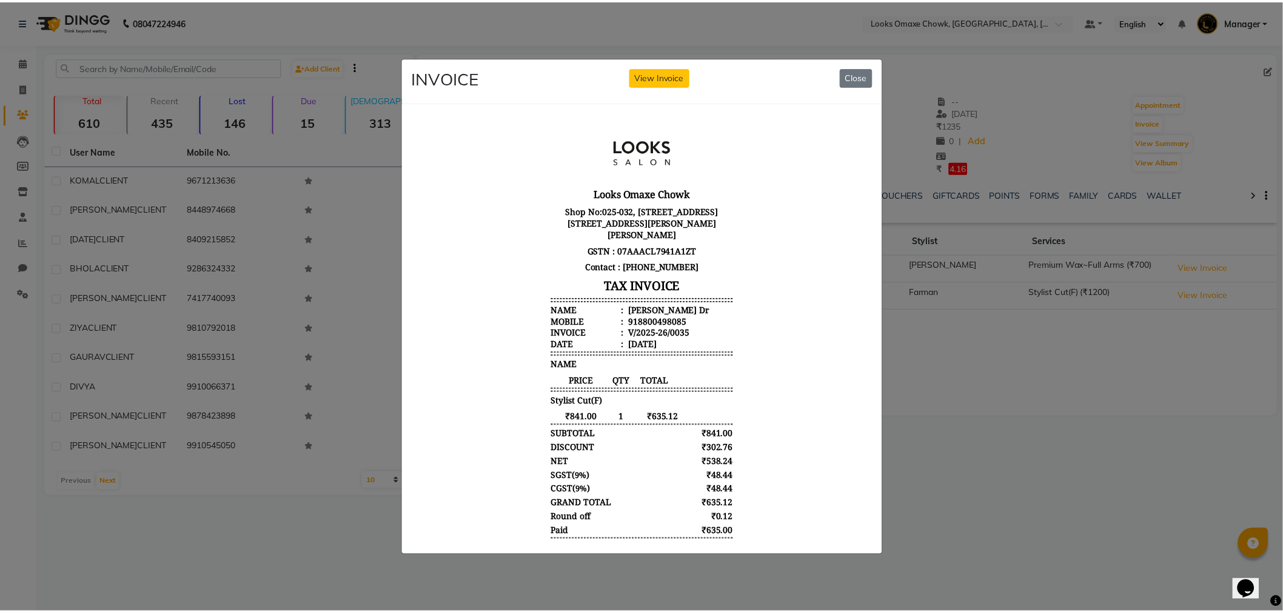
scroll to position [45, 0]
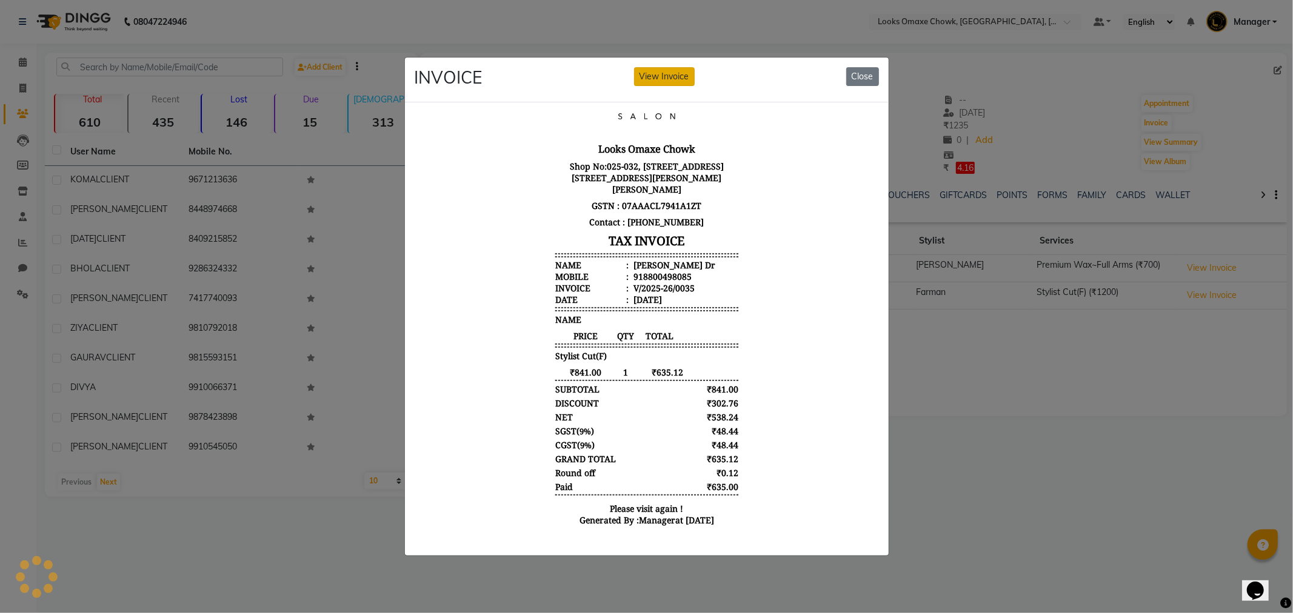
click at [671, 69] on button "View Invoice" at bounding box center [664, 76] width 61 height 19
